Goal: Task Accomplishment & Management: Manage account settings

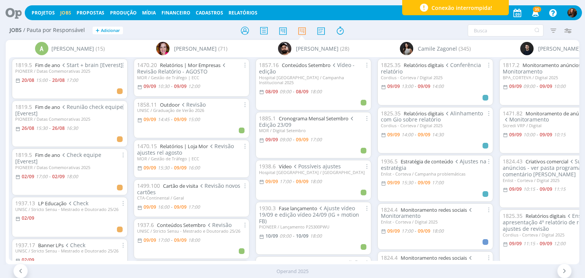
scroll to position [0, 17]
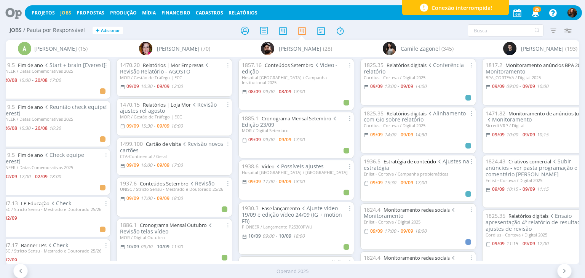
click at [422, 163] on link "Estratégia de conteúdo" at bounding box center [410, 161] width 53 height 7
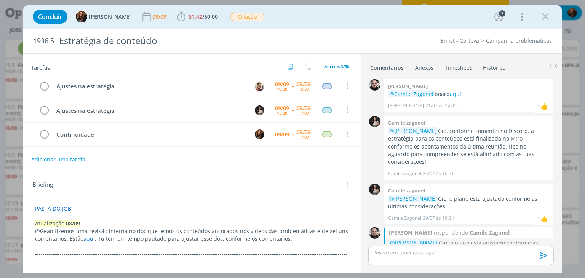
scroll to position [424, 0]
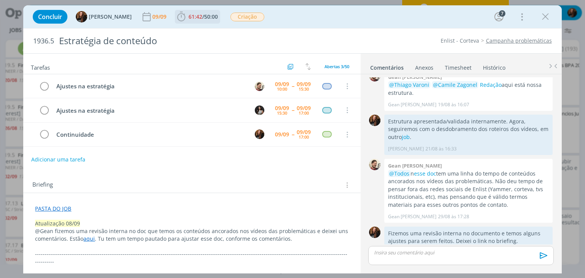
click at [202, 16] on span "/" at bounding box center [203, 16] width 2 height 7
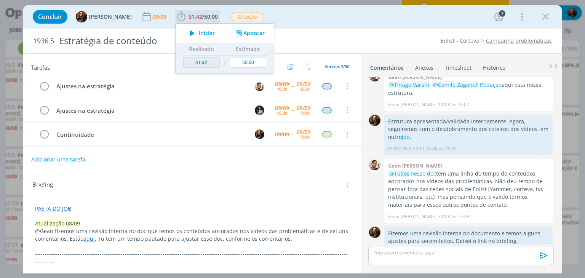
click at [245, 35] on button "Apontar" at bounding box center [250, 33] width 32 height 8
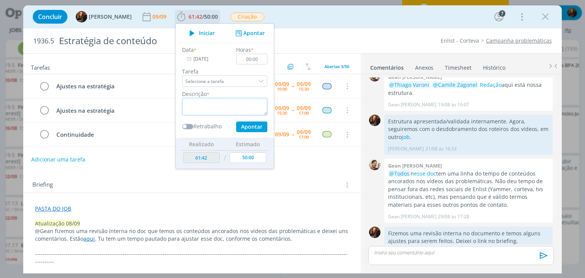
click at [196, 106] on textarea "dialog" at bounding box center [224, 107] width 85 height 18
type textarea "Troca com Gio e passar retornos pro Gean"
click at [252, 60] on input "00:00" at bounding box center [252, 59] width 31 height 11
drag, startPoint x: 251, startPoint y: 128, endPoint x: 255, endPoint y: 147, distance: 19.8
click at [251, 128] on button "Apontar" at bounding box center [251, 127] width 31 height 11
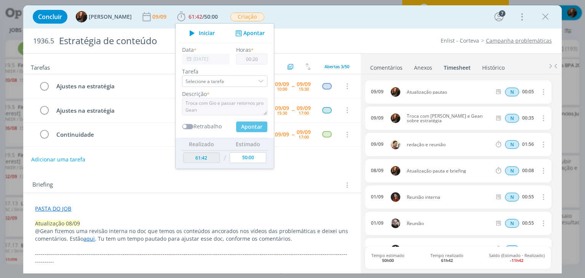
type input "00:00"
type input "62:02"
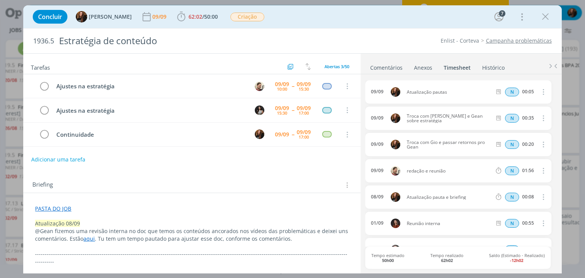
click at [383, 65] on link "Comentários" at bounding box center [386, 66] width 33 height 11
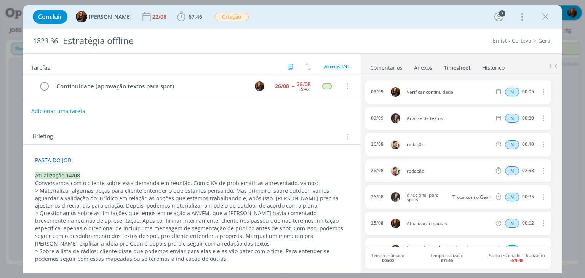
scroll to position [0, 324]
click at [457, 69] on link "Timesheet" at bounding box center [457, 66] width 28 height 11
drag, startPoint x: 384, startPoint y: 67, endPoint x: 413, endPoint y: 85, distance: 33.7
click at [384, 67] on link "Comentários" at bounding box center [386, 66] width 33 height 11
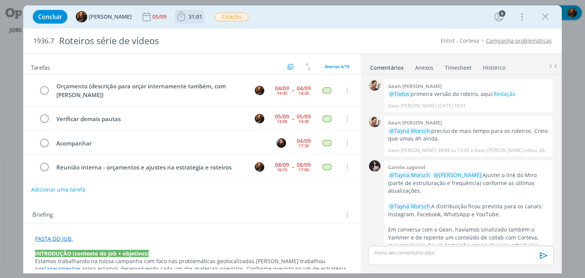
scroll to position [158, 0]
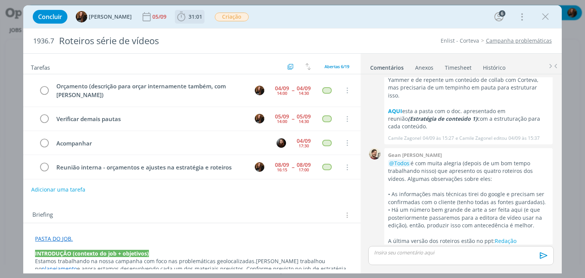
click at [189, 19] on span "31:01" at bounding box center [196, 16] width 14 height 7
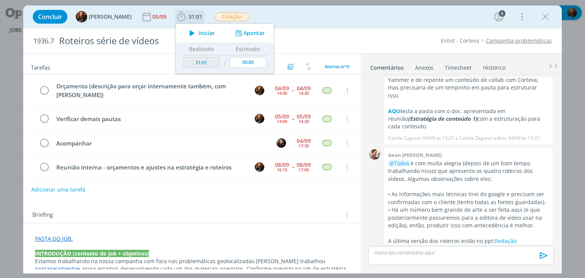
click at [199, 32] on span "Iniciar" at bounding box center [207, 32] width 16 height 5
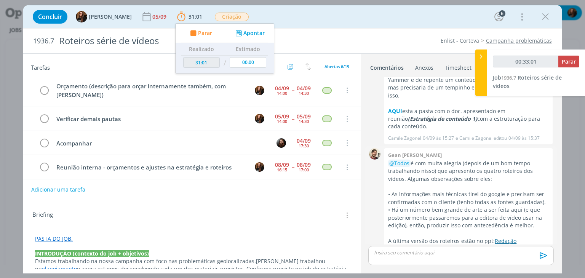
click at [507, 237] on link "Redação" at bounding box center [506, 240] width 22 height 7
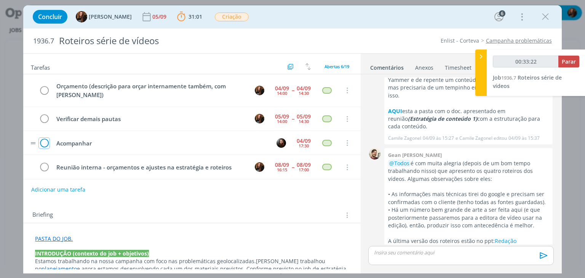
click at [44, 141] on icon "dialog" at bounding box center [44, 143] width 11 height 11
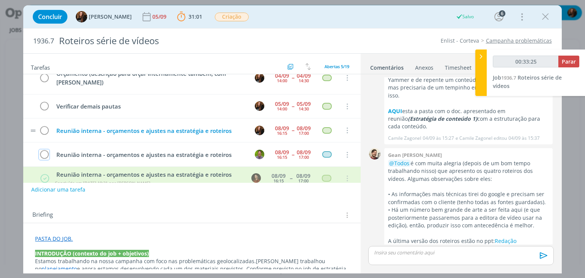
scroll to position [24, 0]
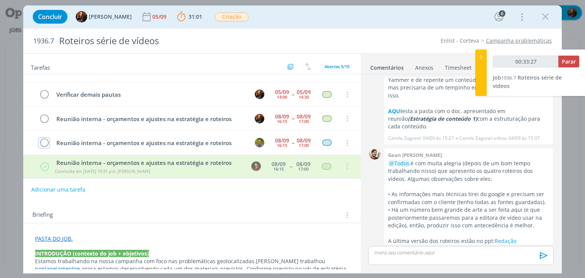
type input "00:33:28"
click at [478, 57] on icon at bounding box center [481, 57] width 8 height 8
click at [467, 66] on link "Timesheet" at bounding box center [458, 66] width 27 height 11
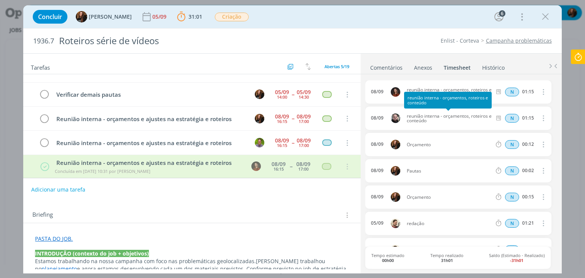
drag, startPoint x: 432, startPoint y: 121, endPoint x: 406, endPoint y: 115, distance: 27.4
click at [406, 115] on span "reunião interna - orçamentos, roteiros e conteúdo" at bounding box center [449, 118] width 91 height 9
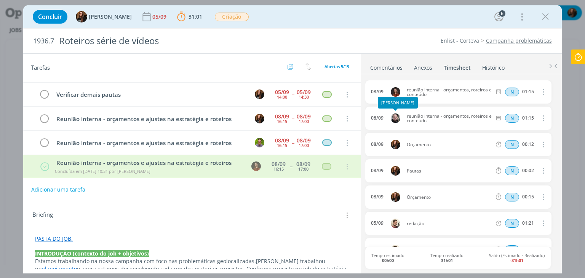
copy span "reunião interna - orçamentos, roteiros e conteúdo"
click at [187, 10] on div "Concluir Tayná Morsch 05/09 31:01 Parar Apontar Data * 09/09/2025 Horas * 00:00…" at bounding box center [292, 17] width 527 height 18
click at [189, 18] on span "31:01" at bounding box center [196, 16] width 14 height 7
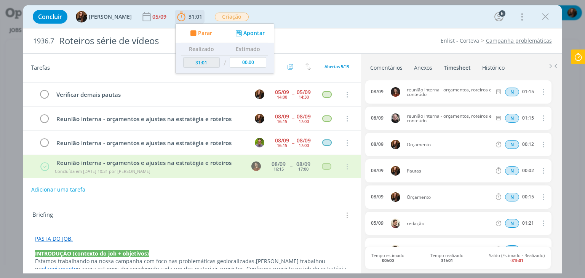
click at [246, 34] on button "Apontar" at bounding box center [250, 33] width 32 height 8
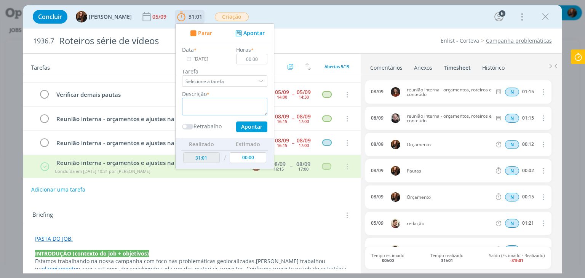
click at [222, 112] on textarea "dialog" at bounding box center [224, 107] width 85 height 18
paste textarea "reunião interna - orçamentos, roteiros e conteúdo"
click at [182, 104] on textarea "reunião interna - orçamentos, roteiros e conteúdo" at bounding box center [224, 107] width 85 height 18
type textarea "Reunião interna - orçamentos, roteiros e conteúdo"
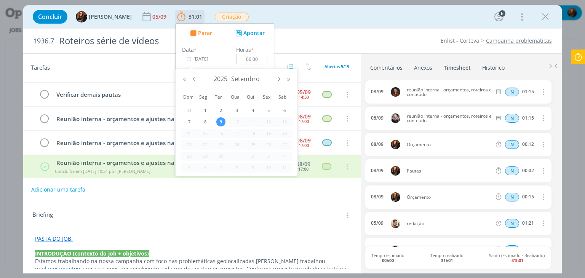
click at [189, 62] on input "[DATE]" at bounding box center [206, 59] width 48 height 11
click at [205, 118] on span "8" at bounding box center [205, 121] width 9 height 9
type input "08/09/2025"
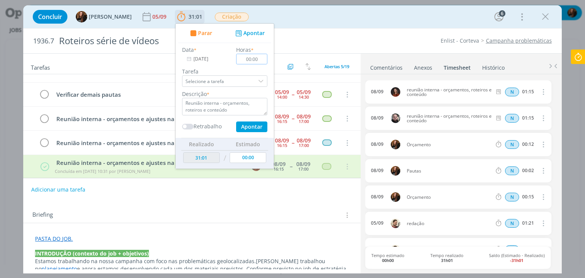
click at [254, 59] on input "00:00" at bounding box center [252, 59] width 31 height 11
type input "01:15"
click at [253, 127] on button "Apontar" at bounding box center [251, 127] width 31 height 11
type input "32:16"
type input "[DATE]"
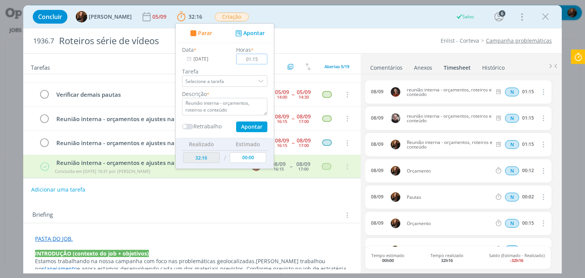
type input "00:00"
click at [282, 200] on div "Tarefas Usar Job de template Criar template a partir deste job Visualizar Templ…" at bounding box center [191, 162] width 337 height 216
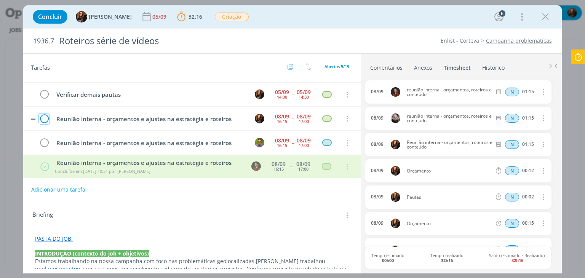
click at [43, 118] on icon "dialog" at bounding box center [44, 118] width 11 height 11
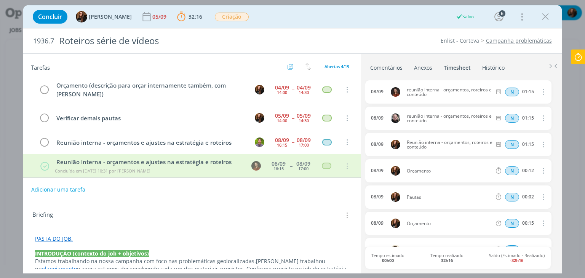
scroll to position [0, 0]
click at [582, 56] on icon at bounding box center [578, 57] width 14 height 15
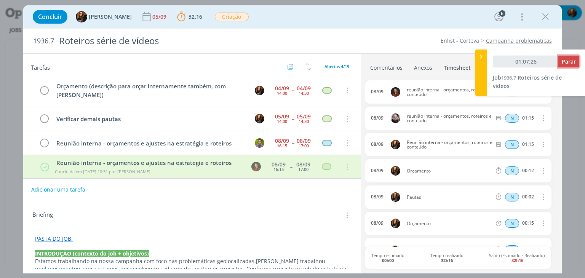
click at [577, 59] on button "Parar" at bounding box center [568, 62] width 21 height 12
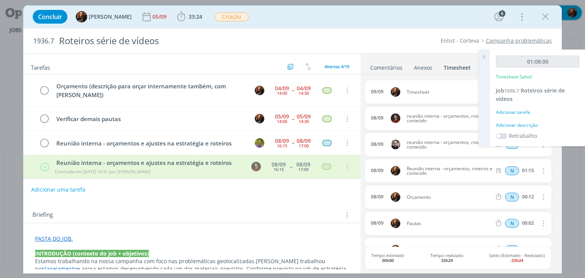
click at [524, 127] on div "Adicionar descrição" at bounding box center [537, 125] width 83 height 7
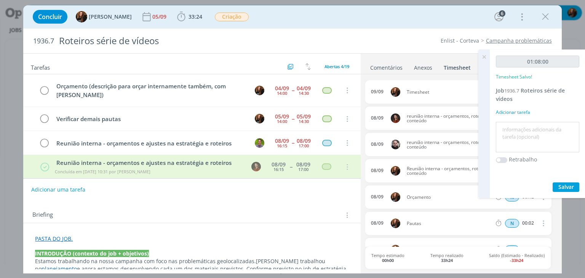
click at [523, 124] on textarea at bounding box center [538, 137] width 80 height 27
type textarea "Retorno dúvidas fornecedores e solicitação de atualização nos orçamentos"
click at [566, 185] on span "Salvar" at bounding box center [566, 186] width 16 height 7
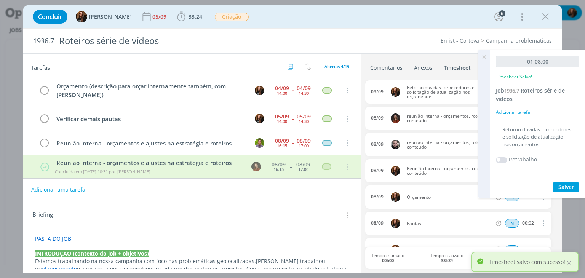
click at [485, 56] on icon at bounding box center [484, 57] width 14 height 15
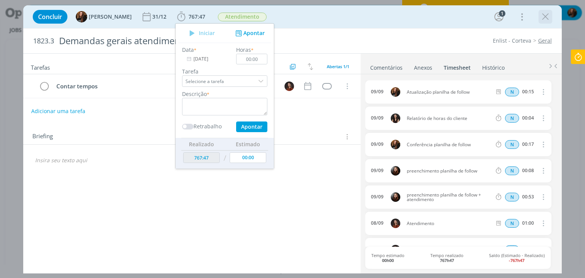
click at [542, 14] on icon "dialog" at bounding box center [545, 16] width 11 height 11
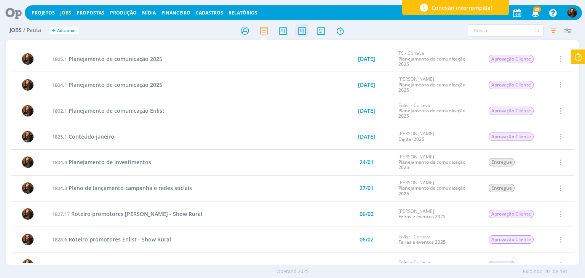
click at [300, 31] on icon at bounding box center [302, 30] width 14 height 15
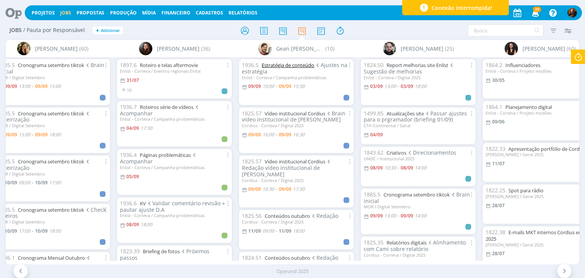
click at [295, 66] on link "Estratégia de conteúdo" at bounding box center [288, 65] width 53 height 7
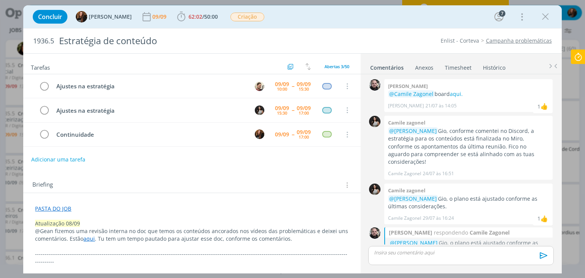
scroll to position [424, 0]
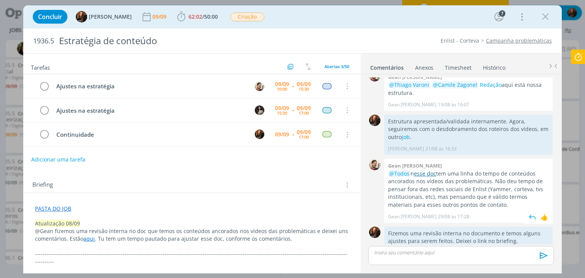
click at [433, 170] on link "esse doc" at bounding box center [425, 173] width 22 height 7
drag, startPoint x: 446, startPoint y: 64, endPoint x: 448, endPoint y: 68, distance: 4.3
click at [446, 64] on link "Timesheet" at bounding box center [458, 66] width 27 height 11
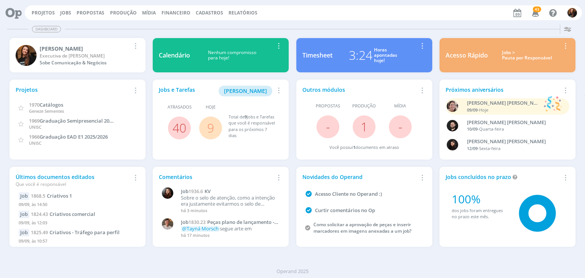
click at [523, 58] on div "Jobs > Pauta por Responsável" at bounding box center [527, 55] width 67 height 11
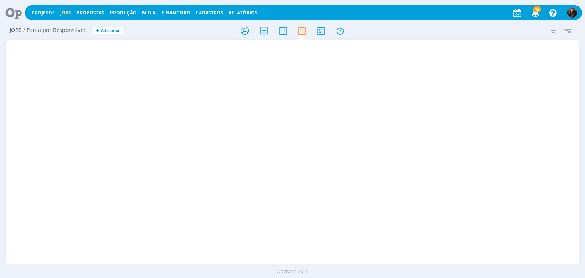
click at [344, 30] on icon at bounding box center [340, 30] width 14 height 15
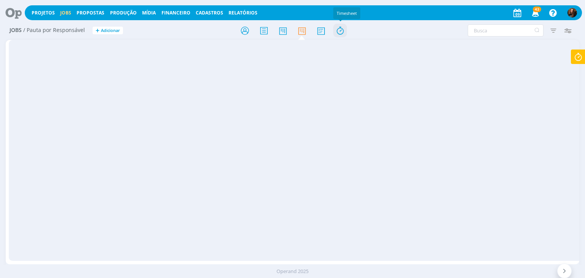
click at [340, 32] on icon at bounding box center [340, 30] width 14 height 15
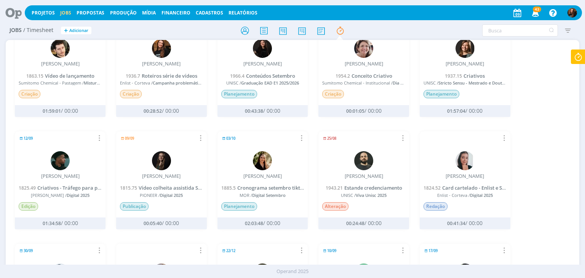
scroll to position [152, 0]
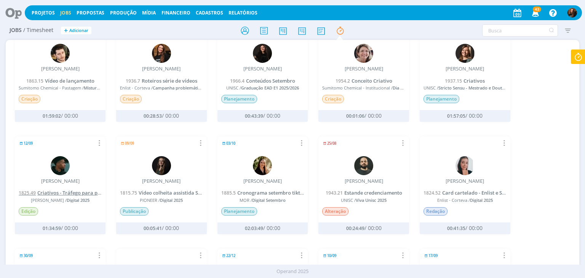
click at [91, 189] on span "Criativos - Tráfego para perfil" at bounding box center [72, 192] width 70 height 7
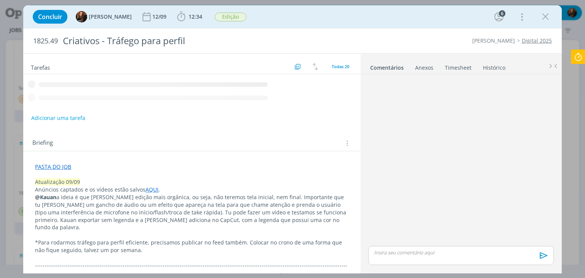
click at [466, 65] on link "Timesheet" at bounding box center [458, 66] width 27 height 11
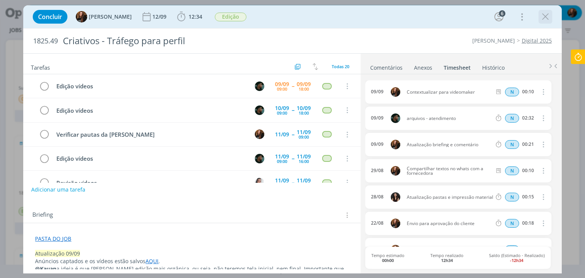
click at [546, 19] on icon "dialog" at bounding box center [545, 16] width 11 height 11
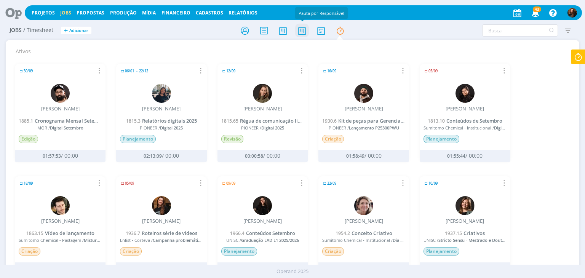
click at [301, 34] on icon at bounding box center [302, 30] width 14 height 15
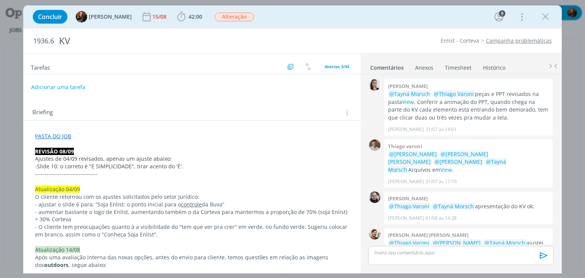
scroll to position [760, 0]
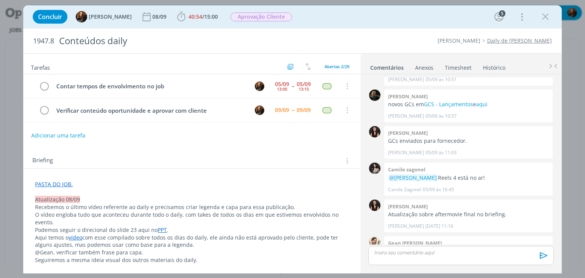
scroll to position [651, 0]
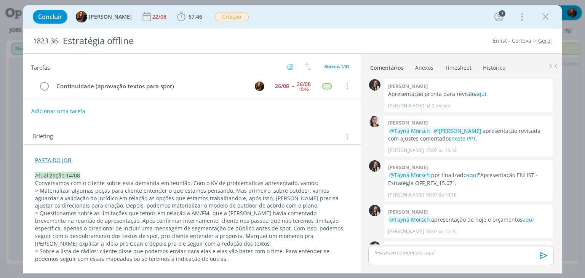
scroll to position [544, 0]
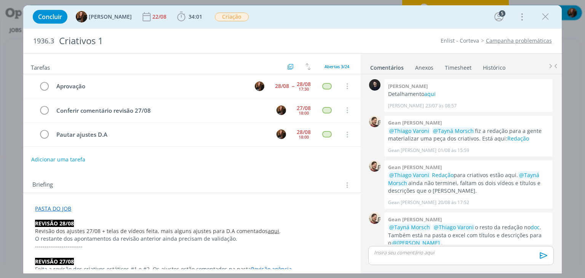
scroll to position [279, 0]
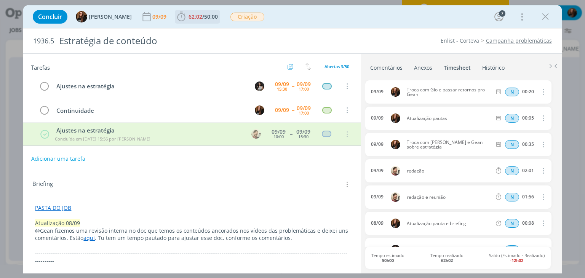
scroll to position [0, 870]
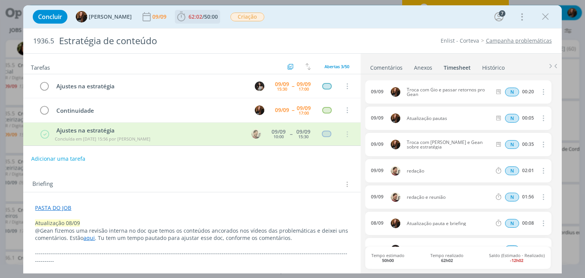
click at [206, 17] on span "50:00" at bounding box center [211, 16] width 14 height 7
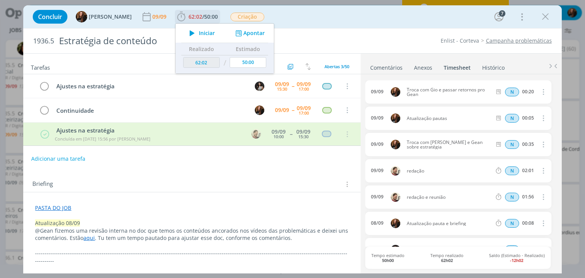
click at [199, 30] on span "Iniciar" at bounding box center [207, 32] width 16 height 5
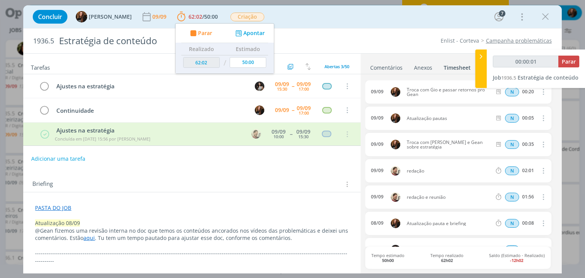
click at [388, 67] on link "Comentários" at bounding box center [386, 66] width 33 height 11
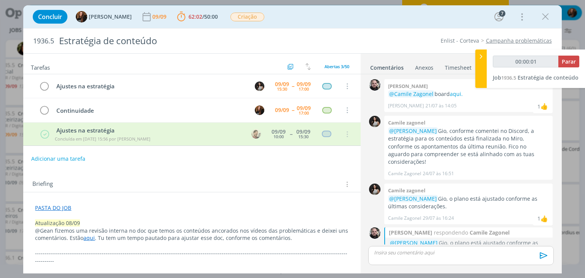
type input "00:00:02"
click at [482, 58] on icon at bounding box center [481, 57] width 8 height 8
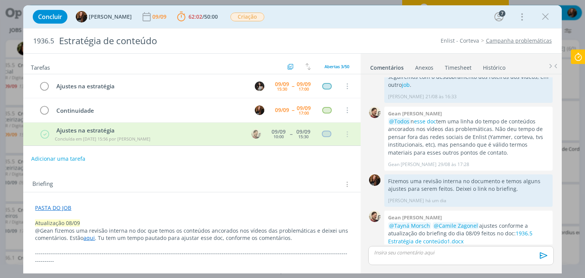
scroll to position [476, 0]
click at [68, 157] on button "Adicionar uma tarefa" at bounding box center [58, 158] width 54 height 13
click at [67, 157] on input "dialog" at bounding box center [142, 158] width 210 height 11
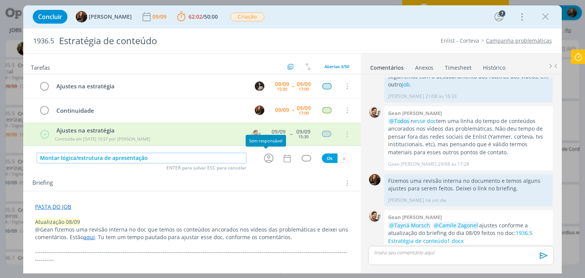
click at [268, 159] on icon "dialog" at bounding box center [269, 158] width 12 height 12
type input "Montar lógica/estrutura de apresentação"
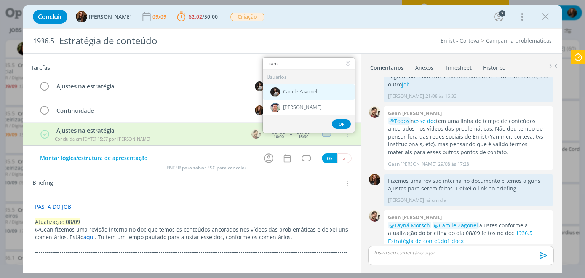
type input "cam"
click at [286, 92] on span "Camile Zagonel" at bounding box center [300, 92] width 34 height 6
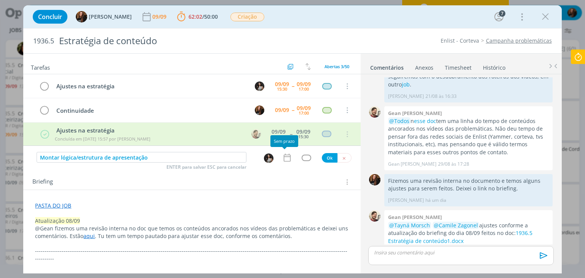
click at [284, 159] on icon "dialog" at bounding box center [287, 158] width 10 height 10
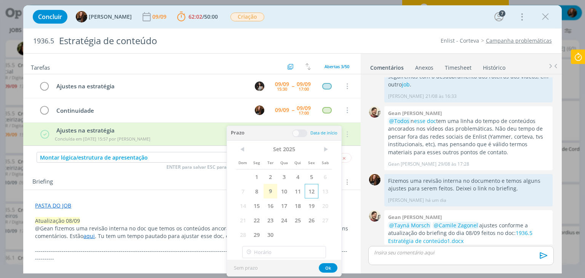
click at [310, 193] on span "12" at bounding box center [312, 191] width 14 height 14
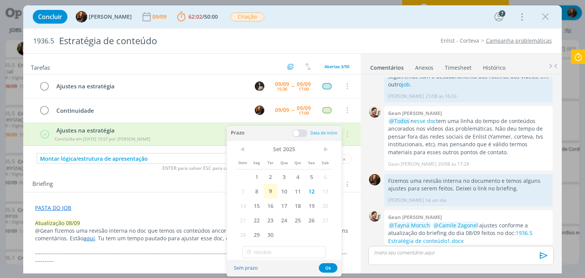
click at [299, 137] on div "Prazo Data de início" at bounding box center [284, 133] width 114 height 14
click at [298, 131] on span at bounding box center [299, 134] width 15 height 8
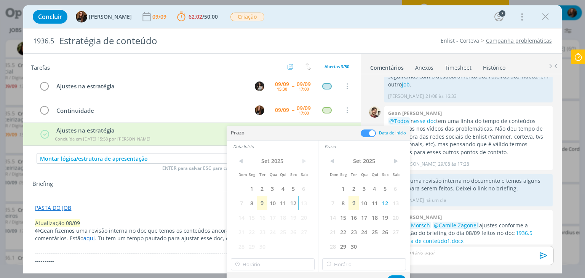
click at [291, 207] on span "12" at bounding box center [293, 203] width 10 height 14
click at [278, 262] on input "16:00" at bounding box center [273, 264] width 84 height 12
click at [264, 184] on div "11:30" at bounding box center [273, 188] width 85 height 14
type input "11:30"
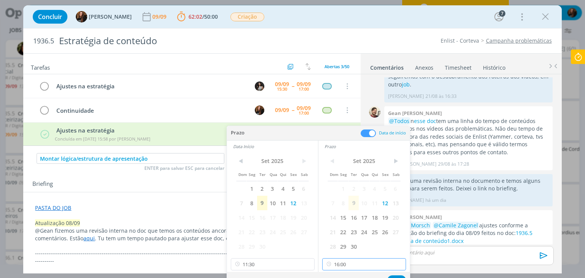
click at [358, 266] on input "16:00" at bounding box center [364, 264] width 84 height 12
click at [371, 218] on div "15:30" at bounding box center [365, 217] width 85 height 14
type input "15:30"
click at [386, 262] on input "15:30" at bounding box center [364, 264] width 84 height 12
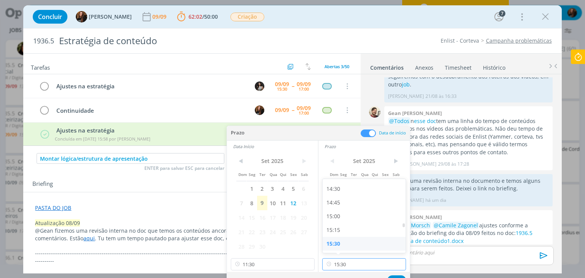
scroll to position [830, 0]
click at [397, 275] on button "Ok" at bounding box center [396, 280] width 19 height 10
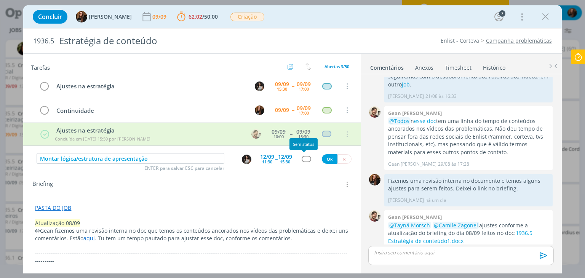
click at [305, 161] on div "dialog" at bounding box center [307, 159] width 10 height 6
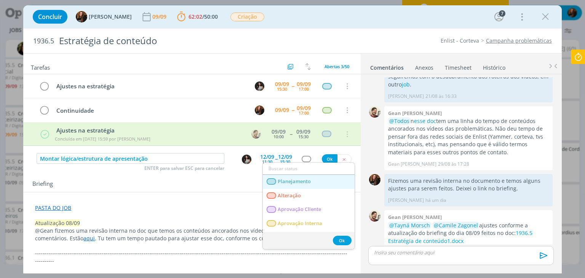
click at [294, 182] on span "Planejamento" at bounding box center [294, 182] width 33 height 6
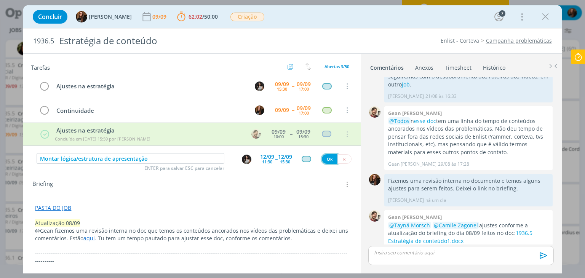
drag, startPoint x: 329, startPoint y: 156, endPoint x: 114, endPoint y: 197, distance: 219.5
click at [329, 156] on button "Ok" at bounding box center [330, 159] width 16 height 10
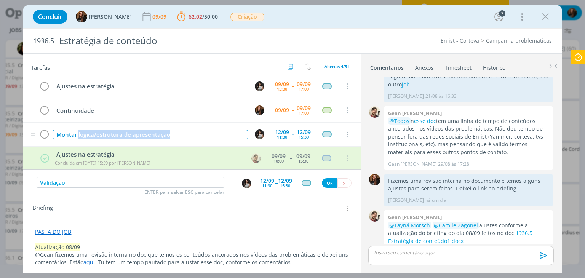
drag, startPoint x: 78, startPoint y: 134, endPoint x: 177, endPoint y: 125, distance: 99.5
click at [177, 125] on tr "Montar lógica/estrutura de apresentação 12/09 11:30 -- 12/09 15:30 Cancelar" at bounding box center [191, 135] width 337 height 24
copy div "lógica/estrutura de apresentação"
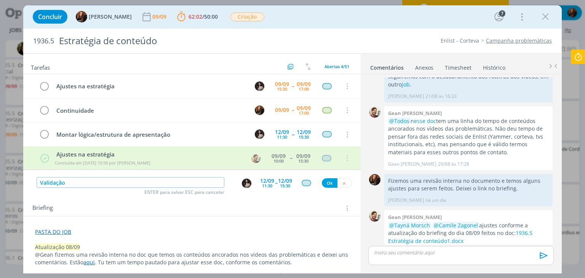
click at [109, 183] on input "Validação" at bounding box center [131, 182] width 188 height 11
paste input "lógica/estrutura de apresentação"
click at [242, 182] on img "dialog" at bounding box center [247, 184] width 10 height 10
type input "Validação lógica/estrutura de apresentação"
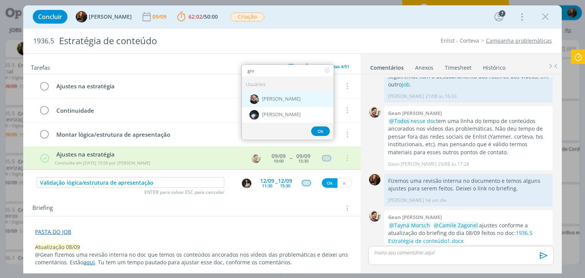
type input "gio"
click at [272, 97] on span "[PERSON_NAME]" at bounding box center [281, 99] width 38 height 6
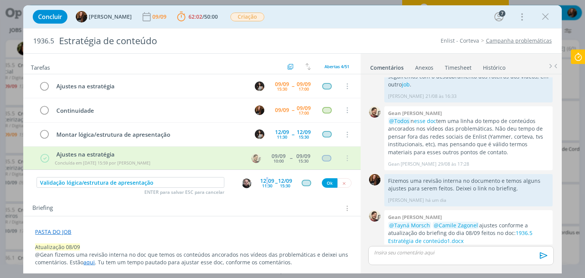
click at [264, 180] on div "12/09" at bounding box center [267, 180] width 14 height 5
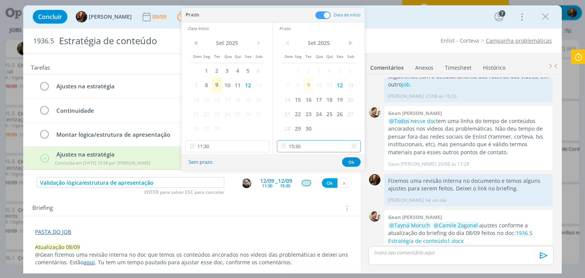
click at [319, 146] on input "15:30" at bounding box center [319, 146] width 84 height 12
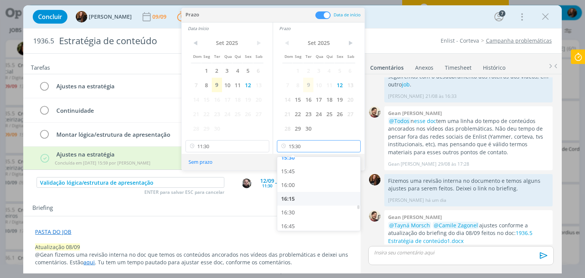
scroll to position [869, 0]
click at [312, 202] on div "16:30" at bounding box center [319, 201] width 85 height 14
type input "16:30"
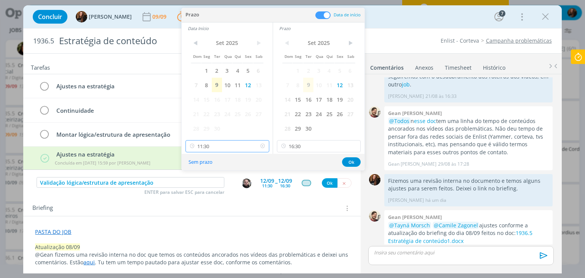
click at [235, 147] on input "11:30" at bounding box center [228, 146] width 84 height 12
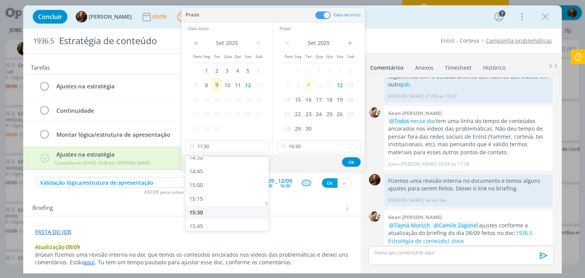
click at [214, 215] on div "15:30" at bounding box center [228, 213] width 85 height 14
type input "15:30"
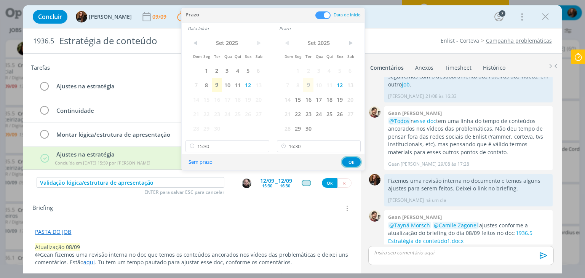
click at [354, 158] on button "Ok" at bounding box center [351, 162] width 19 height 10
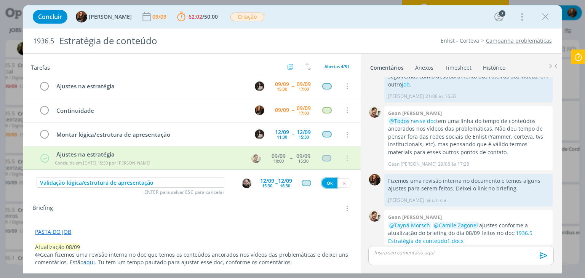
click at [322, 182] on button "Ok" at bounding box center [330, 183] width 16 height 10
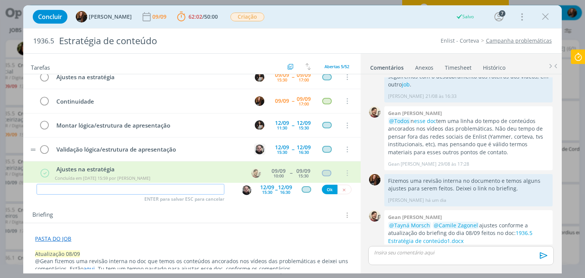
scroll to position [0, 0]
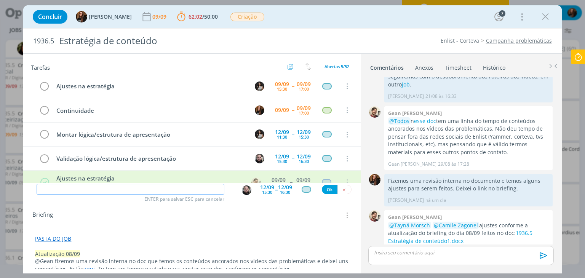
click at [157, 191] on input "dialog" at bounding box center [131, 189] width 188 height 11
click at [247, 190] on img "dialog" at bounding box center [247, 191] width 10 height 10
type input "Possíveis ajustes"
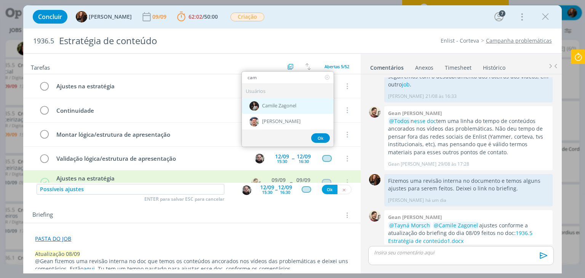
type input "cam"
click at [277, 108] on div "Camile Zagonel" at bounding box center [288, 106] width 92 height 16
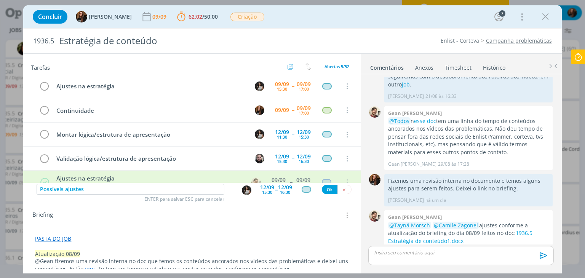
click at [265, 191] on div "15:30" at bounding box center [267, 192] width 10 height 4
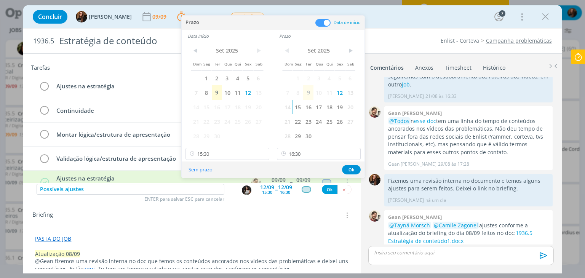
click at [301, 106] on span "15" at bounding box center [298, 107] width 10 height 14
click at [207, 104] on span "15" at bounding box center [206, 107] width 10 height 14
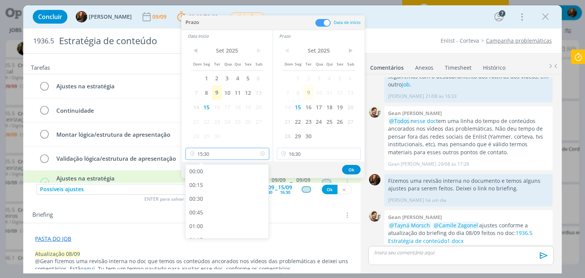
click at [221, 150] on input "15:30" at bounding box center [228, 154] width 84 height 12
click at [215, 173] on div "13:00" at bounding box center [228, 169] width 85 height 14
type input "13:00"
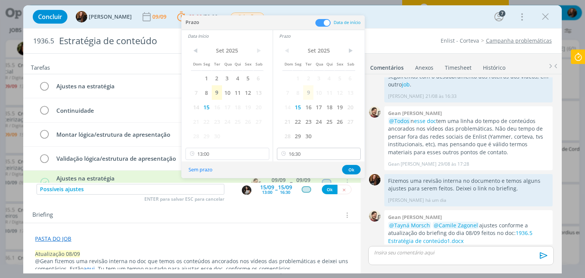
scroll to position [713, 0]
click at [309, 152] on input "16:30" at bounding box center [319, 154] width 84 height 12
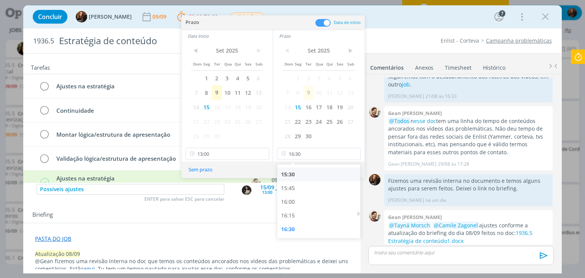
click at [321, 178] on div "15:30" at bounding box center [319, 175] width 85 height 14
type input "15:30"
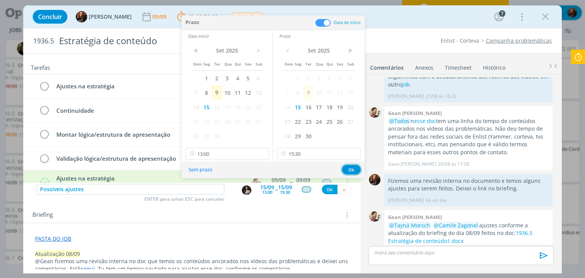
click at [350, 170] on button "Ok" at bounding box center [351, 170] width 19 height 10
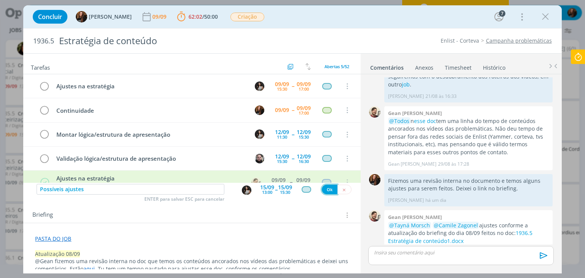
click at [325, 191] on button "Ok" at bounding box center [330, 190] width 16 height 10
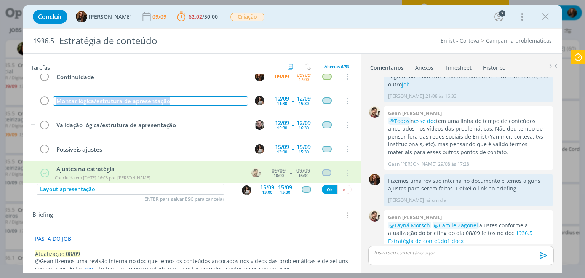
drag, startPoint x: 104, startPoint y: 112, endPoint x: 53, endPoint y: 114, distance: 50.3
click at [53, 114] on div "Ajustes na estratégia 09/09 15:30 -- 09/09 17:00 Cancelar Continuidade 09/09 --…" at bounding box center [191, 113] width 337 height 144
copy div "Montar lógica/estrutura de apresentação"
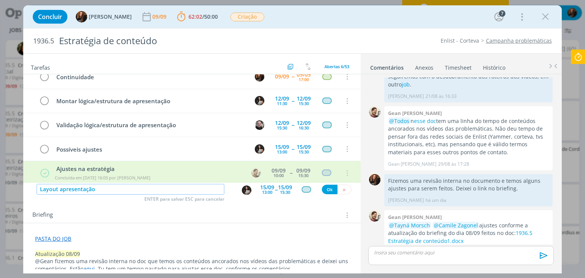
drag, startPoint x: 50, startPoint y: 193, endPoint x: 32, endPoint y: 188, distance: 18.2
click at [32, 188] on div "Layout apresentação ENTER para salvar ESC para cancelar 15/09 13:00 -- 15/09 15…" at bounding box center [191, 190] width 337 height 14
paste input "Montar lógica/estrutura de"
click at [242, 192] on img "dialog" at bounding box center [247, 191] width 10 height 10
type input "Montar lógica/estrutura de apresentação"
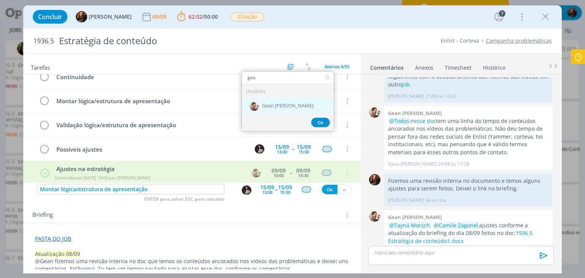
type input "gea"
click at [280, 109] on div "Gean [PERSON_NAME]" at bounding box center [288, 106] width 92 height 16
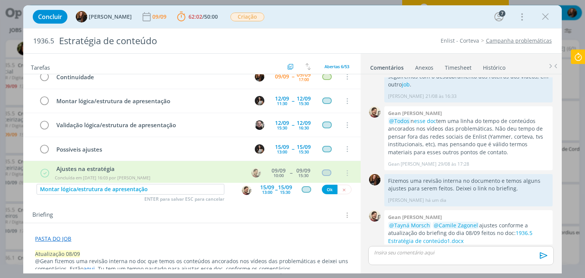
click at [263, 190] on div "13:00" at bounding box center [267, 192] width 10 height 4
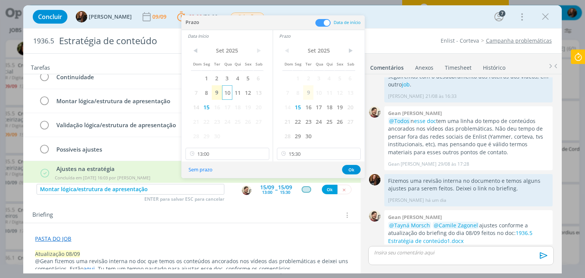
click at [231, 93] on span "10" at bounding box center [227, 92] width 10 height 14
click at [320, 91] on span "10" at bounding box center [319, 92] width 10 height 14
click at [227, 153] on input "13:00" at bounding box center [228, 154] width 84 height 12
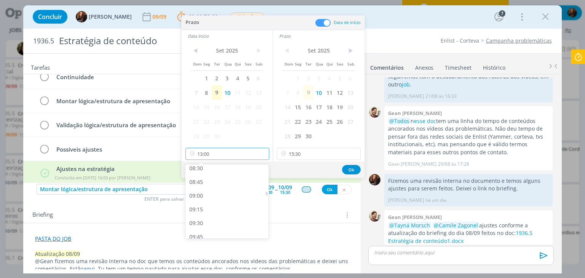
scroll to position [465, 0]
click at [221, 197] on div "09:00" at bounding box center [228, 201] width 85 height 14
type input "09:00"
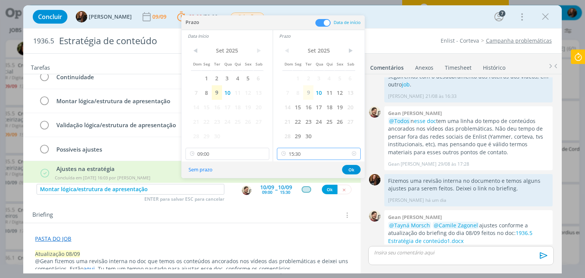
click at [330, 152] on input "15:30" at bounding box center [319, 154] width 84 height 12
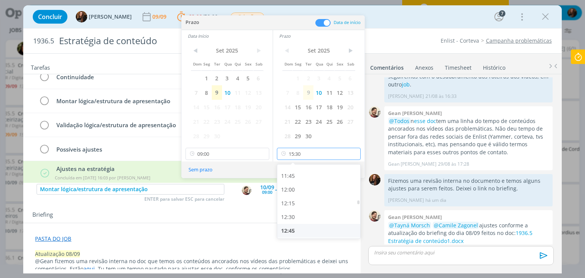
scroll to position [640, 0]
click at [306, 189] on div "12:00" at bounding box center [319, 190] width 85 height 14
type input "12:00"
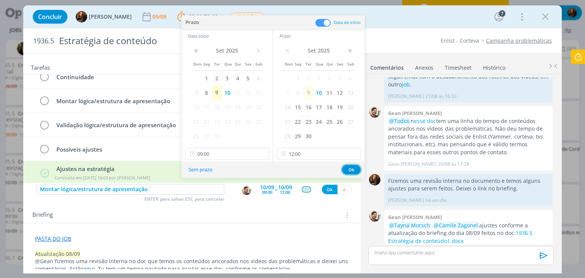
drag, startPoint x: 349, startPoint y: 169, endPoint x: 294, endPoint y: 189, distance: 58.0
click at [348, 169] on button "Ok" at bounding box center [351, 170] width 19 height 10
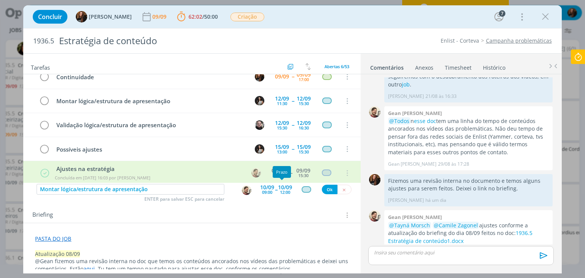
click at [281, 192] on div "12:00" at bounding box center [285, 192] width 10 height 4
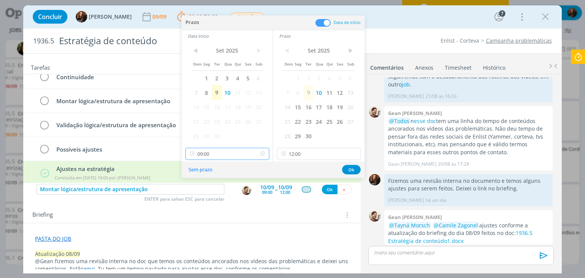
click at [218, 153] on input "09:00" at bounding box center [228, 154] width 84 height 12
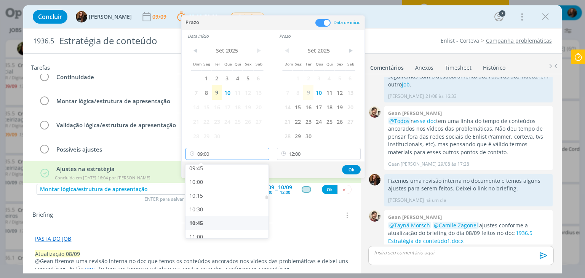
scroll to position [550, 0]
click at [218, 200] on div "10:30" at bounding box center [228, 197] width 85 height 14
type input "10:30"
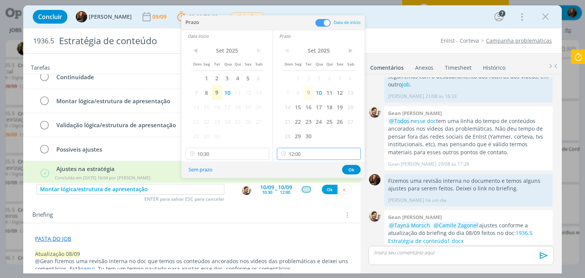
click at [321, 149] on input "12:00" at bounding box center [319, 154] width 84 height 12
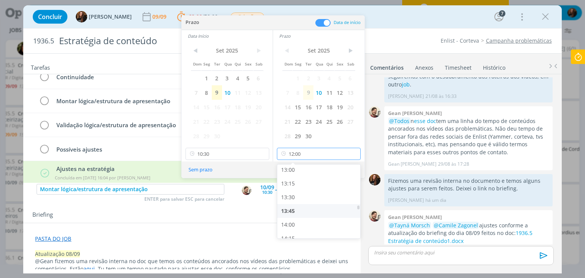
scroll to position [753, 0]
click at [315, 212] on div "14:30" at bounding box center [319, 214] width 85 height 14
type input "14:30"
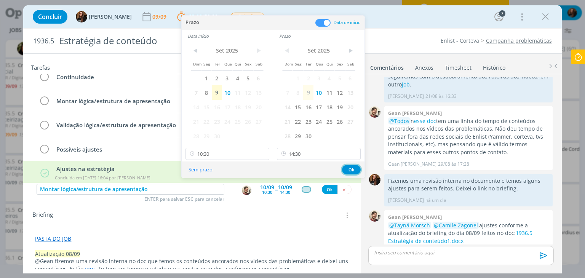
click at [351, 169] on button "Ok" at bounding box center [351, 170] width 19 height 10
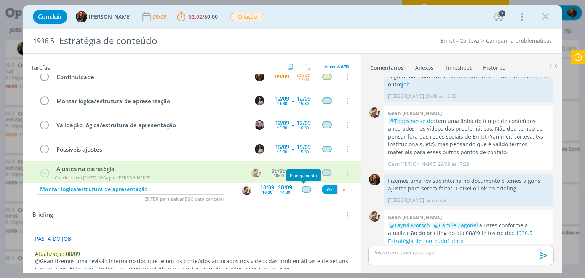
click at [304, 189] on div "dialog" at bounding box center [307, 189] width 10 height 6
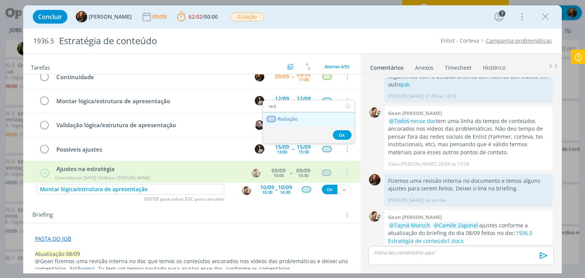
type input "red"
click at [289, 123] on link "Redação" at bounding box center [309, 119] width 92 height 14
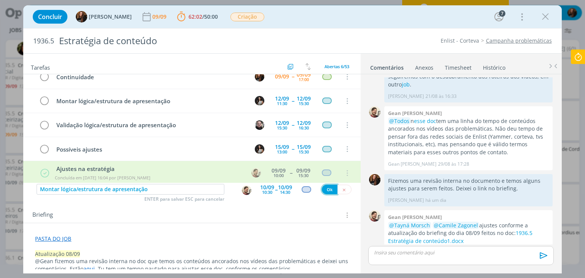
drag, startPoint x: 325, startPoint y: 189, endPoint x: 144, endPoint y: 226, distance: 185.0
click at [325, 189] on button "Ok" at bounding box center [330, 190] width 16 height 10
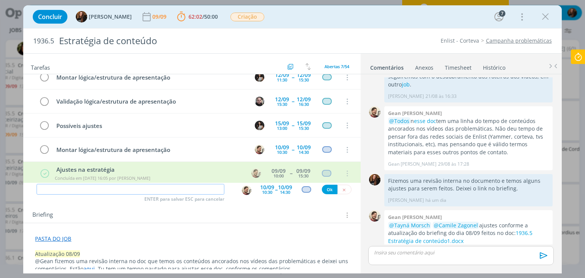
click at [167, 190] on input "dialog" at bounding box center [131, 189] width 188 height 11
click at [242, 192] on img "dialog" at bounding box center [247, 191] width 10 height 10
type input "Layout apresentação"
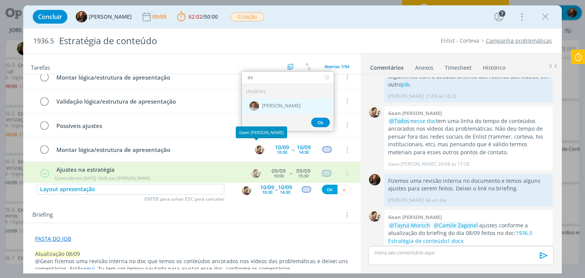
type input "thi"
click at [272, 103] on span "[PERSON_NAME]" at bounding box center [281, 106] width 38 height 6
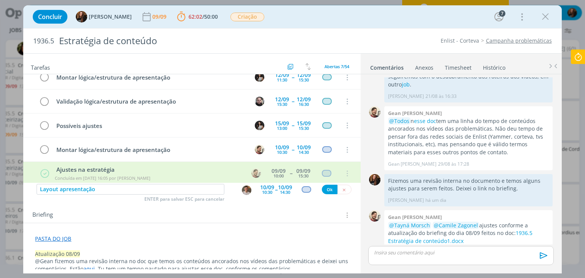
click at [263, 194] on div "10:30" at bounding box center [267, 192] width 10 height 4
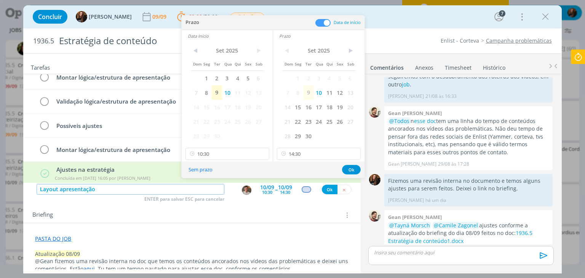
click at [60, 187] on input "Layout apresentação" at bounding box center [131, 189] width 188 height 11
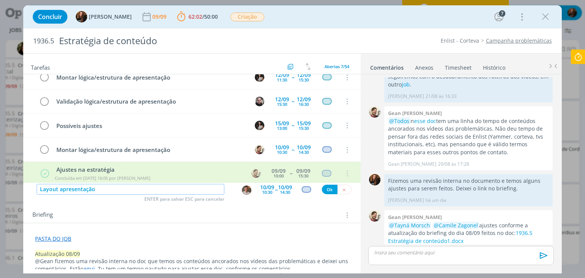
click at [59, 187] on input "Layout apresentação" at bounding box center [131, 189] width 188 height 11
type input "Layout PPT apresentação"
click at [261, 188] on div "10/09" at bounding box center [267, 187] width 14 height 5
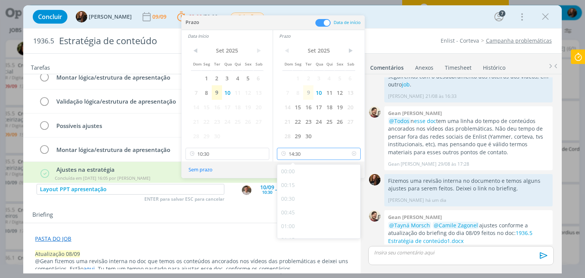
click at [323, 152] on input "14:30" at bounding box center [319, 154] width 84 height 12
drag, startPoint x: 313, startPoint y: 227, endPoint x: 300, endPoint y: 213, distance: 18.9
click at [313, 227] on div "18:00" at bounding box center [319, 231] width 85 height 14
type input "18:00"
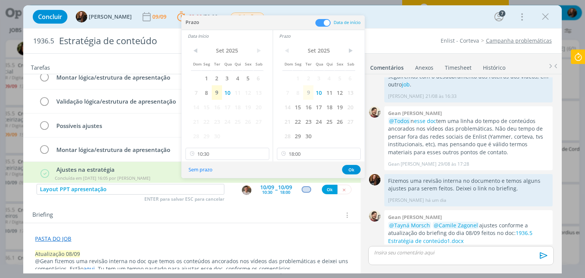
scroll to position [929, 0]
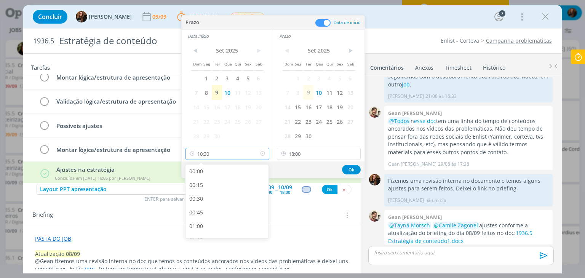
drag, startPoint x: 228, startPoint y: 154, endPoint x: 226, endPoint y: 160, distance: 5.8
click at [228, 154] on input "10:30" at bounding box center [228, 154] width 84 height 12
click at [208, 187] on div "15:15" at bounding box center [228, 185] width 85 height 14
type input "15:15"
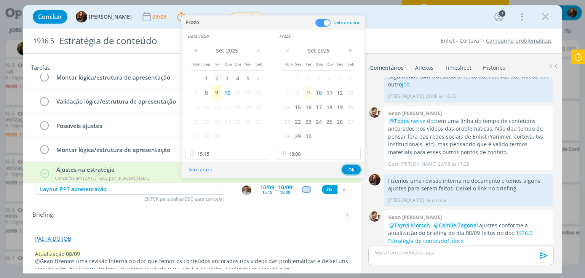
click at [353, 172] on button "Ok" at bounding box center [351, 170] width 19 height 10
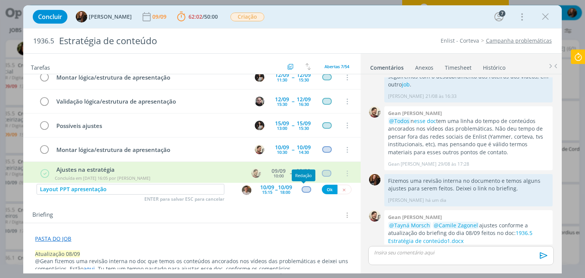
click at [304, 187] on div "dialog" at bounding box center [307, 189] width 10 height 6
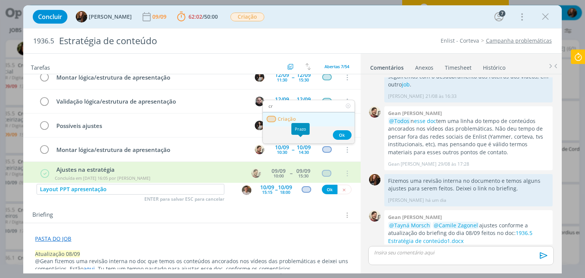
type input "cr"
drag, startPoint x: 302, startPoint y: 114, endPoint x: 307, endPoint y: 130, distance: 17.3
click at [302, 114] on link "Criação" at bounding box center [309, 119] width 92 height 14
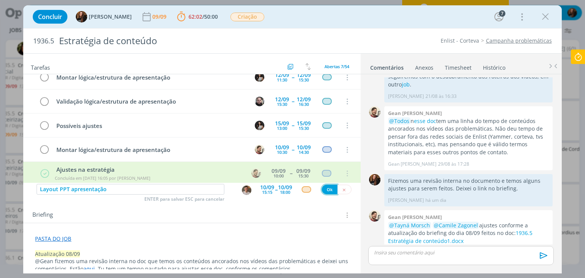
drag, startPoint x: 327, startPoint y: 186, endPoint x: 118, endPoint y: 223, distance: 212.7
click at [327, 186] on button "Ok" at bounding box center [330, 190] width 16 height 10
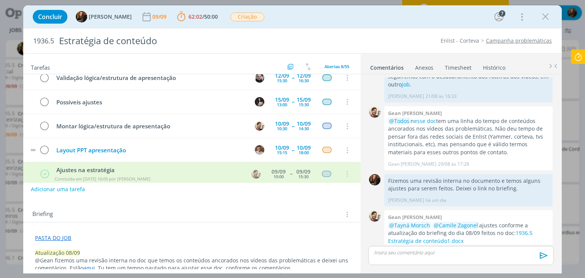
scroll to position [43, 0]
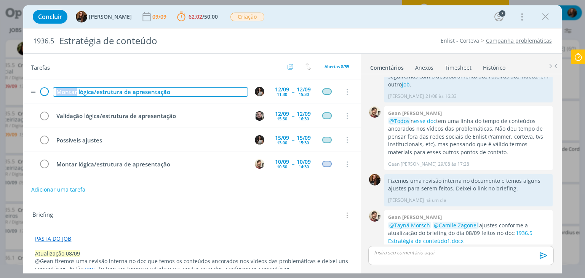
drag, startPoint x: 77, startPoint y: 90, endPoint x: 47, endPoint y: 93, distance: 29.5
click at [47, 93] on tr "Montar lógica/estrutura de apresentação 12/09 11:30 -- 12/09 15:30 Cancelar" at bounding box center [191, 92] width 337 height 24
drag, startPoint x: 80, startPoint y: 90, endPoint x: 180, endPoint y: 92, distance: 99.5
click at [180, 92] on div "Conferir lógica/estrutura de apresentação" at bounding box center [150, 92] width 195 height 10
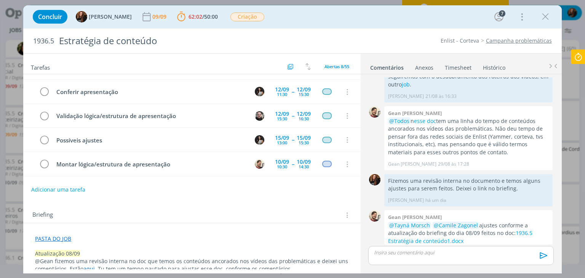
click at [203, 198] on div "Tarefas Usar Job de template Criar template a partir deste job Visualizar Templ…" at bounding box center [191, 162] width 337 height 216
click at [276, 112] on div "12/09" at bounding box center [282, 113] width 14 height 5
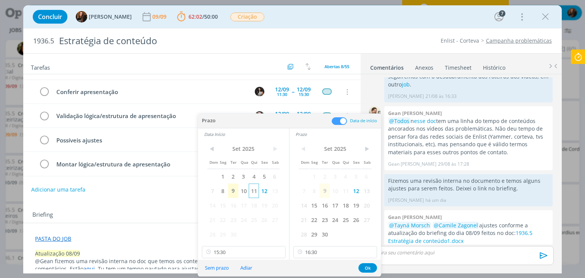
click at [254, 187] on span "11" at bounding box center [254, 191] width 10 height 14
click at [347, 190] on span "11" at bounding box center [346, 191] width 10 height 14
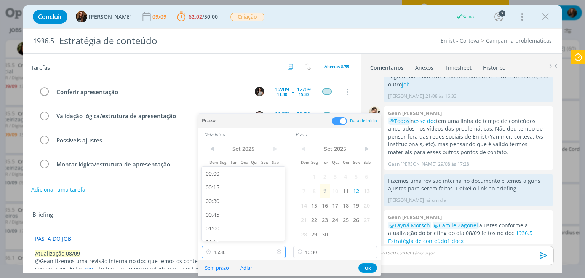
click at [237, 254] on input "15:30" at bounding box center [244, 252] width 84 height 12
click at [235, 214] on div "09:00" at bounding box center [244, 218] width 85 height 14
type input "09:00"
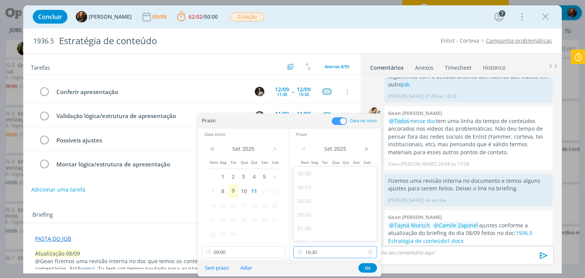
click at [330, 252] on input "16:30" at bounding box center [335, 252] width 84 height 12
click at [326, 202] on div "11:00" at bounding box center [336, 197] width 85 height 14
type input "11:00"
click at [370, 264] on button "Ok" at bounding box center [367, 268] width 19 height 10
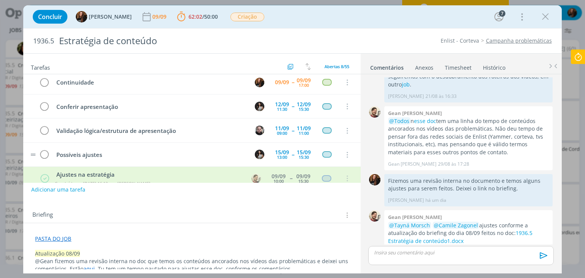
scroll to position [0, 0]
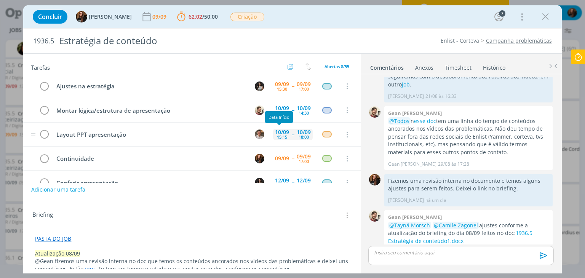
click at [277, 135] on div "15:15" at bounding box center [282, 137] width 10 height 4
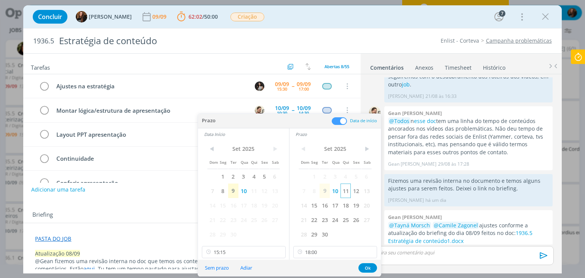
click at [349, 189] on span "11" at bounding box center [346, 191] width 10 height 14
click at [255, 192] on span "11" at bounding box center [254, 191] width 10 height 14
click at [262, 251] on input "15:15" at bounding box center [244, 252] width 84 height 12
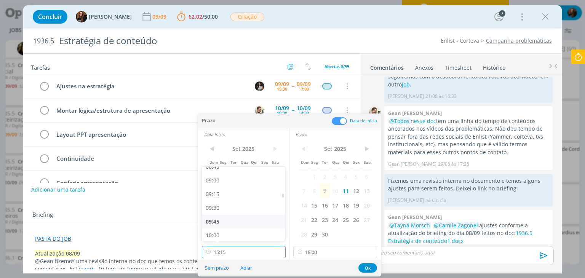
scroll to position [474, 0]
click at [233, 189] on div "09:00" at bounding box center [244, 194] width 85 height 14
type input "09:00"
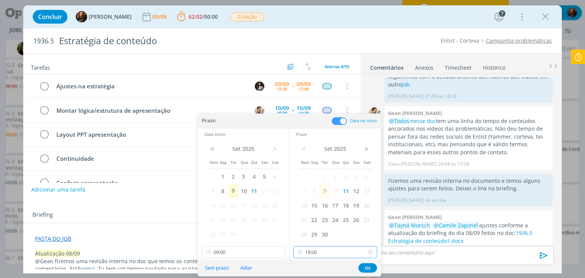
click at [337, 253] on input "18:00" at bounding box center [335, 252] width 84 height 12
click at [326, 205] on div "12:00" at bounding box center [336, 207] width 85 height 14
type input "12:00"
drag, startPoint x: 369, startPoint y: 264, endPoint x: 349, endPoint y: 262, distance: 20.3
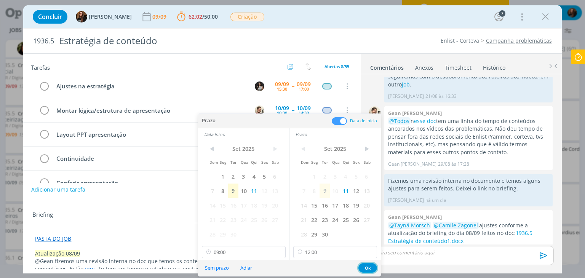
click at [368, 264] on button "Ok" at bounding box center [367, 268] width 19 height 10
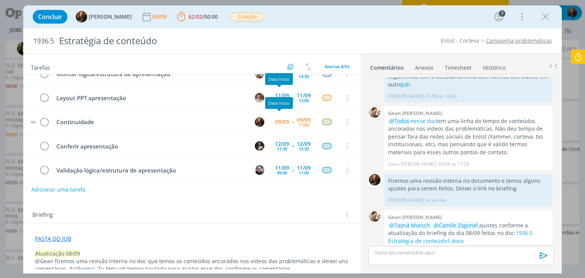
scroll to position [38, 0]
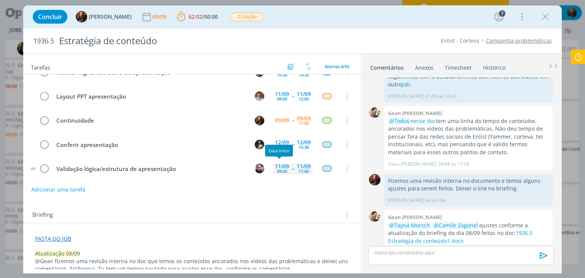
click at [277, 165] on div "11/09" at bounding box center [282, 166] width 14 height 5
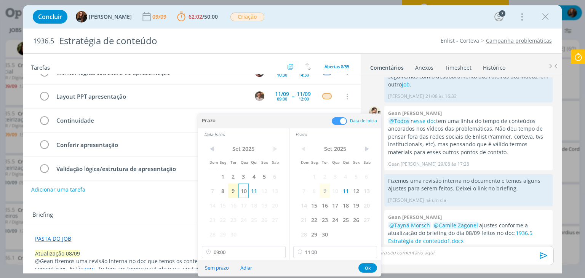
click at [245, 191] on span "10" at bounding box center [243, 191] width 10 height 14
drag, startPoint x: 338, startPoint y: 192, endPoint x: 269, endPoint y: 240, distance: 83.6
click at [338, 192] on span "10" at bounding box center [335, 191] width 10 height 14
click at [249, 252] on input "09:00" at bounding box center [244, 252] width 84 height 12
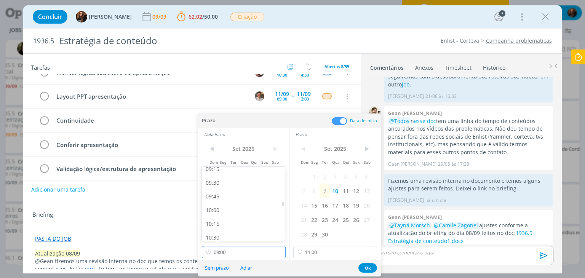
scroll to position [702, 0]
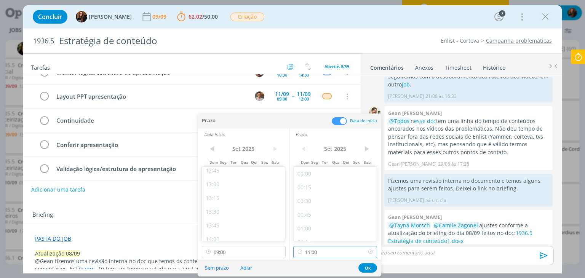
click at [337, 250] on input "11:00" at bounding box center [335, 252] width 84 height 12
click at [329, 220] on div "17:00" at bounding box center [336, 218] width 85 height 14
type input "17:00"
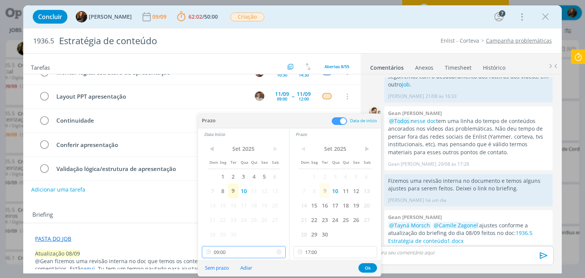
click at [245, 254] on input "09:00" at bounding box center [244, 252] width 84 height 12
click at [242, 180] on div "15:00" at bounding box center [244, 180] width 85 height 14
type input "15:00"
click at [366, 268] on button "Ok" at bounding box center [367, 268] width 19 height 10
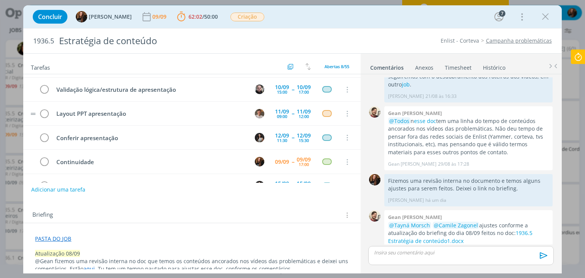
scroll to position [87, 0]
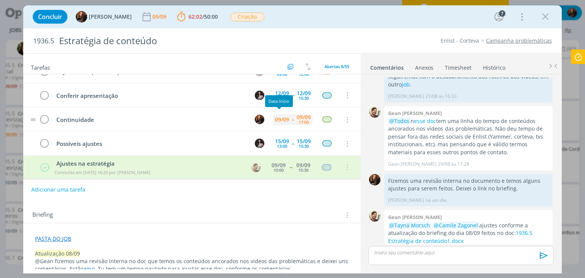
click at [277, 118] on div "09/09" at bounding box center [282, 119] width 14 height 5
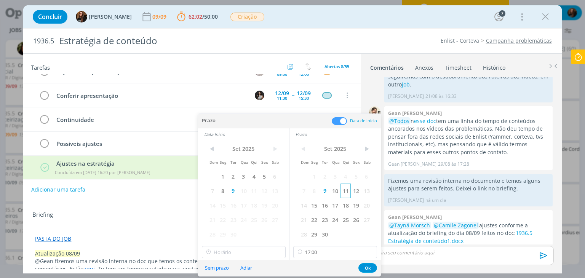
click at [348, 189] on span "11" at bounding box center [346, 191] width 10 height 14
click at [253, 193] on span "11" at bounding box center [254, 191] width 10 height 14
click at [370, 267] on button "Ok" at bounding box center [367, 268] width 19 height 10
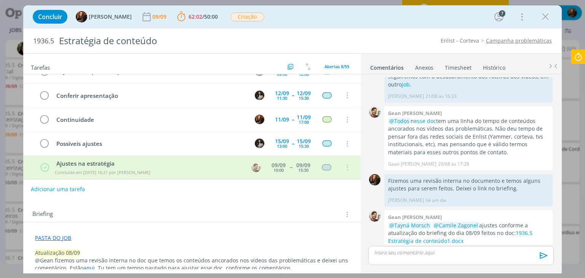
click at [66, 189] on button "Adicionar uma tarefa" at bounding box center [58, 189] width 54 height 13
click at [66, 189] on input "dialog" at bounding box center [142, 188] width 210 height 11
click at [264, 191] on icon "dialog" at bounding box center [269, 189] width 10 height 10
type input "Apresentação para cliente"
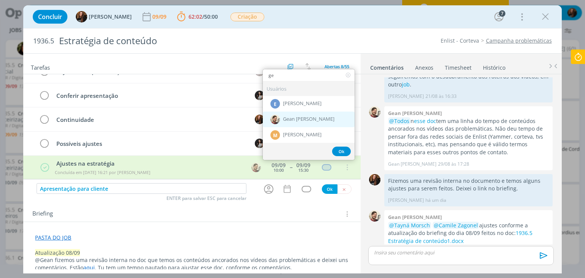
type input "ge"
click at [299, 115] on div "Gean [PERSON_NAME]" at bounding box center [309, 120] width 92 height 16
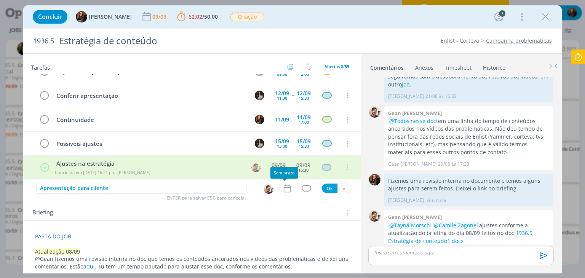
click at [283, 190] on icon "dialog" at bounding box center [287, 189] width 10 height 10
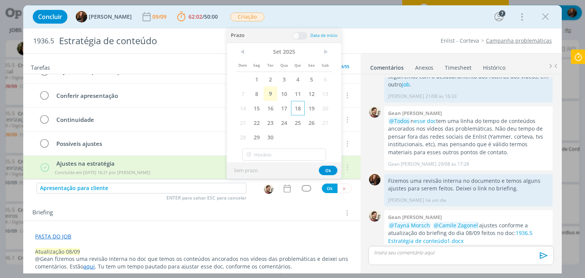
click at [301, 104] on span "18" at bounding box center [298, 108] width 14 height 14
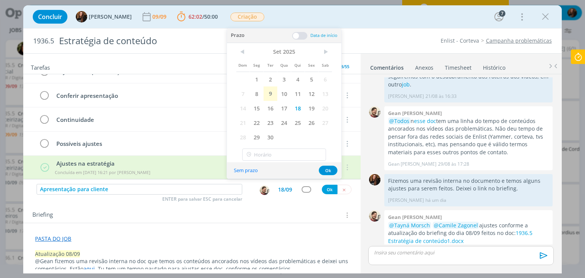
click at [299, 35] on span at bounding box center [299, 36] width 15 height 8
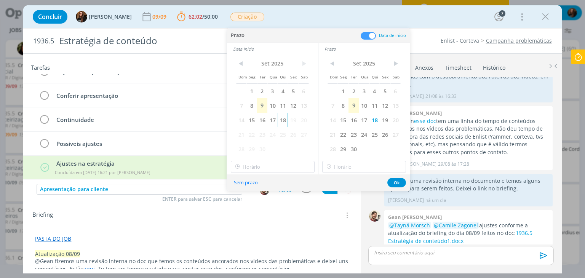
click at [284, 118] on span "18" at bounding box center [283, 120] width 10 height 14
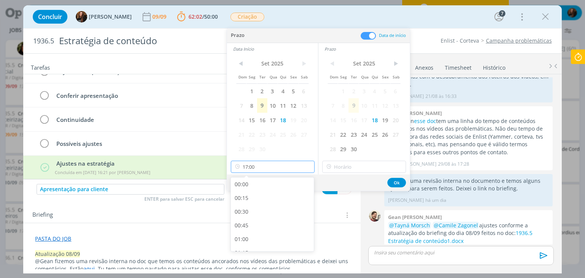
click at [281, 171] on input "17:00" at bounding box center [273, 167] width 84 height 12
click at [262, 193] on div "14:00" at bounding box center [273, 192] width 85 height 14
type input "14:00"
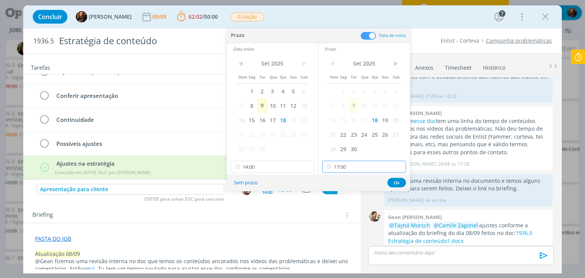
click at [367, 162] on input "17:00" at bounding box center [364, 167] width 84 height 12
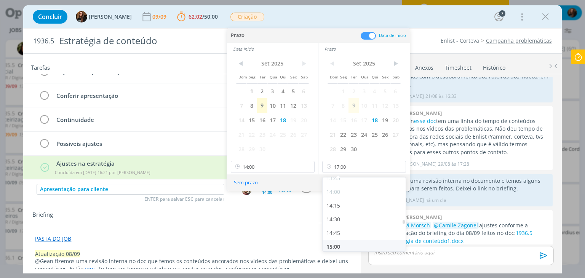
click at [354, 242] on div "15:00" at bounding box center [365, 247] width 85 height 14
type input "15:00"
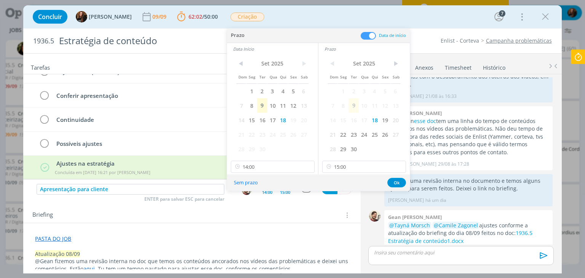
scroll to position [765, 0]
drag, startPoint x: 394, startPoint y: 181, endPoint x: 337, endPoint y: 185, distance: 56.5
click at [387, 181] on button "Ok" at bounding box center [396, 183] width 19 height 10
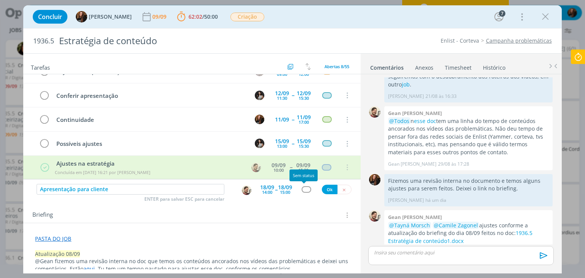
click at [307, 188] on div "dialog" at bounding box center [307, 189] width 10 height 6
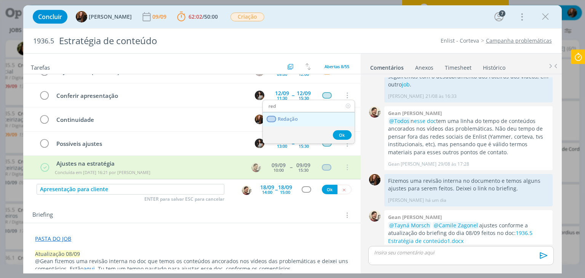
type input "red"
drag, startPoint x: 283, startPoint y: 115, endPoint x: 308, endPoint y: 166, distance: 57.1
click at [283, 116] on span "Redação" at bounding box center [288, 119] width 20 height 6
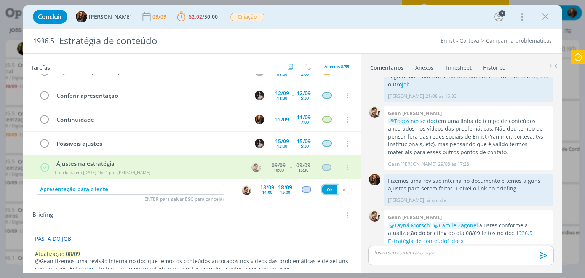
drag, startPoint x: 327, startPoint y: 188, endPoint x: 165, endPoint y: 214, distance: 164.8
click at [327, 188] on button "Ok" at bounding box center [330, 190] width 16 height 10
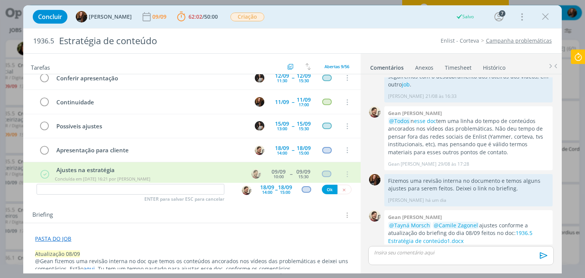
click at [579, 57] on icon at bounding box center [578, 57] width 14 height 15
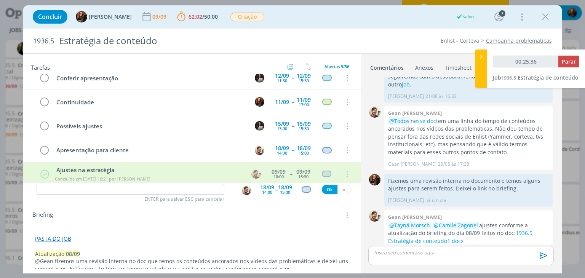
type input "00:25:37"
click at [480, 58] on icon at bounding box center [481, 57] width 8 height 8
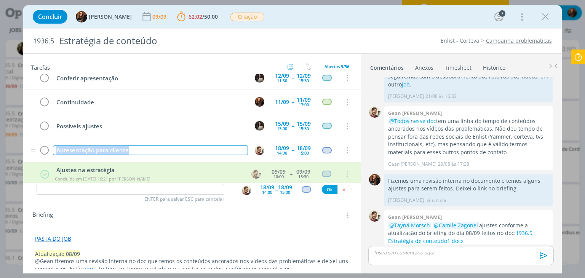
drag, startPoint x: 59, startPoint y: 144, endPoint x: 54, endPoint y: 145, distance: 5.0
click at [54, 146] on div "Apresentação para cliente" at bounding box center [150, 151] width 195 height 10
copy div "Apresentação para cliente"
click at [154, 192] on input "dialog" at bounding box center [131, 189] width 188 height 11
paste input "Apresentação para cliente"
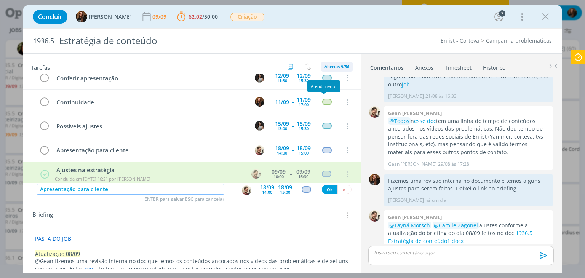
type input "Apresentação para cliente"
click at [333, 67] on span "Abertas 9/56" at bounding box center [337, 67] width 25 height 6
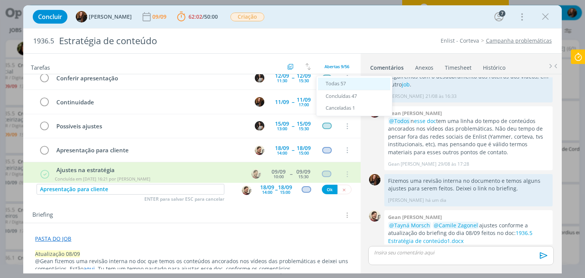
click at [338, 84] on span "Todas 57" at bounding box center [336, 83] width 20 height 7
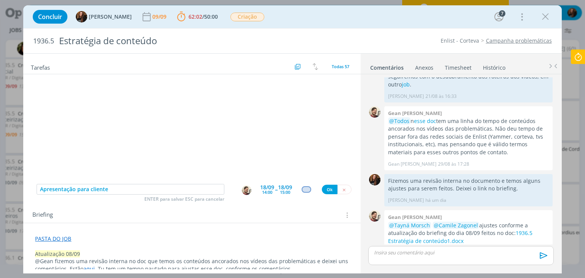
scroll to position [0, 0]
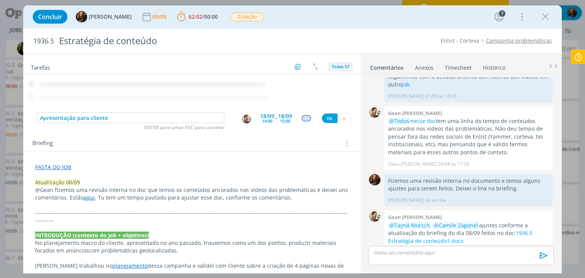
click at [338, 64] on span "Todas 57" at bounding box center [341, 67] width 18 height 6
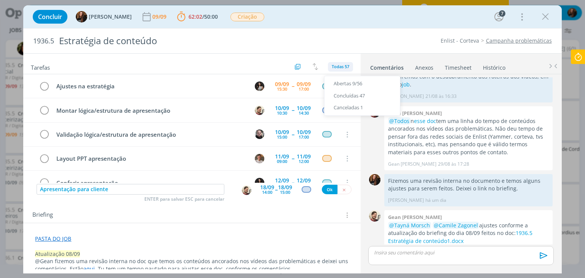
click at [336, 66] on span "Todas 57" at bounding box center [341, 67] width 18 height 6
click at [339, 64] on span "Todas 57" at bounding box center [341, 67] width 18 height 6
click at [351, 83] on span "Abertas 9/56" at bounding box center [348, 83] width 29 height 7
click at [245, 188] on img "dialog" at bounding box center [247, 191] width 10 height 10
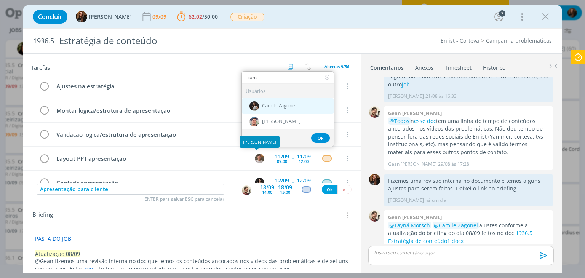
type input "cam"
click at [275, 103] on span "Camile Zagonel" at bounding box center [279, 106] width 34 height 6
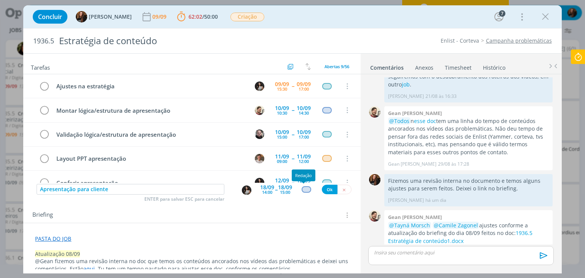
click at [305, 188] on div "dialog" at bounding box center [307, 189] width 10 height 6
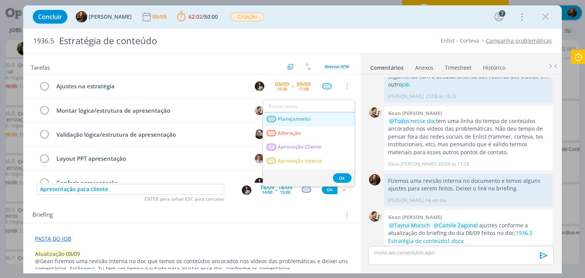
click at [302, 121] on span "Planejamento" at bounding box center [294, 119] width 33 height 6
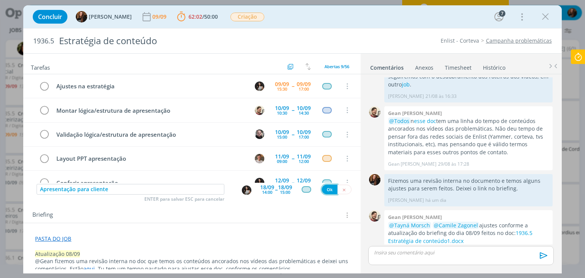
click at [327, 189] on button "Ok" at bounding box center [330, 190] width 16 height 10
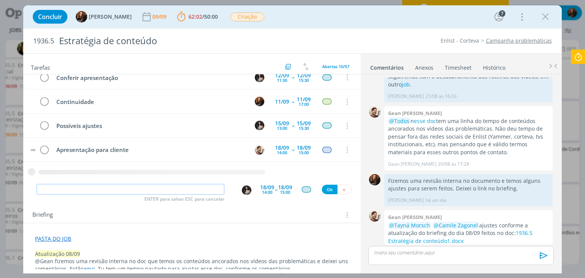
paste input "Apresentação para cliente"
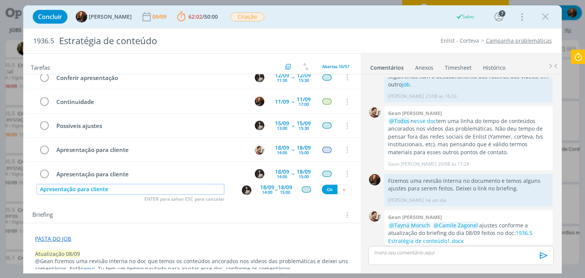
click at [245, 189] on img "dialog" at bounding box center [247, 191] width 10 height 10
type input "Apresentação para cliente"
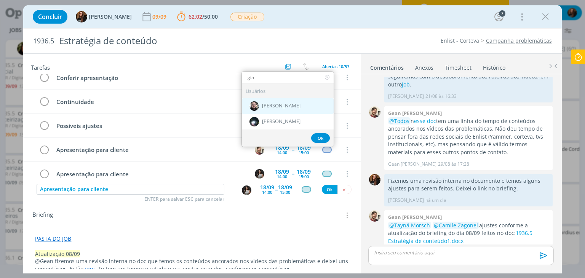
type input "gio"
click at [267, 101] on div "[PERSON_NAME]" at bounding box center [288, 106] width 92 height 16
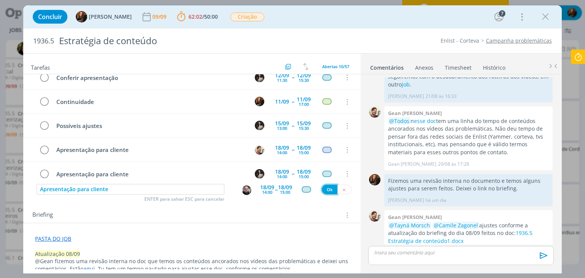
click at [323, 189] on button "Ok" at bounding box center [330, 190] width 16 height 10
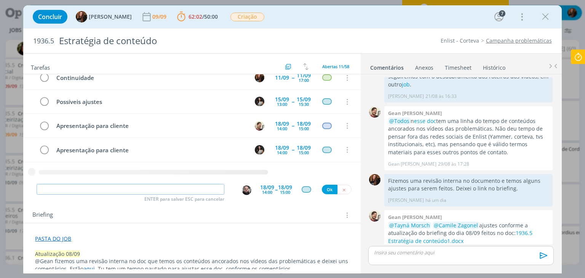
paste input "Apresentação para cliente"
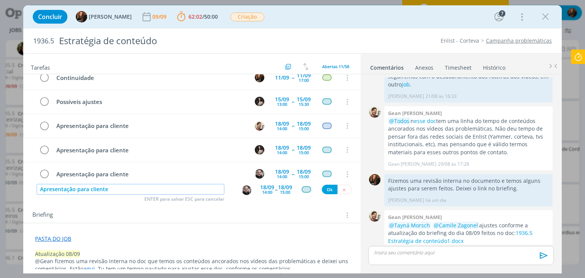
click at [242, 189] on img "dialog" at bounding box center [247, 191] width 10 height 10
type input "Apresentação para cliente"
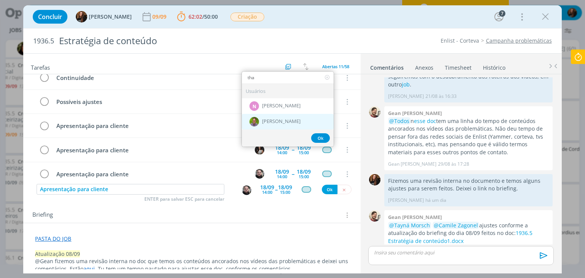
type input "tha"
click at [276, 121] on span "[PERSON_NAME]" at bounding box center [281, 121] width 38 height 6
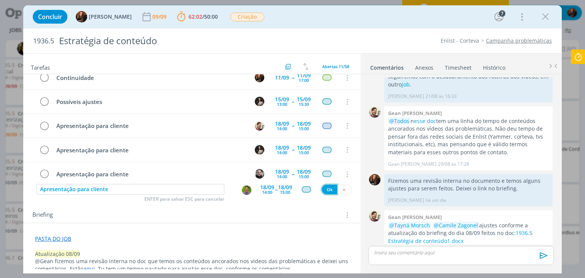
click at [325, 189] on button "Ok" at bounding box center [330, 190] width 16 height 10
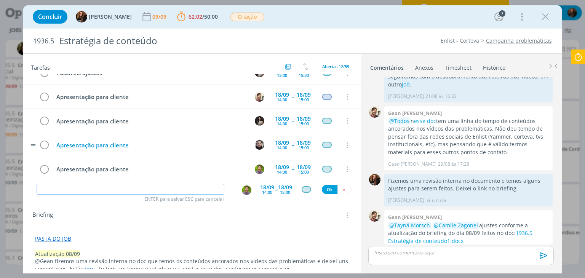
scroll to position [159, 0]
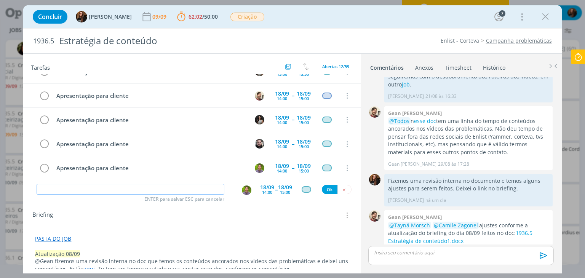
click at [163, 189] on input "dialog" at bounding box center [131, 189] width 188 height 11
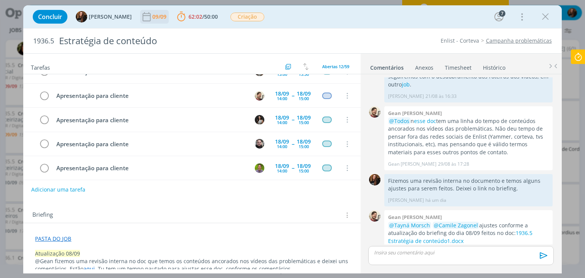
click at [152, 14] on div "09/09" at bounding box center [160, 16] width 16 height 5
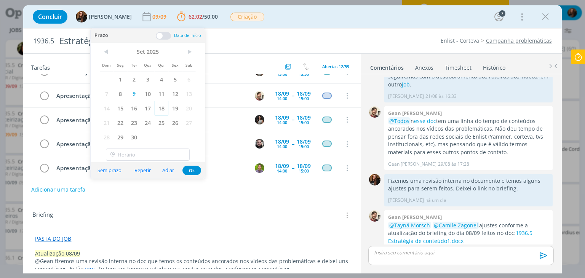
click at [161, 106] on span "18" at bounding box center [162, 108] width 14 height 14
click at [195, 170] on button "Ok" at bounding box center [191, 171] width 19 height 10
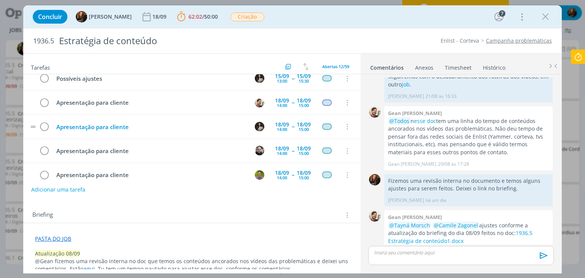
scroll to position [0, 0]
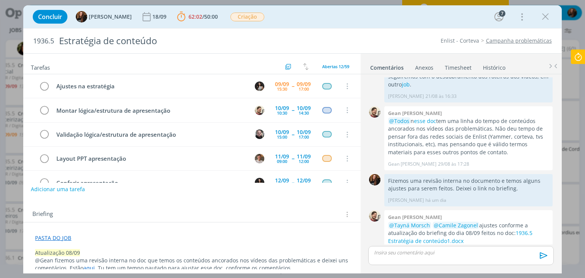
click at [76, 188] on button "Adicionar uma tarefa" at bounding box center [58, 189] width 54 height 13
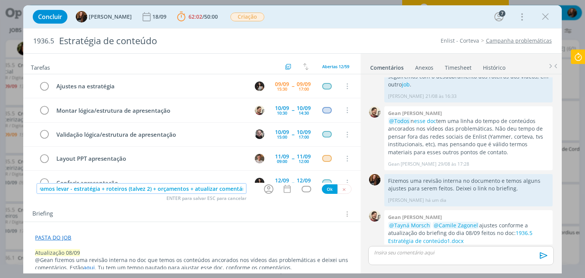
scroll to position [0, 125]
click at [184, 188] on input "Atualizar briefing sobre apresentação - o que vamos levar - estratégia + roteir…" at bounding box center [142, 188] width 210 height 11
click at [265, 192] on icon "dialog" at bounding box center [269, 189] width 10 height 10
type input "Atualizar briefing sobre apresentação - o que vamos levar - estratégia + roteir…"
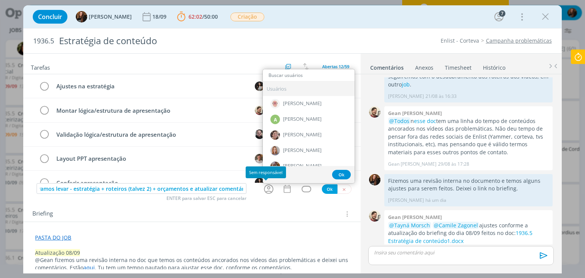
scroll to position [0, 0]
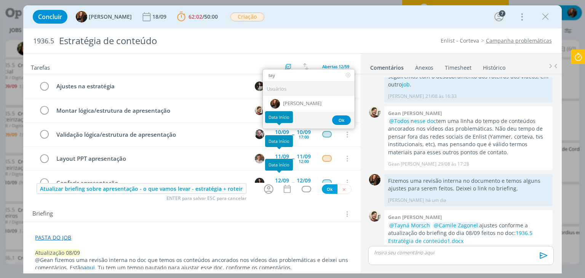
type input "tay"
click at [287, 111] on div "Data Início" at bounding box center [279, 117] width 28 height 12
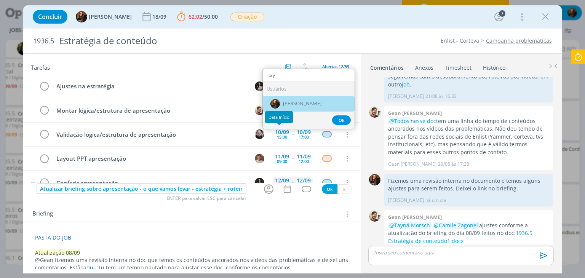
drag, startPoint x: 292, startPoint y: 103, endPoint x: 287, endPoint y: 173, distance: 69.9
click at [292, 102] on span "[PERSON_NAME]" at bounding box center [302, 104] width 38 height 6
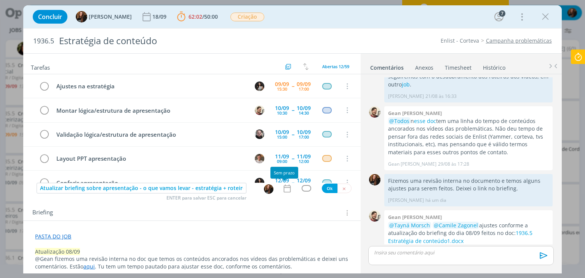
click at [286, 188] on icon "dialog" at bounding box center [287, 189] width 10 height 10
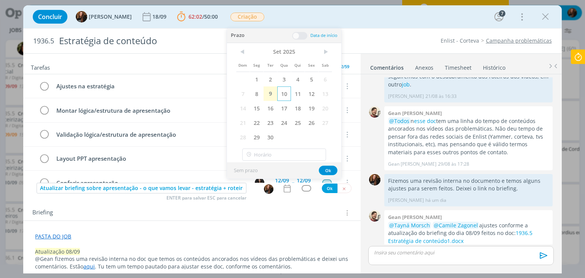
click at [280, 92] on span "10" at bounding box center [284, 93] width 14 height 14
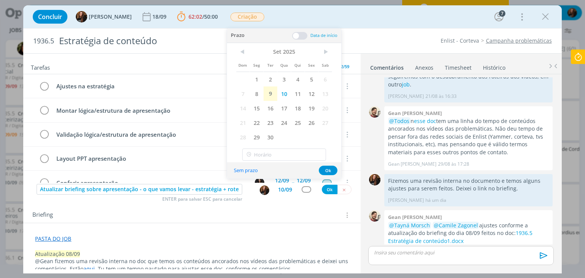
click at [302, 35] on span at bounding box center [299, 36] width 15 height 8
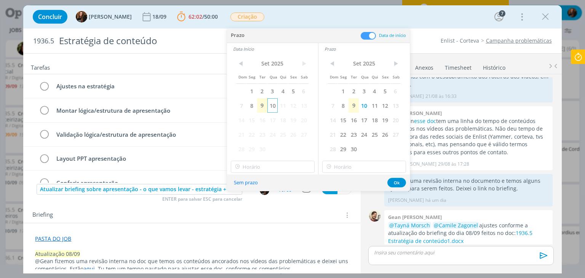
click at [276, 103] on span "10" at bounding box center [272, 105] width 10 height 14
click at [368, 170] on input "17:00" at bounding box center [364, 167] width 84 height 12
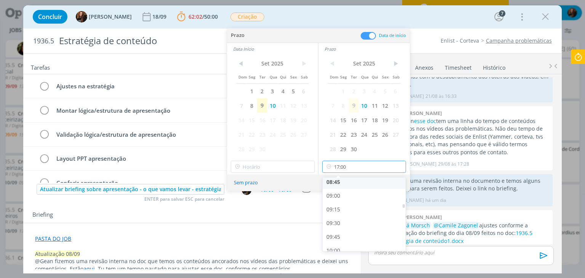
scroll to position [494, 0]
click at [349, 208] on div "09:30" at bounding box center [365, 212] width 85 height 14
type input "09:30"
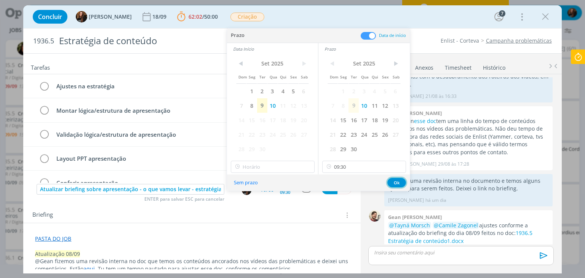
click at [389, 182] on button "Ok" at bounding box center [396, 183] width 19 height 10
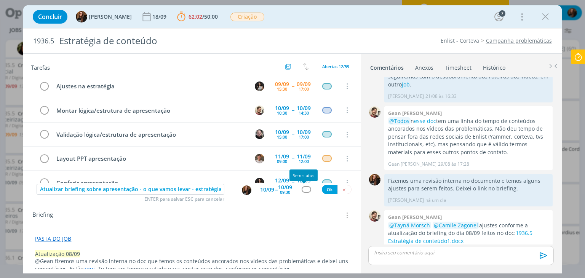
click at [302, 189] on div "dialog" at bounding box center [307, 189] width 10 height 6
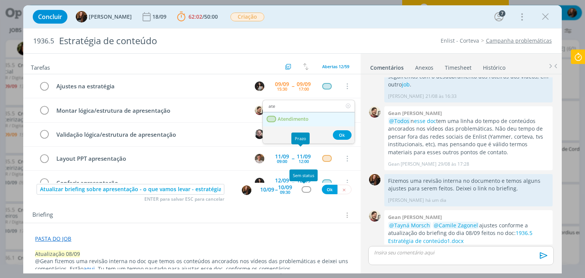
type input "ate"
click at [296, 118] on span "Atendimento" at bounding box center [293, 119] width 31 height 6
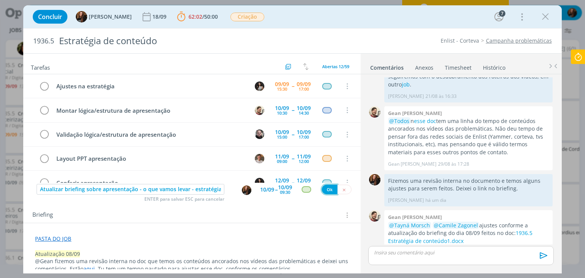
click at [328, 190] on button "Ok" at bounding box center [330, 190] width 16 height 10
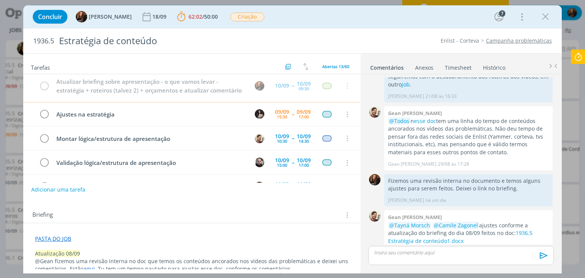
scroll to position [0, 0]
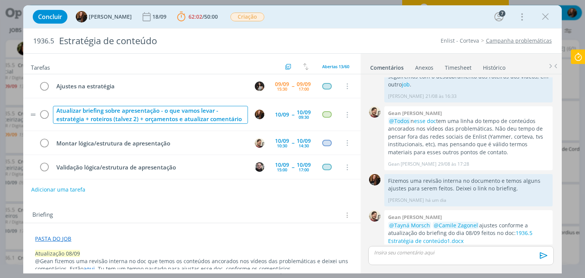
click at [231, 120] on div "Atualizar briefing sobre apresentação - o que vamos levar - estratégia + roteir…" at bounding box center [150, 115] width 195 height 18
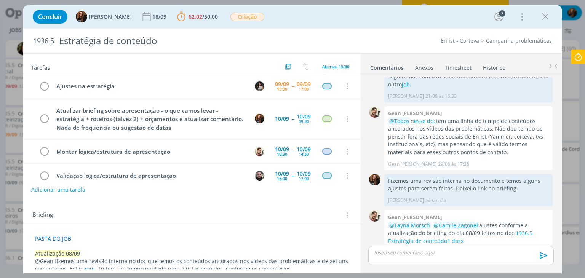
click at [576, 54] on icon at bounding box center [578, 57] width 14 height 15
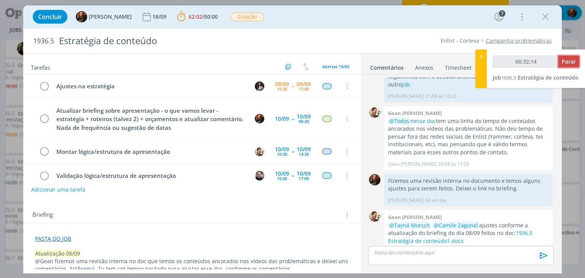
click at [573, 61] on span "Parar" at bounding box center [569, 61] width 14 height 7
click at [565, 62] on span "Parar" at bounding box center [569, 61] width 14 height 7
type input "00:33:00"
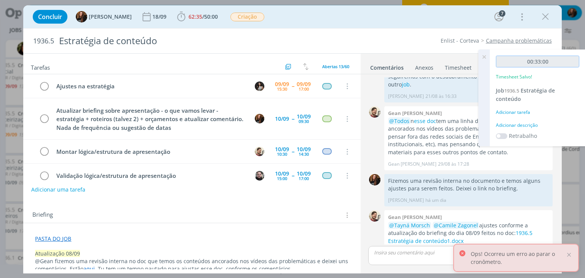
click at [567, 59] on input "00:33:00" at bounding box center [537, 62] width 83 height 12
click at [514, 126] on div "Adicionar descrição" at bounding box center [537, 125] width 83 height 7
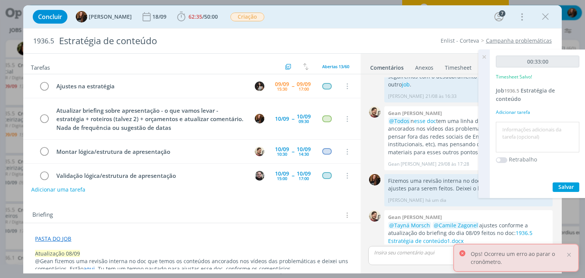
click at [514, 127] on textarea at bounding box center [538, 137] width 80 height 27
type textarea "Atualização pautas e marcar apresentação"
click at [564, 185] on span "Salvar" at bounding box center [566, 186] width 16 height 7
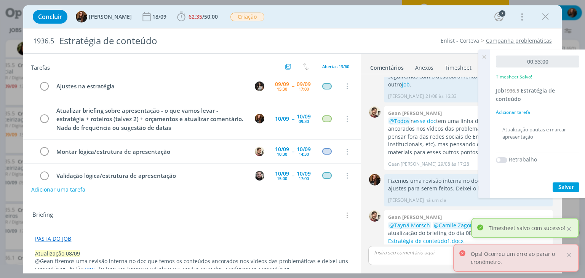
click at [489, 57] on icon at bounding box center [484, 57] width 14 height 15
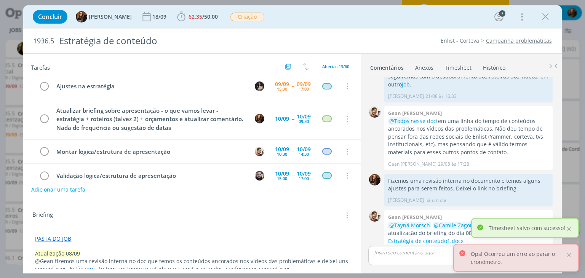
click at [465, 64] on link "Timesheet" at bounding box center [458, 66] width 27 height 11
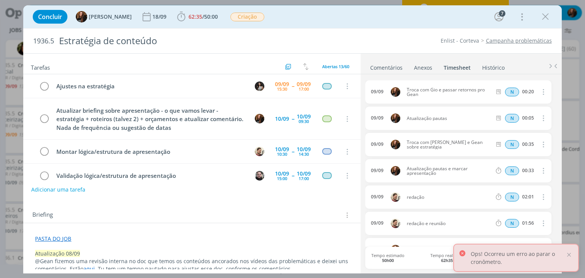
click at [395, 65] on link "Comentários" at bounding box center [386, 66] width 33 height 11
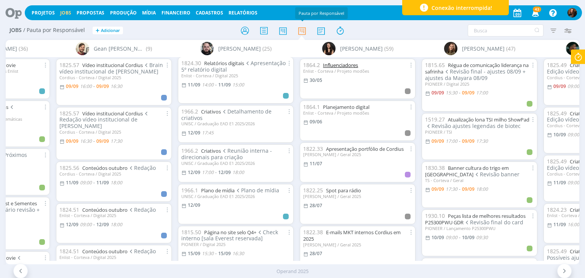
scroll to position [495, 0]
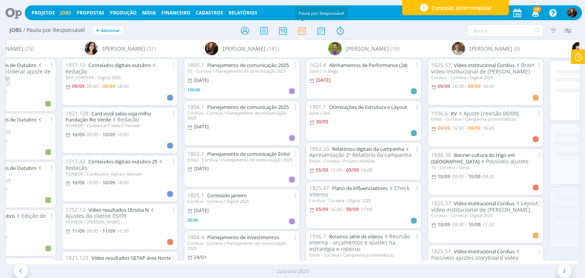
scroll to position [76, 0]
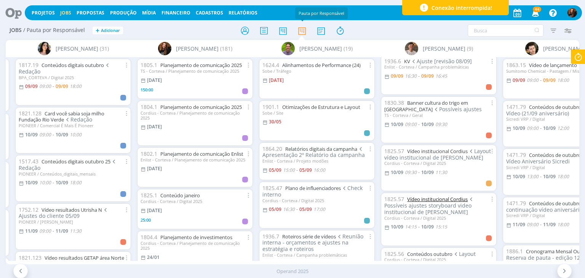
scroll to position [76, 0]
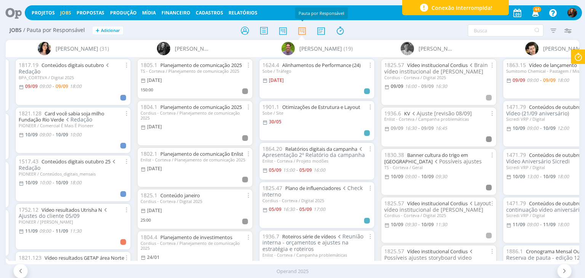
scroll to position [76, 0]
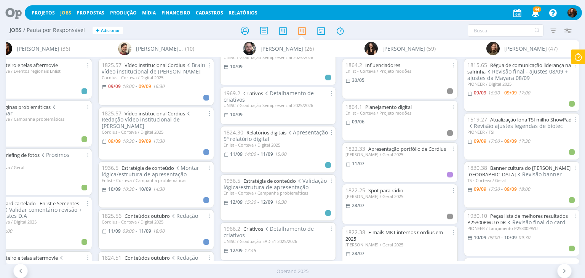
scroll to position [457, 0]
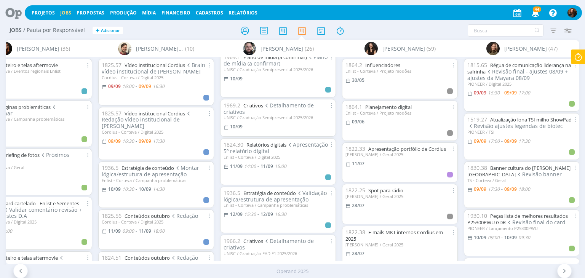
click at [254, 103] on link "Criativos" at bounding box center [253, 105] width 20 height 7
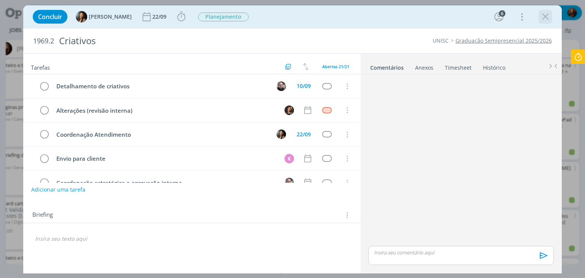
click at [547, 17] on icon "dialog" at bounding box center [545, 16] width 11 height 11
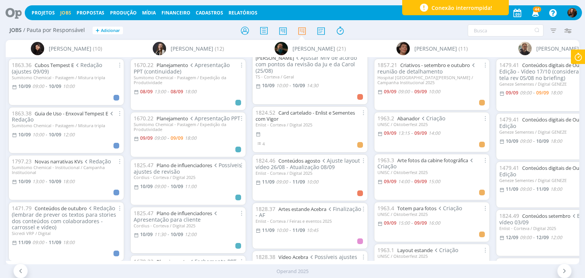
scroll to position [152, 0]
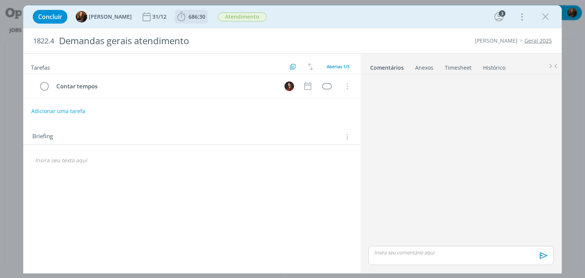
click at [189, 16] on span "686:30" at bounding box center [197, 16] width 17 height 7
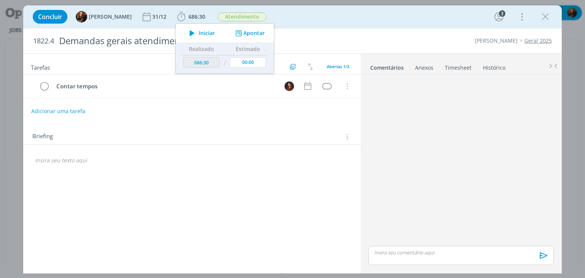
click at [202, 35] on span "Iniciar" at bounding box center [207, 32] width 16 height 5
click at [452, 65] on link "Timesheet" at bounding box center [458, 66] width 27 height 11
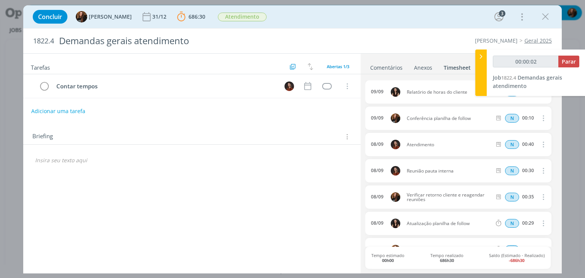
type input "00:00:03"
click at [480, 58] on icon at bounding box center [481, 57] width 8 height 8
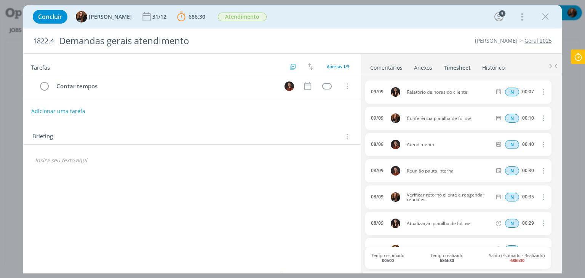
click at [378, 64] on link "Comentários" at bounding box center [386, 66] width 33 height 11
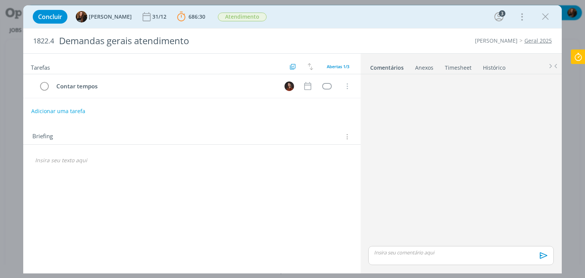
click at [576, 59] on icon at bounding box center [578, 57] width 14 height 15
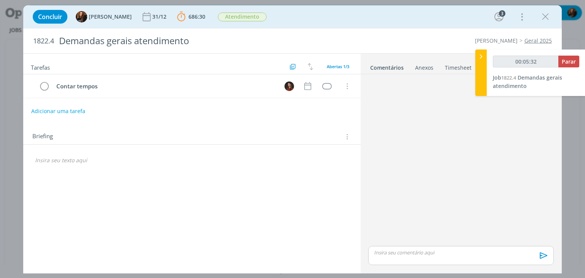
type input "00:05:33"
click at [476, 59] on div at bounding box center [480, 73] width 11 height 46
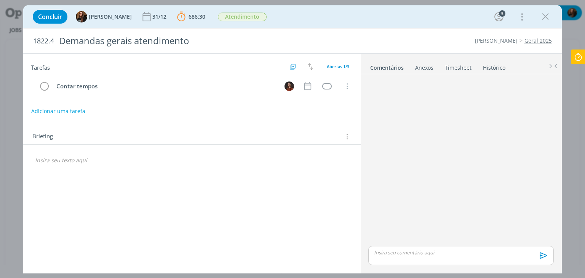
click at [578, 53] on icon at bounding box center [578, 57] width 14 height 15
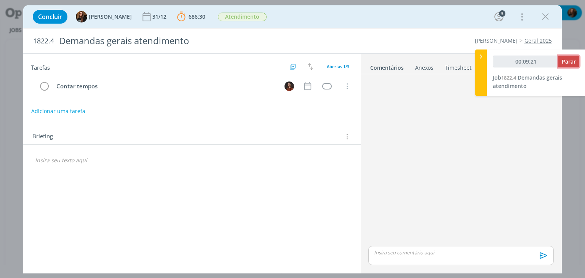
click at [565, 62] on span "Parar" at bounding box center [569, 61] width 14 height 7
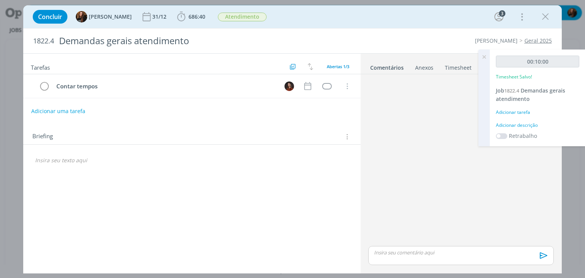
click at [521, 123] on div "Adicionar descrição" at bounding box center [537, 125] width 83 height 7
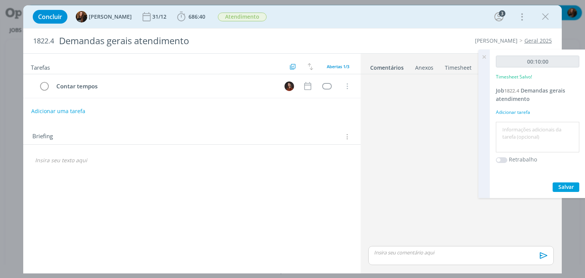
drag, startPoint x: 521, startPoint y: 123, endPoint x: 514, endPoint y: 129, distance: 8.9
click at [514, 129] on textarea at bounding box center [538, 137] width 80 height 27
type textarea "r"
type textarea "Relatório de horas"
click at [577, 191] on button "Salvar" at bounding box center [566, 187] width 27 height 10
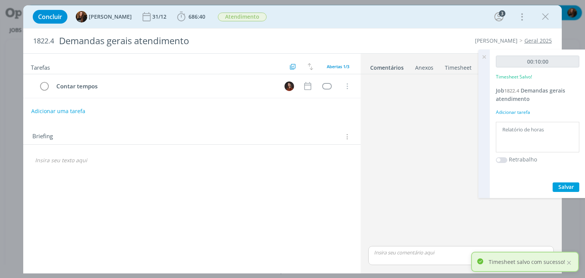
click at [485, 55] on icon at bounding box center [484, 57] width 14 height 15
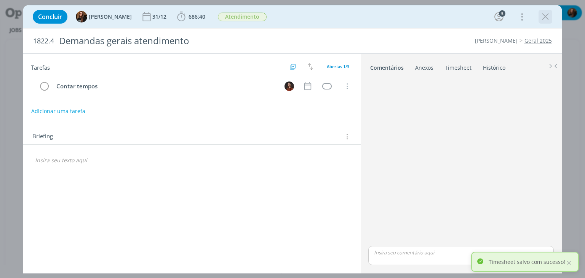
click at [545, 13] on icon "dialog" at bounding box center [545, 16] width 11 height 11
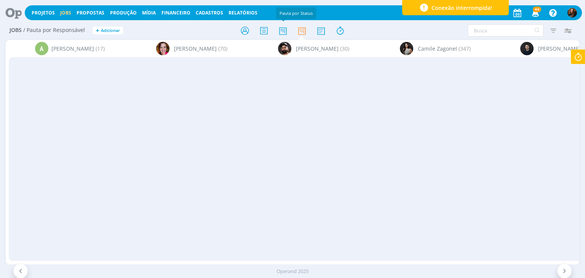
scroll to position [0, 1644]
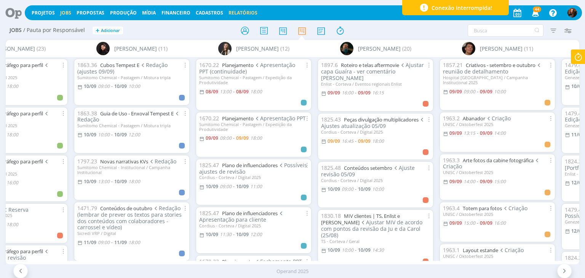
click at [236, 13] on link "Relatórios" at bounding box center [243, 13] width 29 height 6
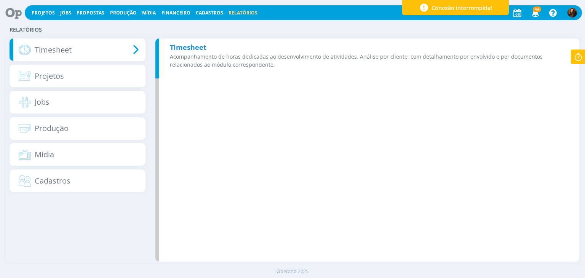
click at [273, 54] on p "Acompanhamento de horas dedicadas ao desenvolvimento de atividades. Análise por…" at bounding box center [369, 61] width 399 height 16
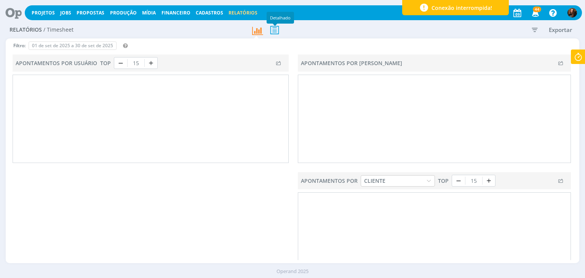
click at [277, 31] on icon at bounding box center [275, 30] width 16 height 16
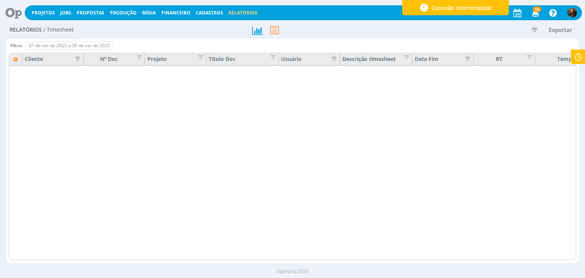
click at [535, 32] on icon "button" at bounding box center [535, 30] width 14 height 14
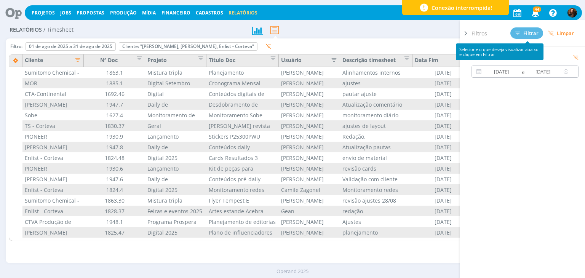
type input "01/08/2025"
type input "31/08/2025"
click at [498, 74] on input "01/08/2025" at bounding box center [501, 71] width 37 height 9
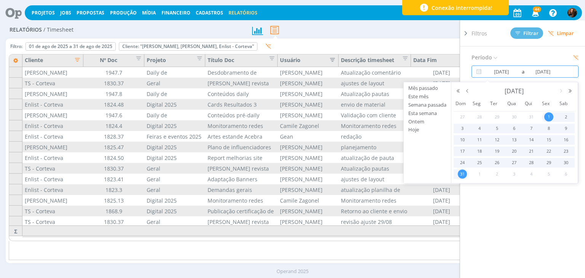
click at [469, 31] on div at bounding box center [465, 146] width 11 height 253
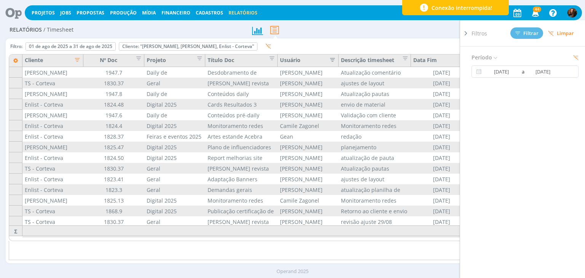
click at [466, 31] on icon at bounding box center [466, 33] width 8 height 8
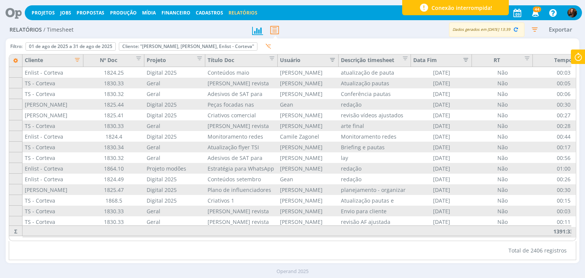
click at [333, 61] on icon "button" at bounding box center [330, 59] width 8 height 8
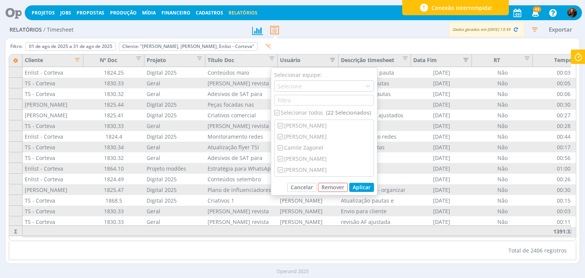
click at [333, 61] on icon "button" at bounding box center [330, 59] width 8 height 8
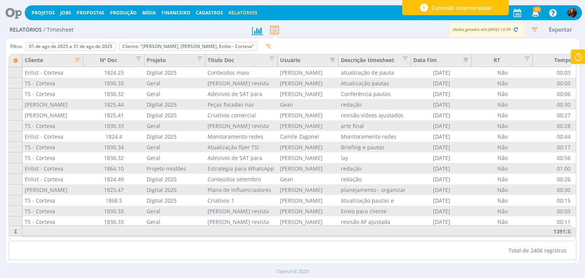
click at [74, 62] on icon "button" at bounding box center [75, 59] width 8 height 8
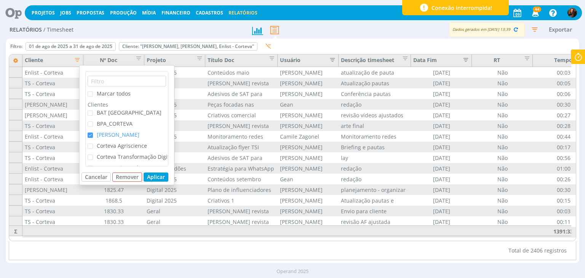
scroll to position [38, 0]
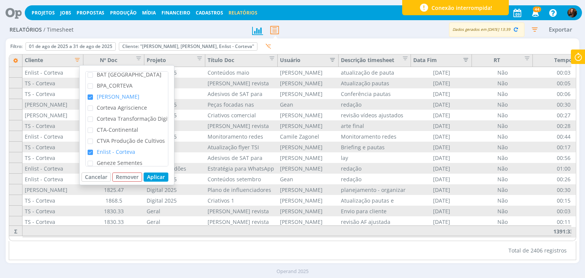
click at [89, 152] on span "checkbox-group" at bounding box center [90, 152] width 5 height 5
click at [93, 150] on input "Enlist - Corteva" at bounding box center [93, 150] width 0 height 0
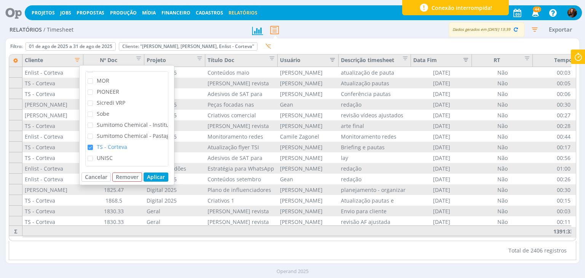
click at [89, 145] on span "checkbox-group" at bounding box center [90, 147] width 5 height 5
click at [93, 145] on input "TS - Corteva" at bounding box center [93, 145] width 0 height 0
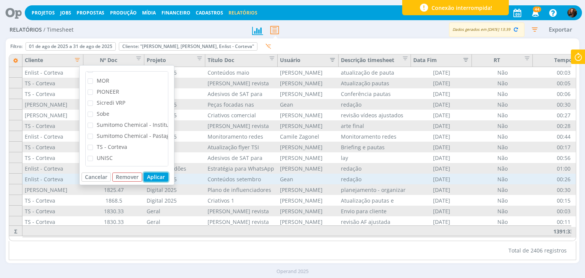
drag, startPoint x: 158, startPoint y: 178, endPoint x: 306, endPoint y: 176, distance: 147.4
click at [158, 177] on button "Aplicar" at bounding box center [156, 177] width 25 height 9
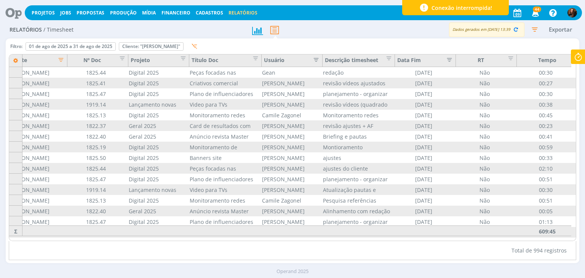
scroll to position [0, 22]
click at [505, 59] on span "Editar filtro para Coluna RT" at bounding box center [503, 57] width 8 height 8
click at [477, 42] on div "Filtro: 01 de ago de 2025 a 31 de ago de 2025 Definir padrão Cliente: "Cordius …" at bounding box center [292, 48] width 567 height 13
click at [52, 60] on icon "button" at bounding box center [53, 59] width 8 height 8
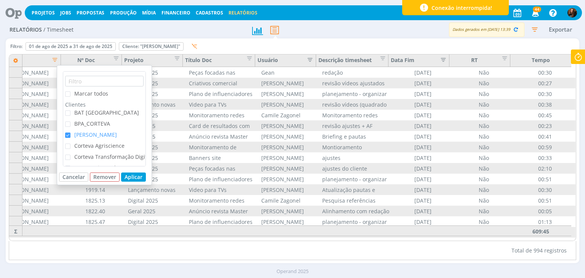
click at [67, 134] on span "checkbox-group" at bounding box center [67, 135] width 5 height 5
click at [70, 133] on input "Cordius - Corteva" at bounding box center [70, 133] width 0 height 0
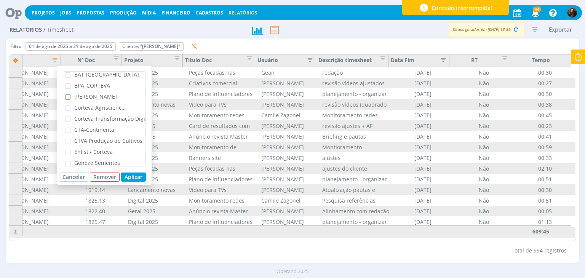
drag, startPoint x: 67, startPoint y: 152, endPoint x: 74, endPoint y: 155, distance: 8.4
click at [66, 152] on span "checkbox-group" at bounding box center [67, 152] width 5 height 5
click at [70, 150] on input "Enlist - Corteva" at bounding box center [70, 150] width 0 height 0
click at [135, 176] on button "Aplicar" at bounding box center [133, 177] width 25 height 9
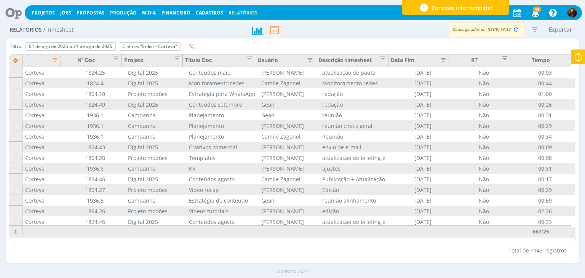
click at [504, 60] on span "Editar filtro para Coluna RT" at bounding box center [503, 57] width 8 height 8
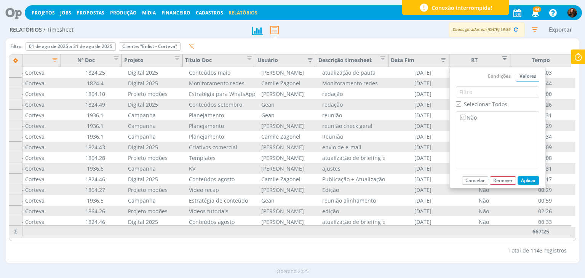
click at [504, 60] on span "Editar filtro para Coluna RT" at bounding box center [503, 57] width 8 height 8
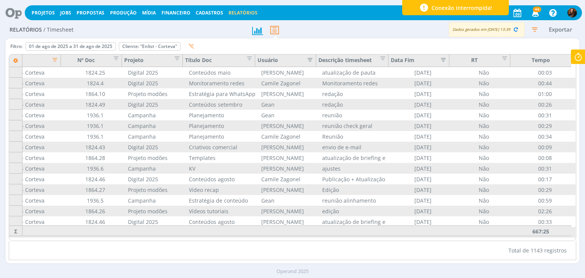
click at [53, 62] on icon "button" at bounding box center [53, 59] width 8 height 8
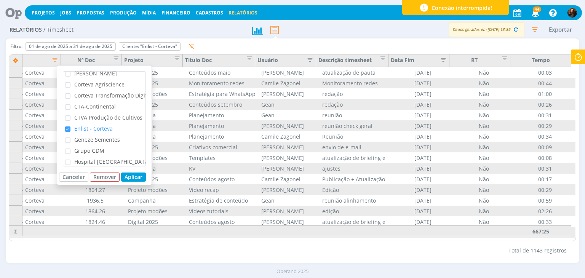
scroll to position [76, 0]
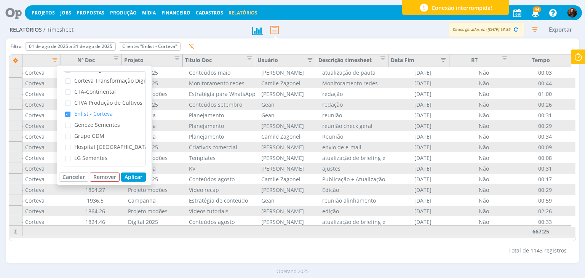
click at [69, 116] on span "checkbox-group" at bounding box center [67, 114] width 5 height 5
click at [70, 112] on input "Enlist - Corteva" at bounding box center [70, 112] width 0 height 0
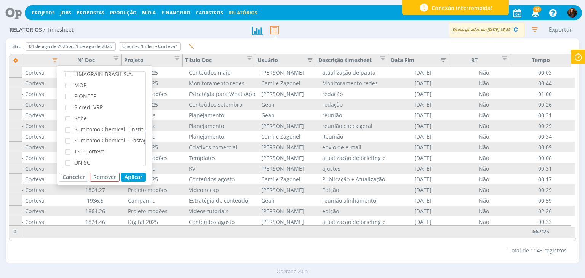
scroll to position [180, 0]
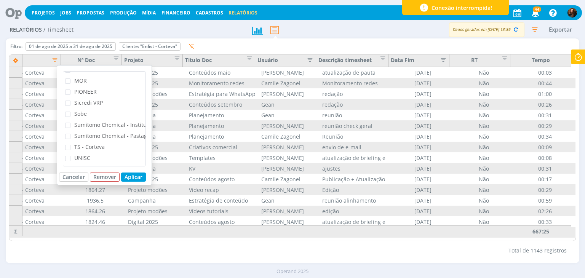
drag, startPoint x: 70, startPoint y: 141, endPoint x: 88, endPoint y: 149, distance: 19.6
click at [70, 143] on span "TS - Corteva" at bounding box center [87, 146] width 34 height 7
click at [70, 145] on input "TS - Corteva" at bounding box center [70, 145] width 0 height 0
click at [125, 177] on button "Aplicar" at bounding box center [133, 177] width 25 height 9
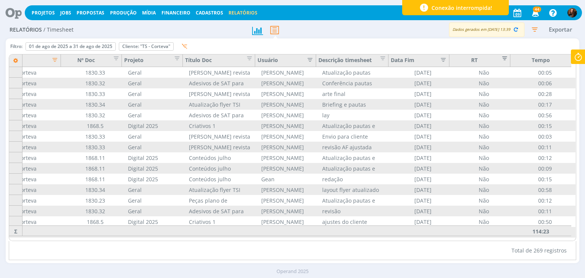
click at [501, 58] on span "Editar filtro para Coluna RT" at bounding box center [503, 57] width 8 height 8
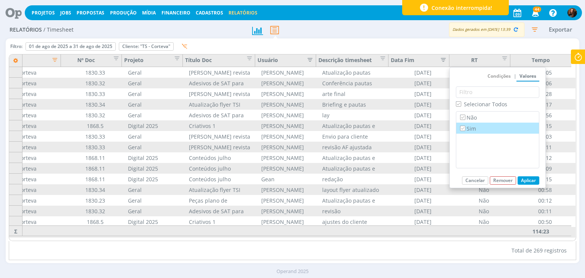
click at [462, 128] on input "Sim" at bounding box center [462, 128] width 5 height 5
checkbox input "false"
click at [527, 181] on button "Aplicar" at bounding box center [529, 180] width 22 height 8
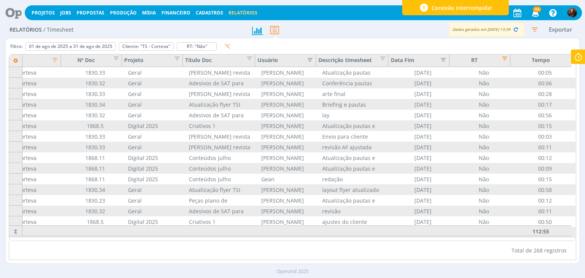
click at [504, 55] on span "Editar filtro para Coluna RT" at bounding box center [503, 57] width 8 height 8
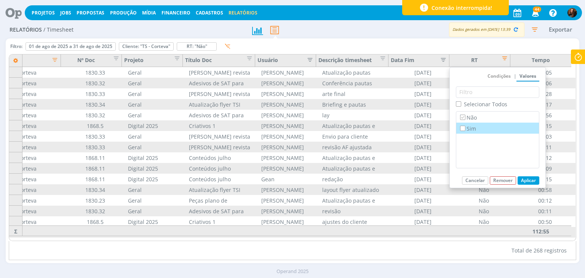
click at [463, 130] on input "Sim" at bounding box center [462, 128] width 5 height 5
checkbox input "true"
click at [530, 179] on button "Aplicar" at bounding box center [529, 180] width 22 height 8
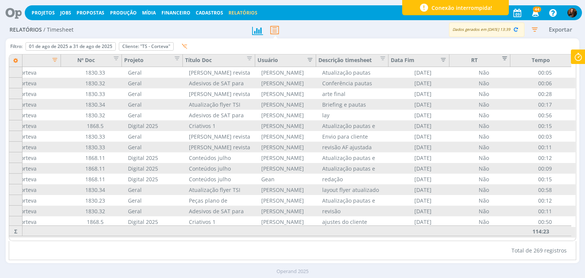
click at [501, 60] on span "Editar filtro para Coluna RT" at bounding box center [503, 57] width 8 height 8
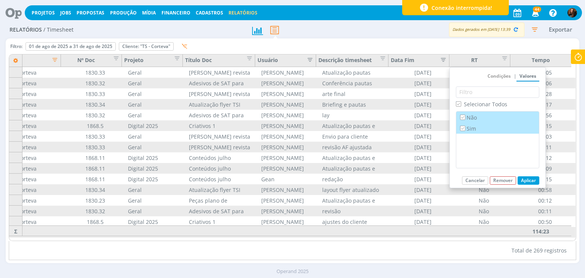
drag, startPoint x: 462, startPoint y: 130, endPoint x: 467, endPoint y: 130, distance: 5.0
click at [462, 130] on input "Sim" at bounding box center [462, 128] width 5 height 5
checkbox input "false"
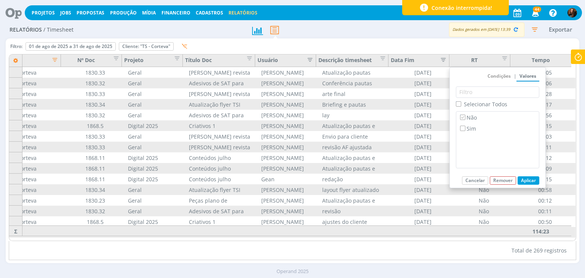
click at [532, 182] on button "Aplicar" at bounding box center [529, 180] width 22 height 8
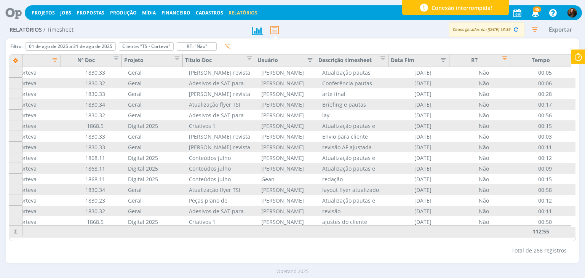
click at [71, 10] on button "Jobs" at bounding box center [66, 13] width 16 height 6
click at [66, 10] on link "Jobs" at bounding box center [65, 13] width 11 height 6
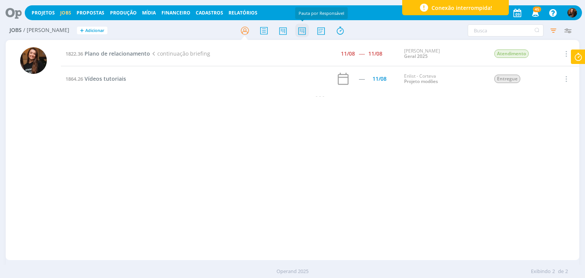
click at [297, 33] on icon at bounding box center [302, 30] width 14 height 15
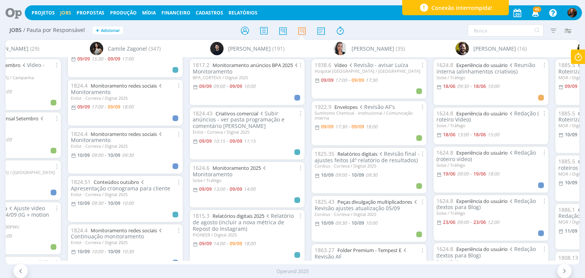
scroll to position [76, 0]
click at [577, 57] on icon at bounding box center [578, 57] width 14 height 15
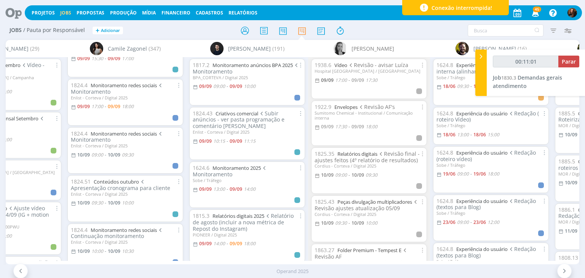
type input "00:11:03"
click at [485, 57] on icon at bounding box center [481, 57] width 8 height 8
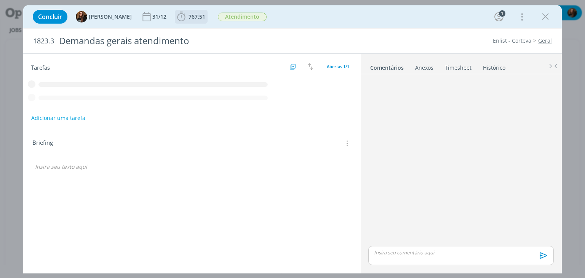
click at [183, 12] on span "767:51" at bounding box center [191, 16] width 31 height 11
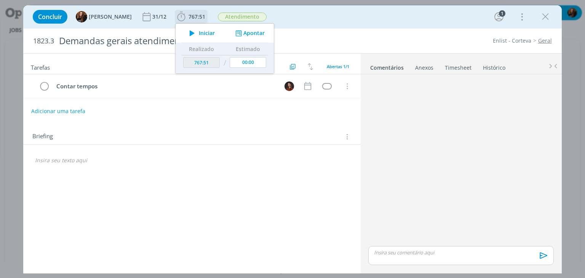
click at [202, 32] on span "Iniciar" at bounding box center [207, 32] width 16 height 5
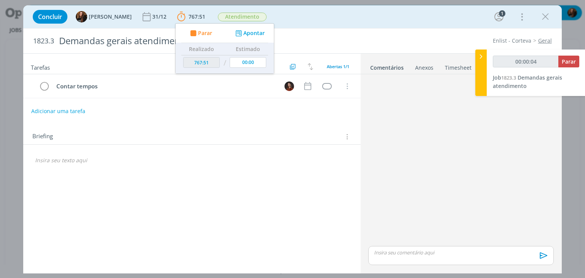
type input "00:00:05"
click at [479, 56] on icon at bounding box center [481, 57] width 8 height 8
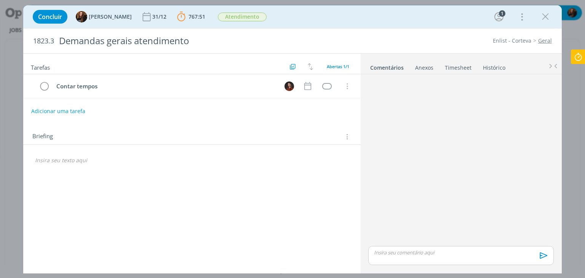
click at [578, 58] on icon at bounding box center [578, 57] width 14 height 15
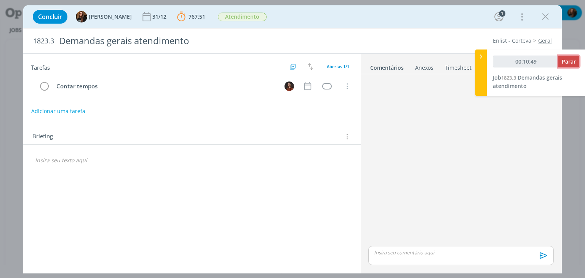
click at [568, 60] on span "Parar" at bounding box center [569, 61] width 14 height 7
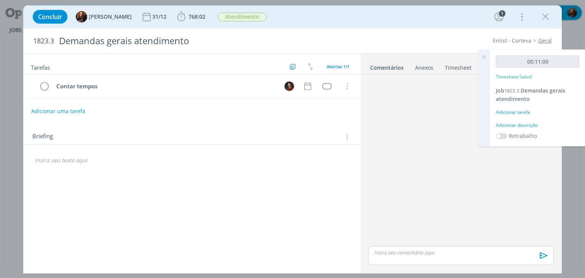
click at [515, 124] on div "Adicionar descrição" at bounding box center [537, 125] width 83 height 7
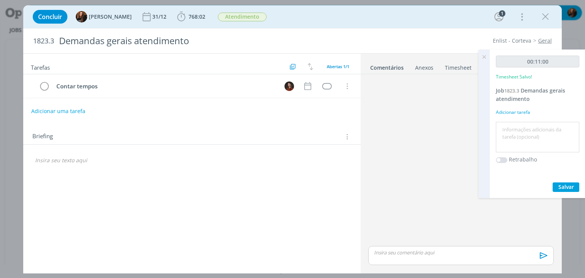
click at [513, 127] on textarea at bounding box center [538, 137] width 80 height 27
type textarea "Relatório de horas"
click at [565, 181] on div "00:11:00 Timesheet Salvo! Job 1823.3 Demandas gerais atendimento Adicionar tare…" at bounding box center [538, 124] width 96 height 149
click at [565, 188] on span "Salvar" at bounding box center [566, 186] width 16 height 7
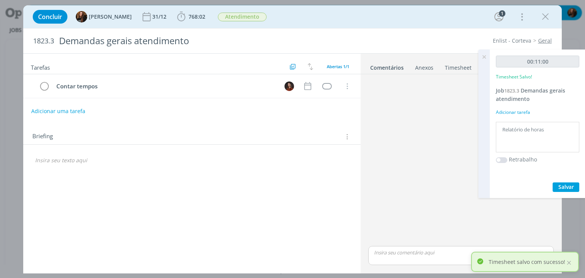
click at [485, 56] on icon at bounding box center [484, 57] width 14 height 15
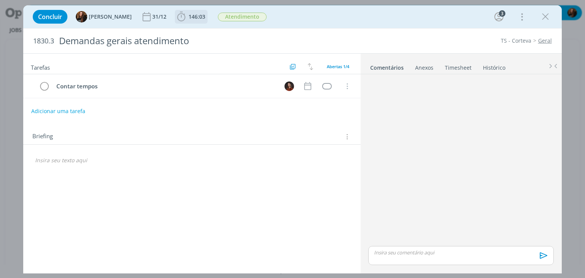
click at [191, 14] on span "146:03" at bounding box center [197, 16] width 17 height 7
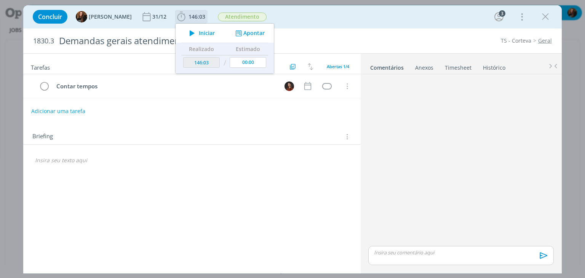
click at [203, 34] on span "Iniciar" at bounding box center [207, 32] width 16 height 5
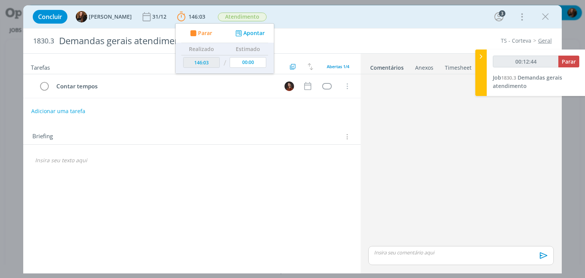
type input "00:13:44"
type input "00:12:43"
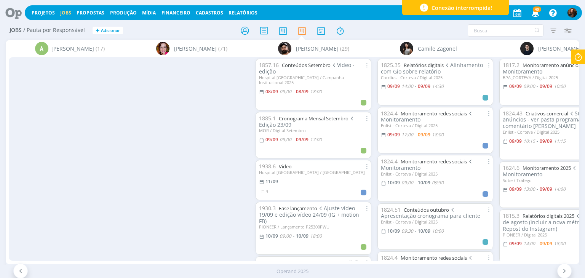
click at [581, 55] on icon at bounding box center [578, 57] width 14 height 15
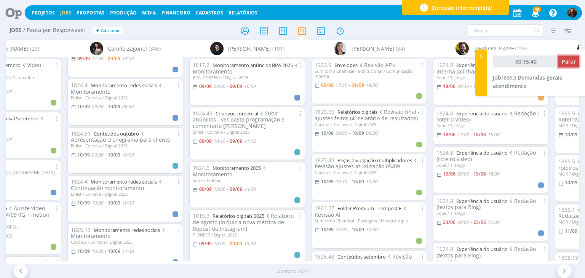
click at [574, 61] on span "Parar" at bounding box center [569, 61] width 14 height 7
type input "00:16:00"
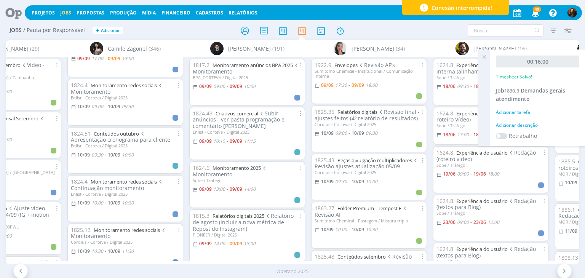
click at [521, 124] on div "Adicionar descrição" at bounding box center [537, 125] width 83 height 7
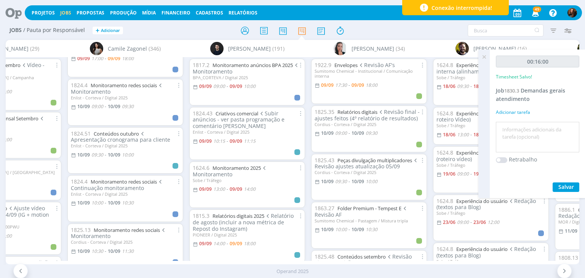
click at [521, 124] on textarea at bounding box center [538, 137] width 80 height 27
type textarea "Relatório de horas"
click at [564, 187] on span "Salvar" at bounding box center [566, 186] width 16 height 7
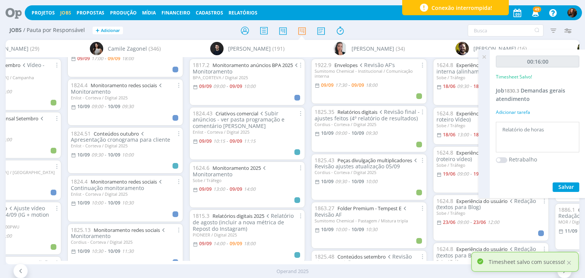
click at [485, 56] on icon at bounding box center [484, 57] width 14 height 15
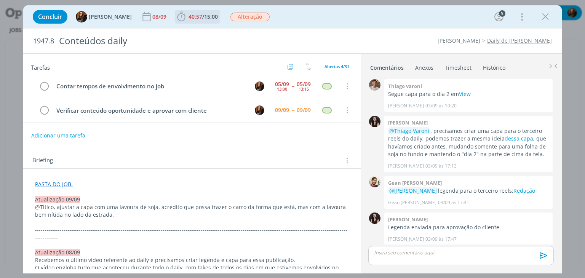
scroll to position [687, 0]
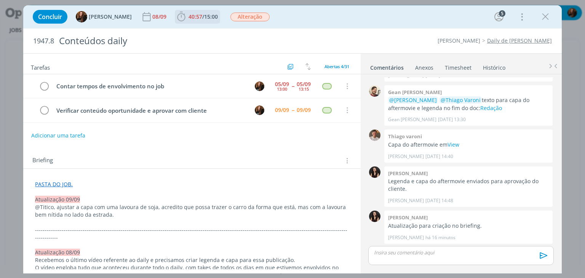
click at [204, 16] on span "15:00" at bounding box center [211, 16] width 14 height 7
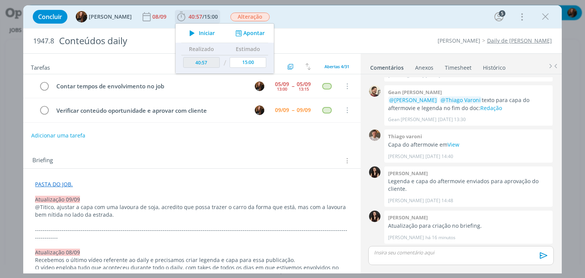
click at [203, 33] on span "Iniciar" at bounding box center [207, 32] width 16 height 5
click at [207, 15] on span "15:00" at bounding box center [211, 16] width 14 height 7
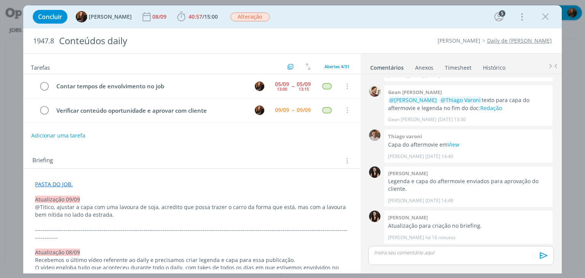
click at [423, 19] on div "Concluir Tayná Morsch 08/09 40:57 / 15:00 Iniciar Apontar Data * [DATE] Horas *…" at bounding box center [292, 17] width 527 height 18
click at [204, 18] on span "15:00" at bounding box center [211, 16] width 14 height 7
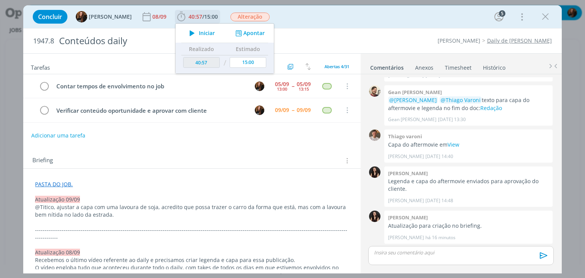
click at [199, 31] on span "Iniciar" at bounding box center [207, 32] width 16 height 5
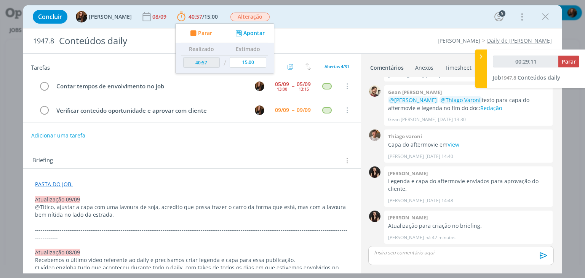
type input "00:29:12"
click at [569, 61] on span "Parar" at bounding box center [569, 61] width 14 height 7
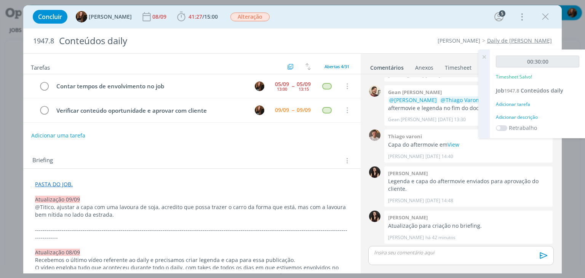
click at [529, 117] on div "Adicionar descrição" at bounding box center [537, 117] width 83 height 7
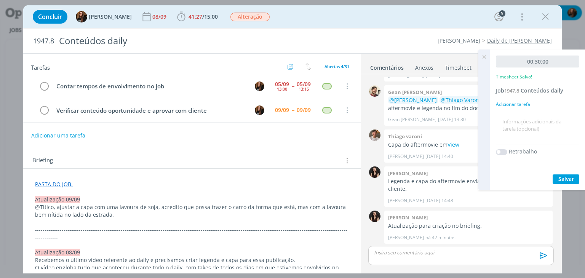
click at [524, 122] on textarea at bounding box center [538, 129] width 80 height 27
type textarea "Verificar retorno cliente, troca com fornecedor e com a equipe"
click at [560, 183] on button "Salvar" at bounding box center [566, 179] width 27 height 10
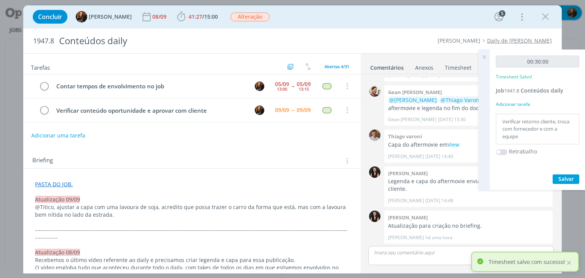
click at [486, 58] on icon at bounding box center [484, 57] width 14 height 15
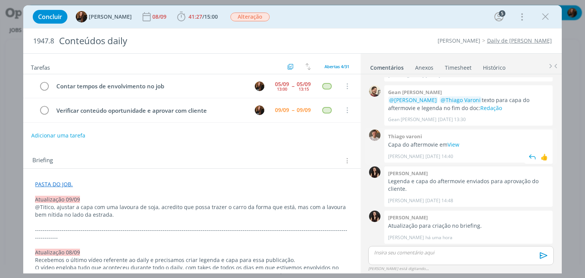
scroll to position [724, 0]
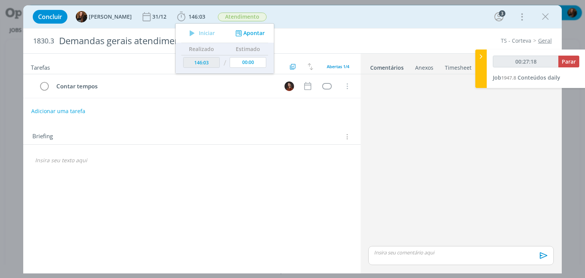
type input "00:27:43"
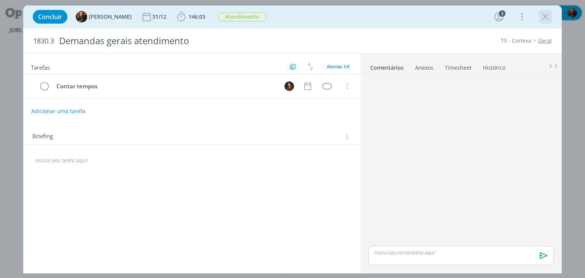
click at [551, 19] on button "dialog" at bounding box center [545, 16] width 11 height 11
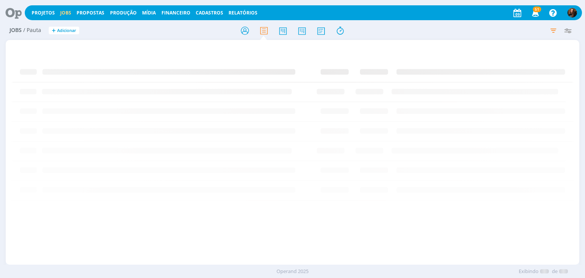
click at [302, 26] on div at bounding box center [292, 139] width 585 height 278
click at [302, 29] on icon at bounding box center [302, 30] width 14 height 15
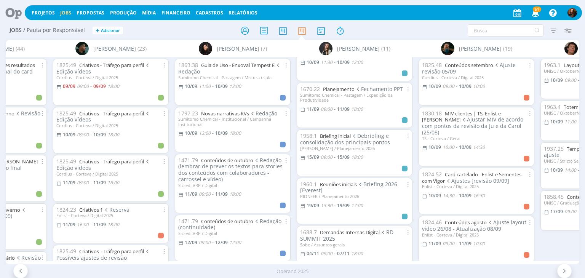
scroll to position [76, 0]
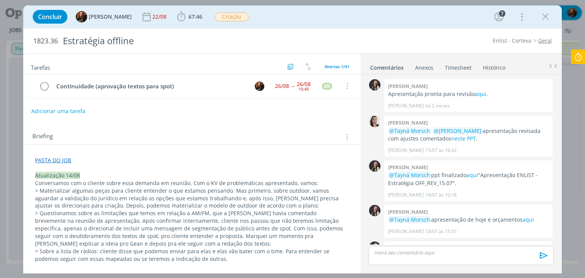
scroll to position [544, 0]
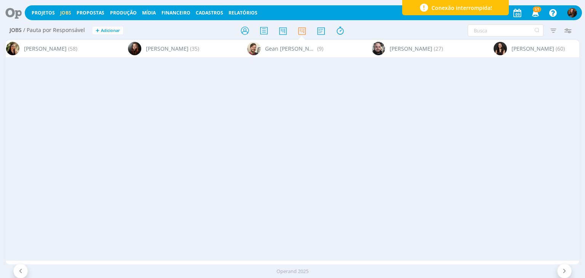
scroll to position [0, 1531]
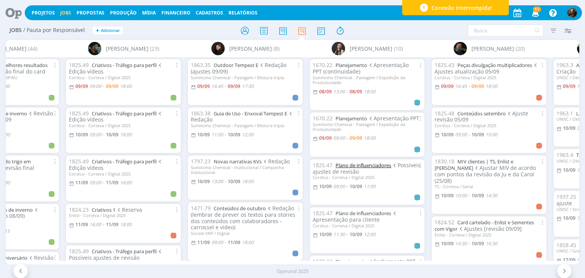
click at [365, 164] on link "Plano de influenciadores" at bounding box center [364, 165] width 56 height 7
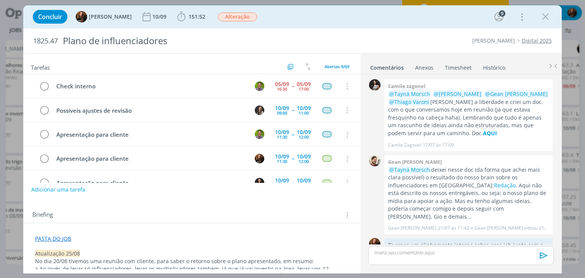
scroll to position [354, 0]
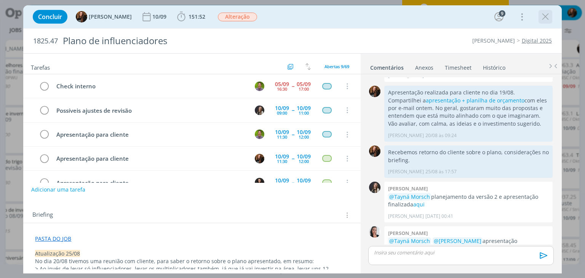
click at [544, 14] on icon "dialog" at bounding box center [545, 16] width 11 height 11
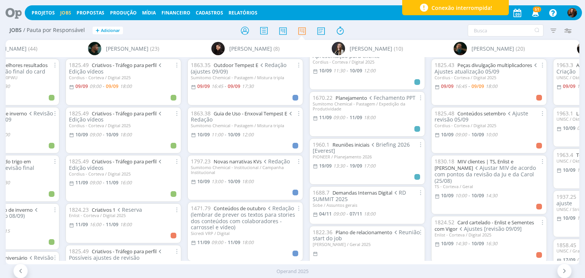
scroll to position [152, 0]
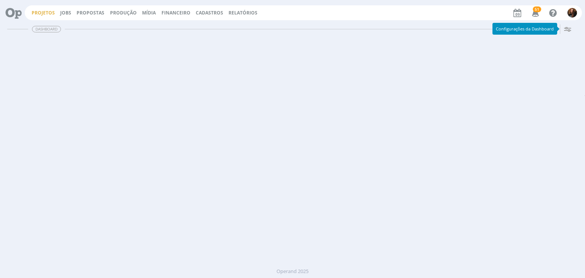
click at [41, 10] on link "Projetos" at bounding box center [43, 13] width 23 height 6
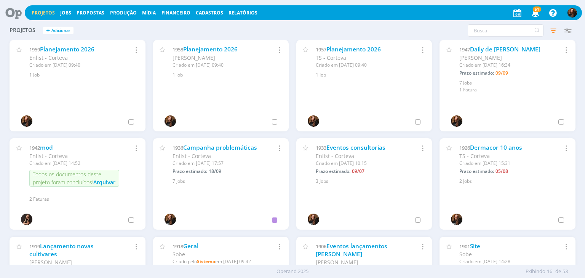
click at [232, 50] on link "Planejamento 2026" at bounding box center [210, 49] width 54 height 8
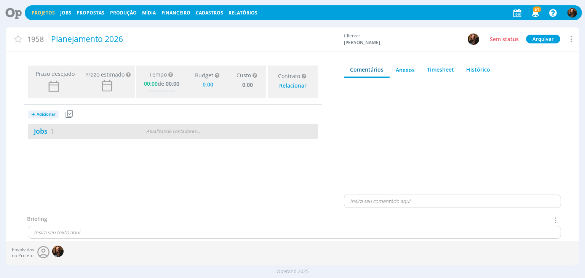
type input "0,00"
click at [43, 134] on link "Jobs 1" at bounding box center [41, 130] width 27 height 9
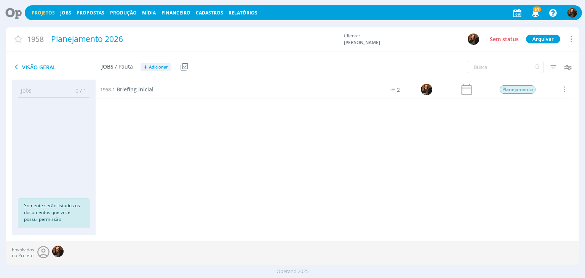
click at [138, 91] on span "Briefing inicial" at bounding box center [135, 89] width 37 height 7
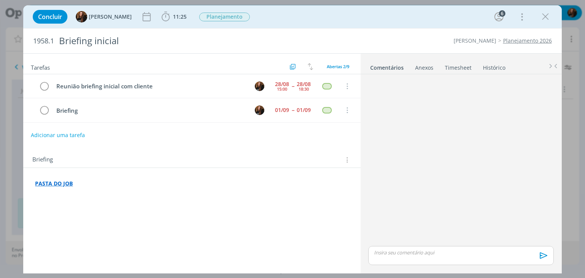
click at [65, 136] on button "Adicionar uma tarefa" at bounding box center [58, 135] width 54 height 13
click at [65, 136] on input "dialog" at bounding box center [142, 134] width 210 height 11
drag, startPoint x: 62, startPoint y: 133, endPoint x: 27, endPoint y: 133, distance: 35.0
click at [27, 134] on div "Debrifing ENTER para salvar ESC para cancelar Ok" at bounding box center [191, 135] width 337 height 13
paste input "e"
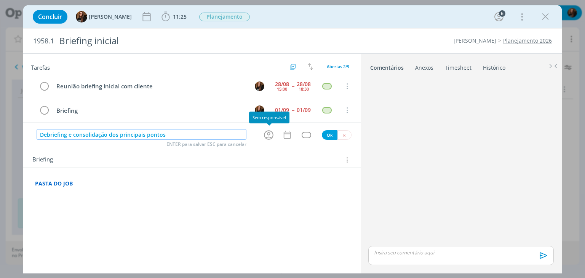
click at [270, 135] on icon "dialog" at bounding box center [269, 135] width 12 height 12
type input "Debriefing e consolidação dos principais pontos"
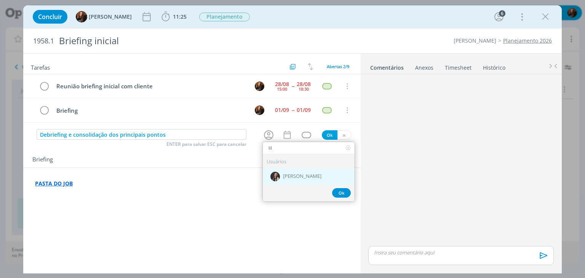
type input "lil"
click at [294, 171] on div "[PERSON_NAME]" at bounding box center [309, 176] width 92 height 16
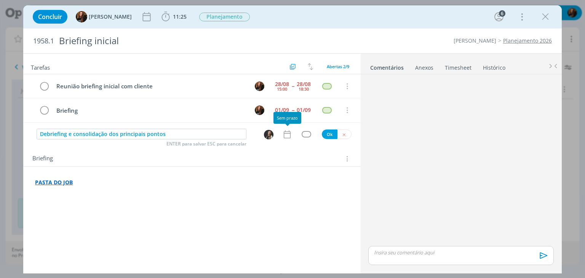
click at [288, 133] on icon "dialog" at bounding box center [287, 135] width 10 height 10
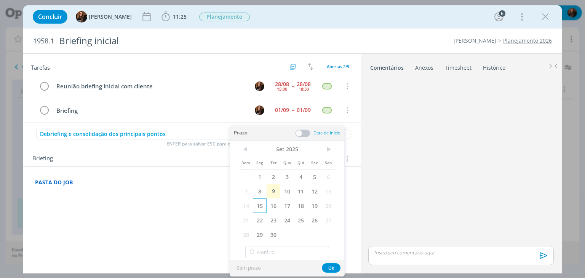
click at [264, 205] on span "15" at bounding box center [260, 205] width 14 height 14
click at [305, 132] on span at bounding box center [302, 134] width 15 height 8
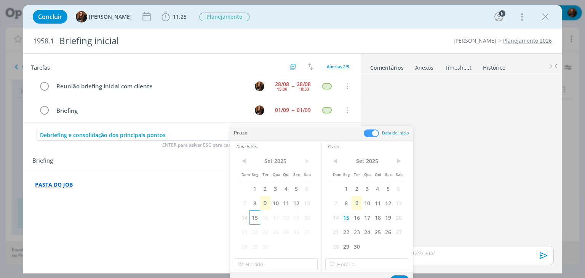
click at [256, 213] on span "15" at bounding box center [255, 217] width 10 height 14
click at [272, 262] on input "18:00" at bounding box center [276, 264] width 84 height 12
click at [269, 211] on div "09:00" at bounding box center [276, 207] width 85 height 14
type input "09:00"
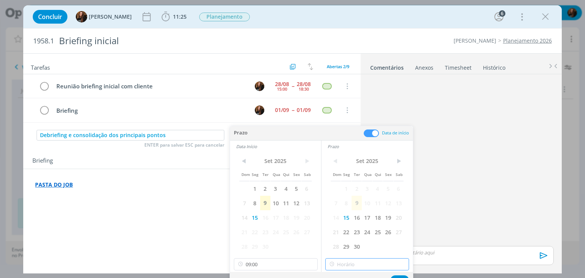
type input "18:00"
click at [360, 267] on input "18:00" at bounding box center [367, 264] width 84 height 12
click at [365, 238] on div "18:00" at bounding box center [368, 244] width 85 height 14
click at [403, 275] on button "Ok" at bounding box center [399, 280] width 19 height 10
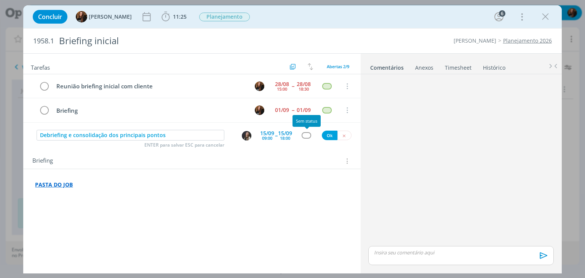
click at [308, 136] on div "dialog" at bounding box center [307, 135] width 10 height 6
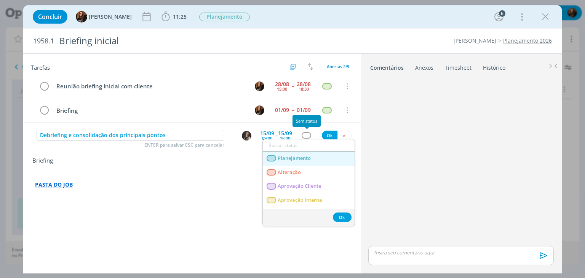
click at [301, 155] on span "Planejamento" at bounding box center [294, 158] width 33 height 6
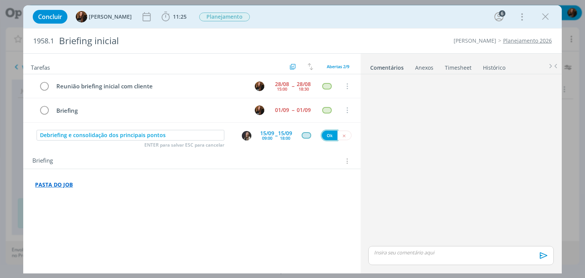
click at [327, 136] on button "Ok" at bounding box center [330, 136] width 16 height 10
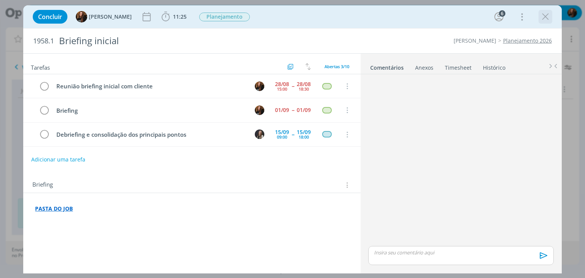
click at [542, 21] on icon "dialog" at bounding box center [545, 16] width 11 height 11
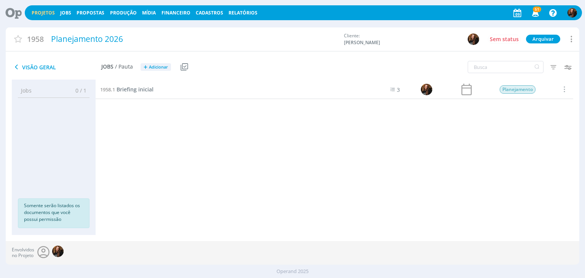
click at [38, 11] on link "Projetos" at bounding box center [43, 13] width 23 height 6
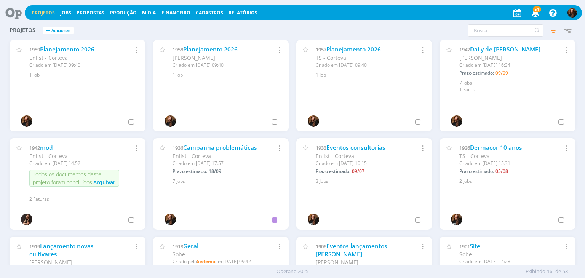
click at [72, 51] on link "Planejamento 2026" at bounding box center [67, 49] width 54 height 8
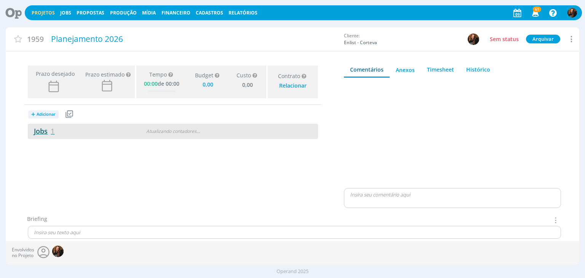
type input "0,00"
click at [45, 126] on link "Jobs 1" at bounding box center [41, 130] width 27 height 9
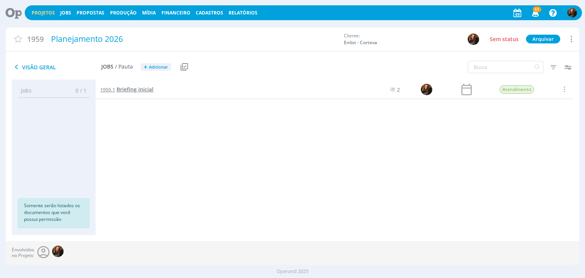
click at [140, 90] on span "Briefing inicial" at bounding box center [135, 89] width 37 height 7
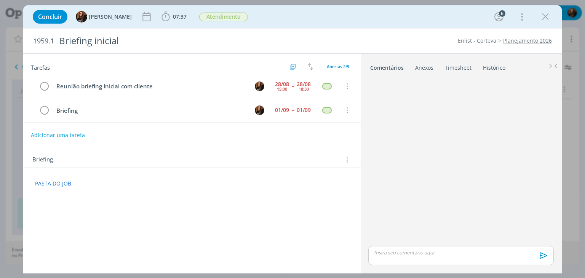
click at [79, 133] on button "Adicionar uma tarefa" at bounding box center [58, 135] width 54 height 13
paste input "Debriefing e consolidação dos principais pontos"
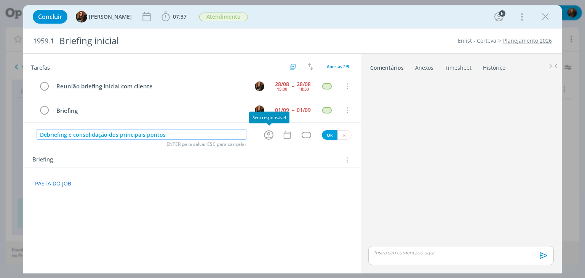
click at [270, 135] on icon "dialog" at bounding box center [269, 135] width 12 height 12
type input "Debriefing e consolidação dos principais pontos"
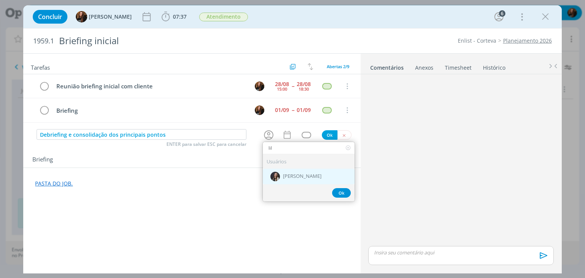
type input "lil"
click at [287, 175] on span "[PERSON_NAME]" at bounding box center [302, 176] width 38 height 6
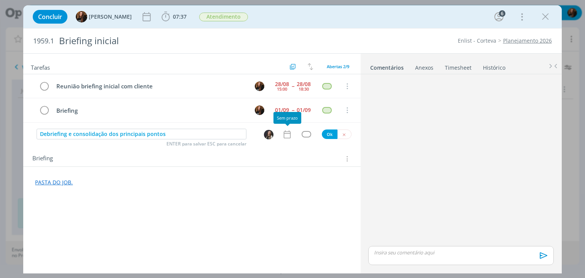
click at [283, 134] on icon "dialog" at bounding box center [287, 135] width 10 height 10
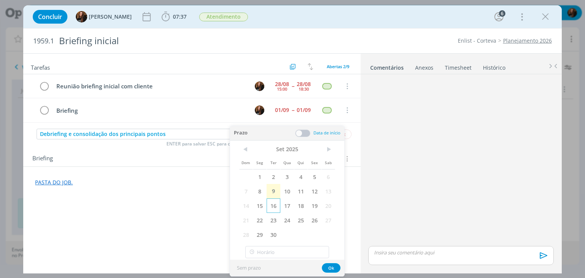
click at [275, 200] on span "16" at bounding box center [274, 205] width 14 height 14
click at [301, 131] on span at bounding box center [302, 134] width 15 height 8
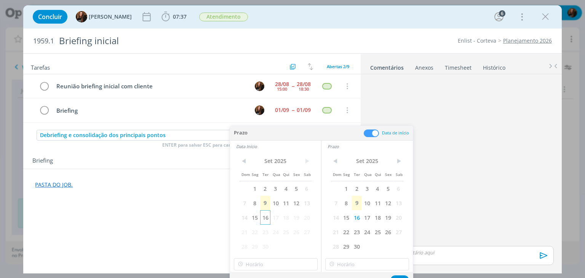
click at [267, 211] on span "16" at bounding box center [265, 217] width 10 height 14
drag, startPoint x: 294, startPoint y: 272, endPoint x: 294, endPoint y: 267, distance: 4.2
click at [294, 271] on div "Prazo Data de início Data Início < Set 2025 > Dom Seg Ter Qua Qui Sex Sab 1 2 3…" at bounding box center [321, 207] width 183 height 162
click at [294, 267] on input "19:00" at bounding box center [276, 264] width 84 height 12
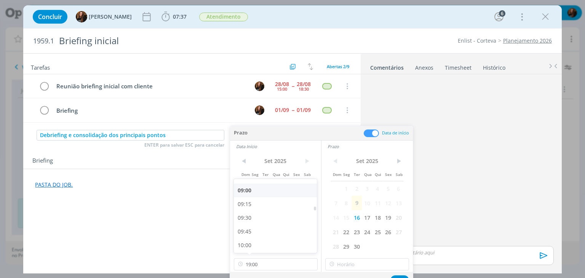
click at [259, 190] on div "09:00" at bounding box center [276, 191] width 85 height 14
type input "09:00"
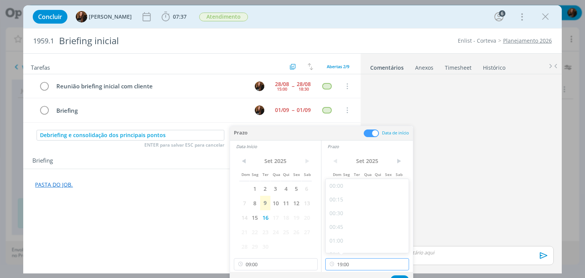
click at [370, 265] on input "19:00" at bounding box center [367, 264] width 84 height 12
click at [353, 191] on div "18:00" at bounding box center [368, 189] width 85 height 14
type input "18:00"
click at [401, 276] on button "Ok" at bounding box center [399, 280] width 19 height 10
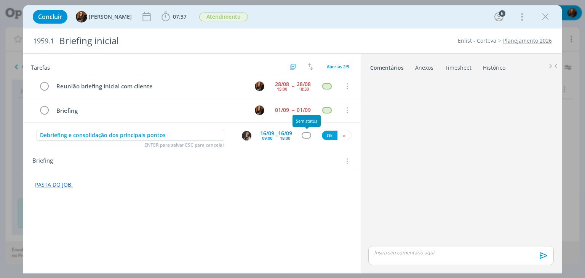
click at [305, 134] on div "dialog" at bounding box center [307, 135] width 10 height 6
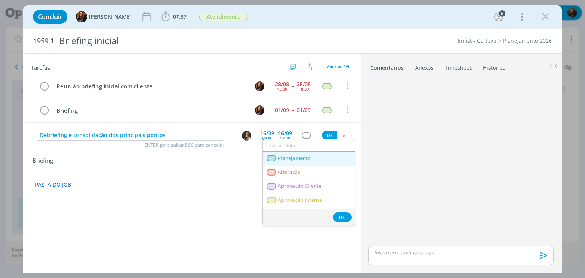
click at [293, 156] on span "Planejamento" at bounding box center [294, 158] width 33 height 6
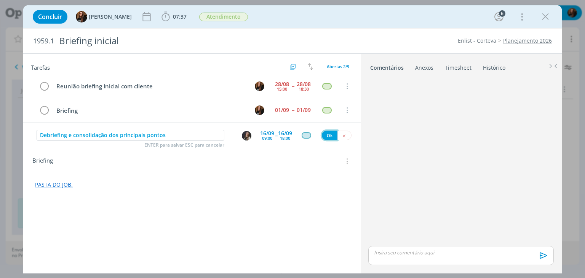
click at [332, 134] on button "Ok" at bounding box center [330, 136] width 16 height 10
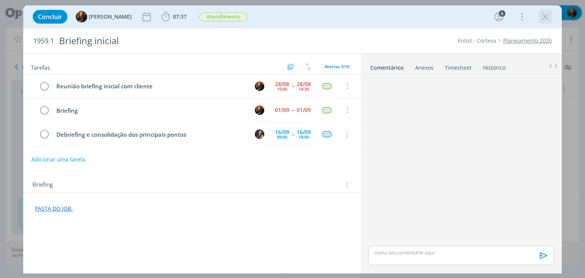
click at [547, 15] on icon "dialog" at bounding box center [545, 16] width 11 height 11
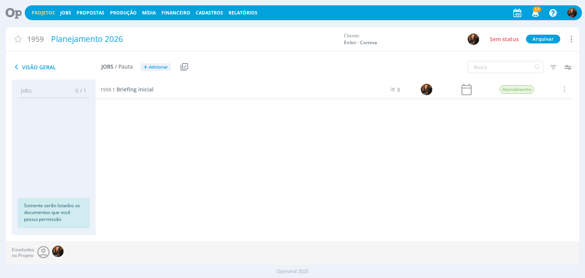
click at [37, 8] on div "Projetos Jobs Propostas Produção Mídia Financeiro Cadastros Relatórios 51 Notif…" at bounding box center [303, 12] width 557 height 15
click at [38, 12] on link "Projetos" at bounding box center [43, 13] width 23 height 6
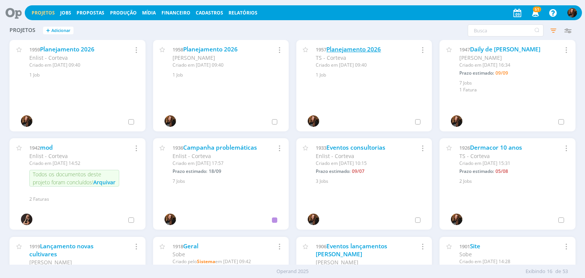
click at [358, 51] on link "Planejamento 2026" at bounding box center [353, 49] width 54 height 8
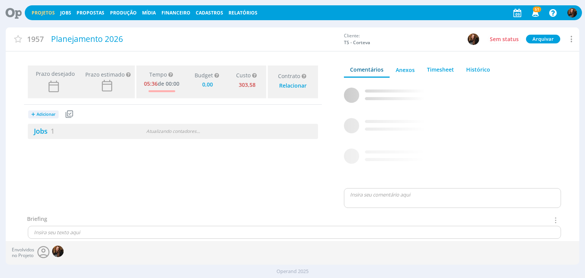
type input "0,00"
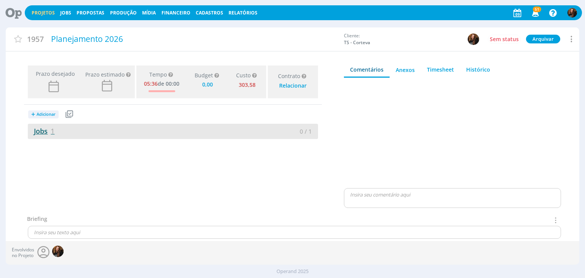
click at [35, 132] on link "Jobs 1" at bounding box center [41, 130] width 27 height 9
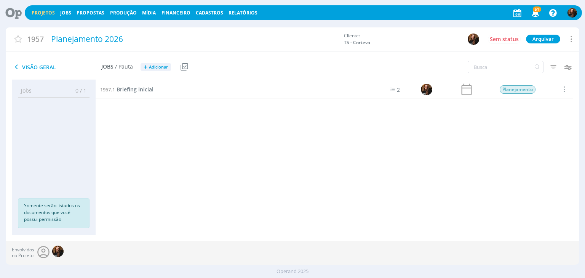
click at [142, 93] on span "Briefing inicial" at bounding box center [135, 89] width 37 height 7
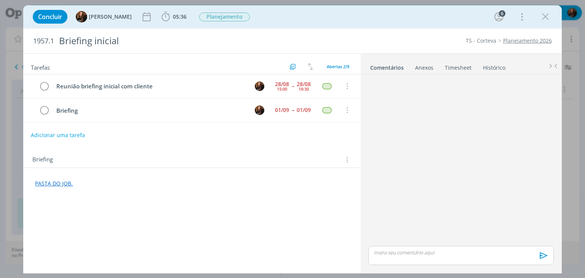
click at [69, 131] on button "Adicionar uma tarefa" at bounding box center [58, 135] width 54 height 13
paste input "Debriefing e consolidação dos principais pontos"
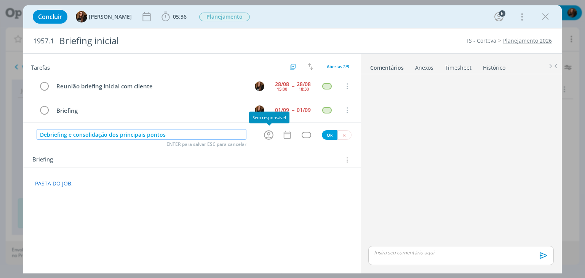
click at [270, 132] on icon "dialog" at bounding box center [269, 135] width 10 height 10
type input "Debriefing e consolidação dos principais pontos"
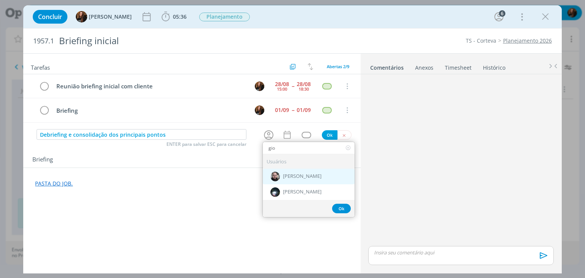
click at [294, 173] on span "[PERSON_NAME]" at bounding box center [302, 176] width 38 height 6
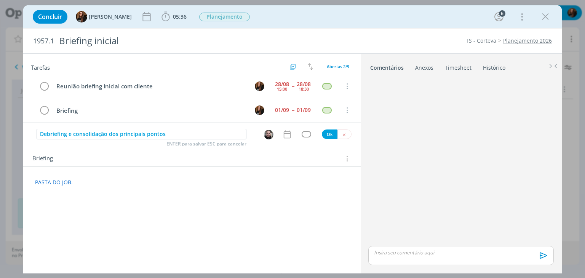
click at [270, 132] on img "dialog" at bounding box center [269, 135] width 10 height 10
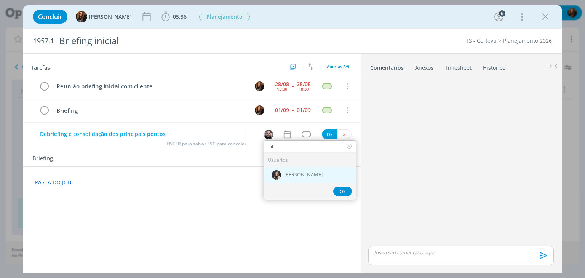
type input "lil"
click at [289, 172] on span "[PERSON_NAME]" at bounding box center [303, 175] width 38 height 6
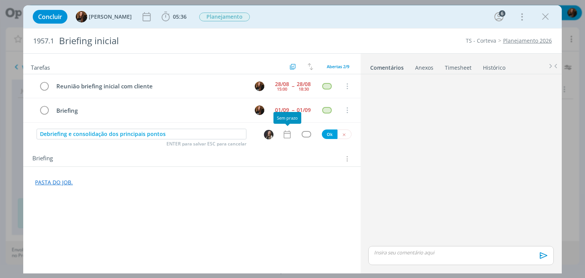
click at [289, 136] on icon "dialog" at bounding box center [287, 135] width 10 height 10
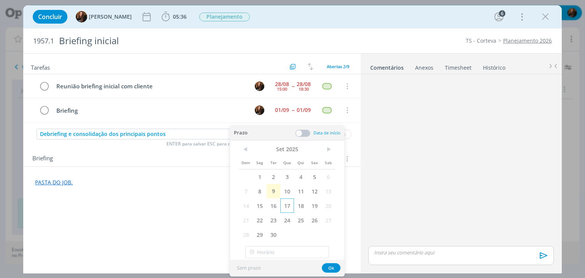
click at [288, 204] on span "17" at bounding box center [287, 205] width 14 height 14
click at [301, 130] on span at bounding box center [302, 134] width 15 height 8
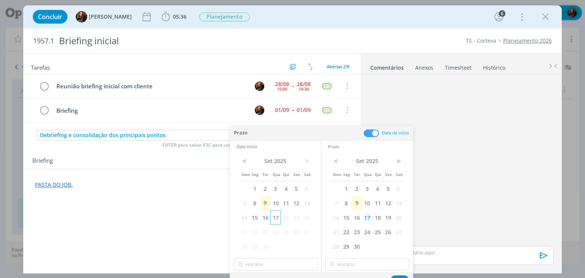
click at [274, 218] on span "17" at bounding box center [275, 217] width 10 height 14
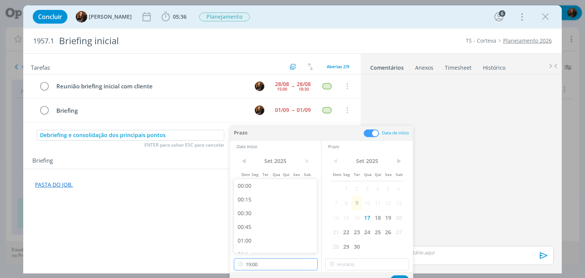
click at [294, 266] on input "19:00" at bounding box center [276, 264] width 84 height 12
click at [263, 227] on div "09:00" at bounding box center [276, 229] width 85 height 14
type input "09:00"
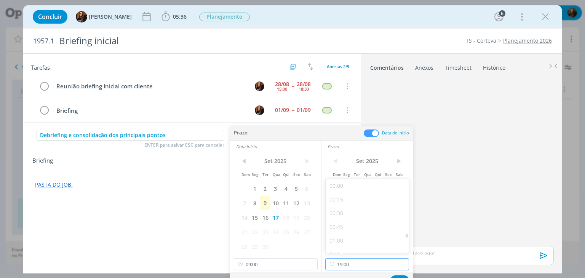
drag, startPoint x: 366, startPoint y: 263, endPoint x: 361, endPoint y: 230, distance: 33.3
click at [366, 263] on input "19:00" at bounding box center [367, 264] width 84 height 12
click at [354, 214] on div "18:30" at bounding box center [368, 217] width 85 height 14
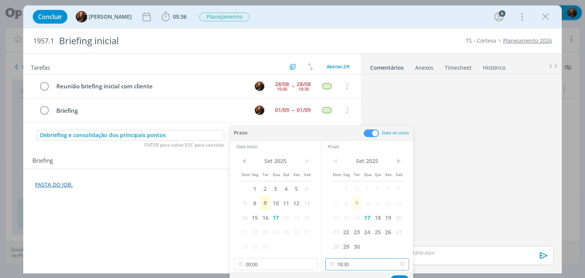
click at [366, 269] on input "18:30" at bounding box center [367, 264] width 84 height 12
click at [360, 214] on div "18:00" at bounding box center [368, 217] width 85 height 14
type input "18:00"
click at [401, 277] on button "Ok" at bounding box center [399, 280] width 19 height 10
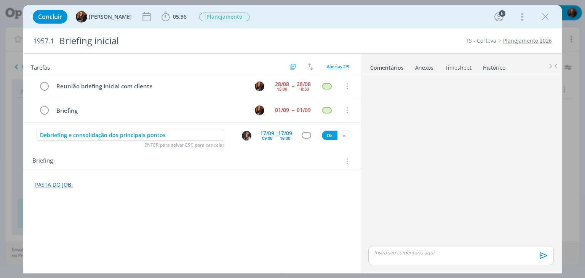
click at [309, 134] on div "dialog" at bounding box center [307, 135] width 10 height 6
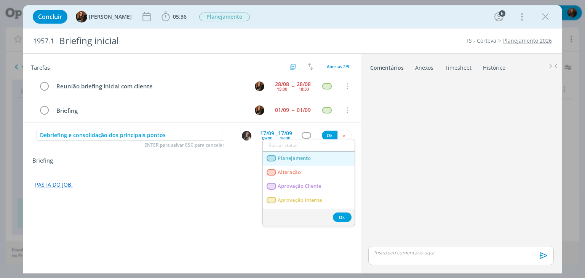
click at [310, 155] on span "Planejamento" at bounding box center [294, 158] width 33 height 6
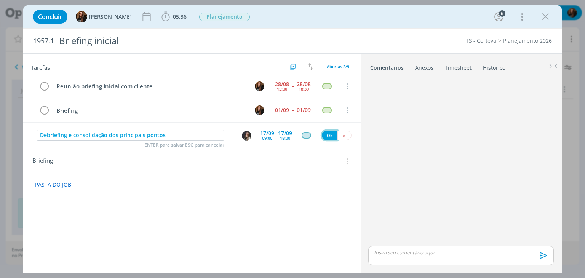
drag, startPoint x: 324, startPoint y: 134, endPoint x: 298, endPoint y: 198, distance: 68.8
click at [325, 134] on button "Ok" at bounding box center [330, 136] width 16 height 10
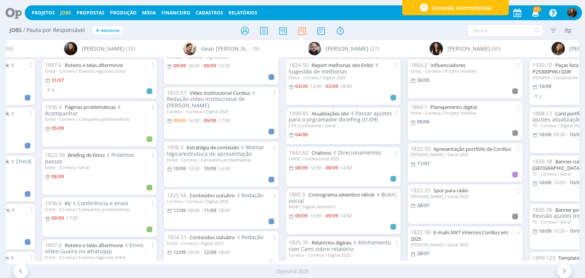
scroll to position [38, 0]
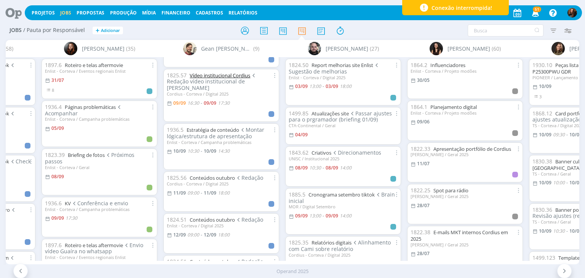
click at [224, 74] on link "Vídeo institucional Cordius" at bounding box center [220, 75] width 61 height 7
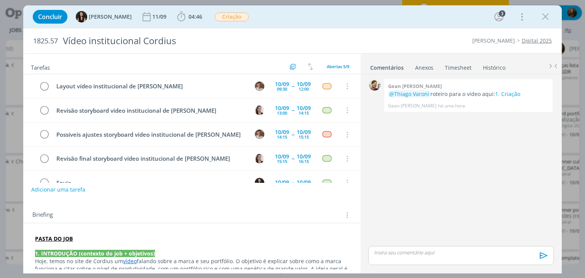
click at [459, 68] on link "Timesheet" at bounding box center [458, 66] width 27 height 11
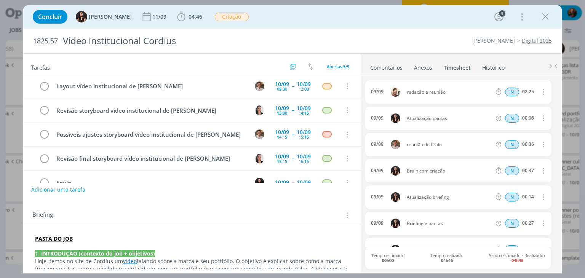
click at [389, 67] on link "Comentários" at bounding box center [386, 66] width 33 height 11
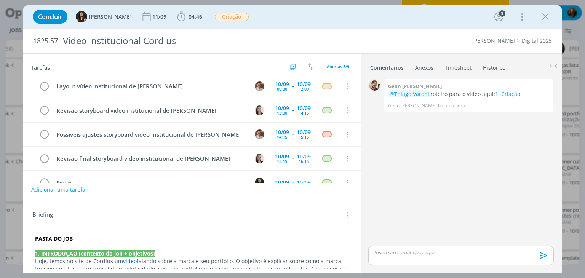
click at [460, 65] on link "Timesheet" at bounding box center [458, 66] width 27 height 11
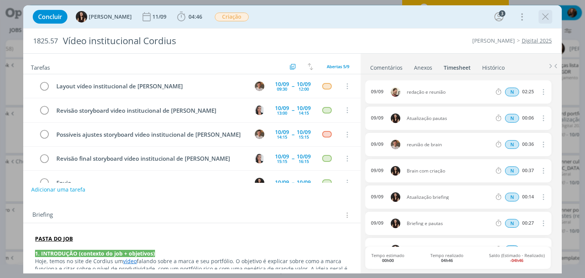
click at [544, 21] on icon "dialog" at bounding box center [545, 16] width 11 height 11
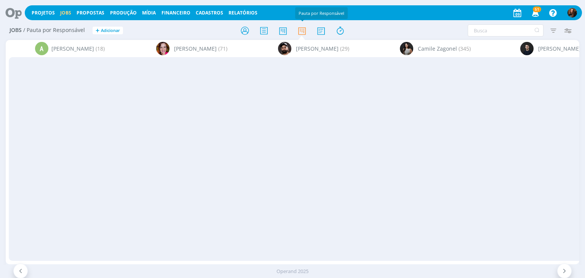
scroll to position [76, 0]
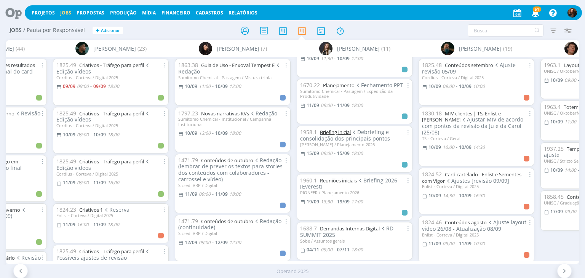
click at [339, 130] on link "Briefing inicial" at bounding box center [335, 132] width 31 height 7
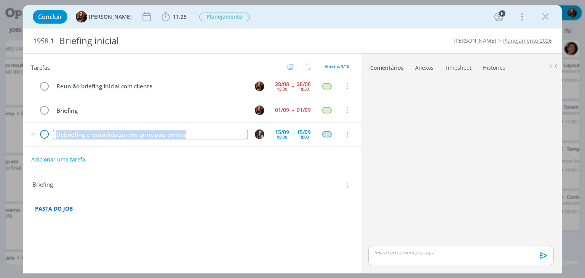
drag, startPoint x: 195, startPoint y: 134, endPoint x: 48, endPoint y: 132, distance: 146.3
click at [46, 131] on tr "Debriefing e consolidação dos principais pontos [DATE] 09:00 -- [DATE] 18:00 Ca…" at bounding box center [191, 135] width 337 height 24
copy div "Debriefing e consolidação dos principais pontos"
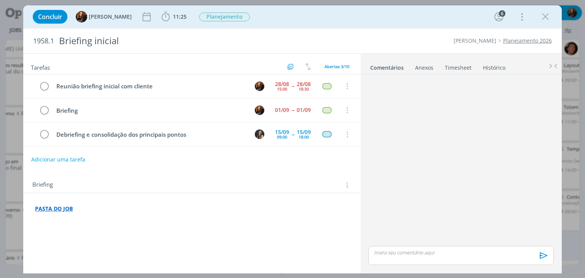
click at [383, 21] on div "Concluir [PERSON_NAME] 11:25 Iniciar Apontar Data * [DATE] Horas * 00:00 Tarefa…" at bounding box center [292, 17] width 527 height 18
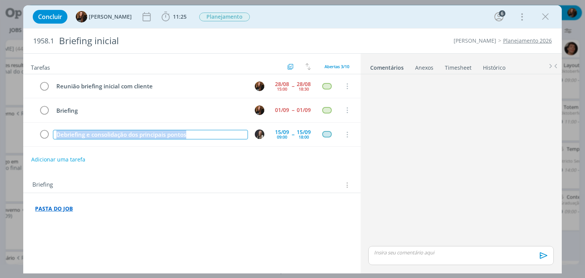
drag, startPoint x: 221, startPoint y: 132, endPoint x: 12, endPoint y: 128, distance: 209.2
click at [12, 128] on div "Concluir [PERSON_NAME] 11:25 Iniciar Apontar Data * [DATE] Horas * 00:00 Tarefa…" at bounding box center [292, 139] width 585 height 278
copy div "Debriefing e consolidação dos principais pontos"
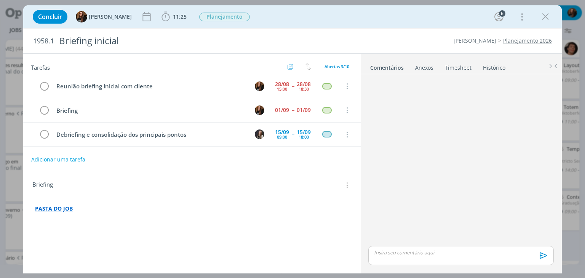
click at [237, 193] on div "PASTA DO JOB 🙂" at bounding box center [191, 205] width 337 height 25
click div "dialog"
click icon "dialog"
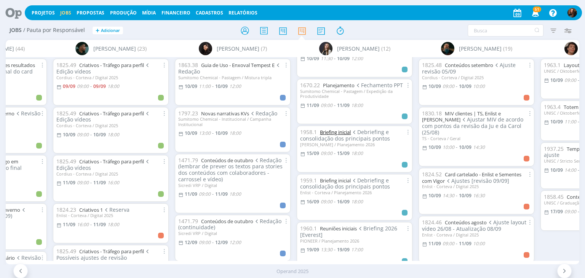
click link "Briefing inicial"
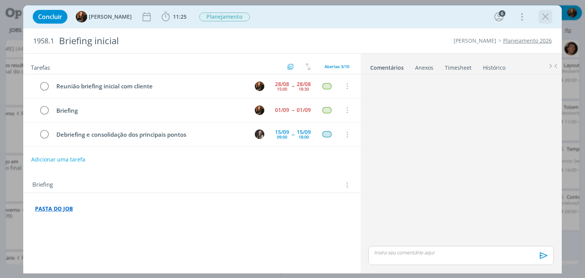
click icon "dialog"
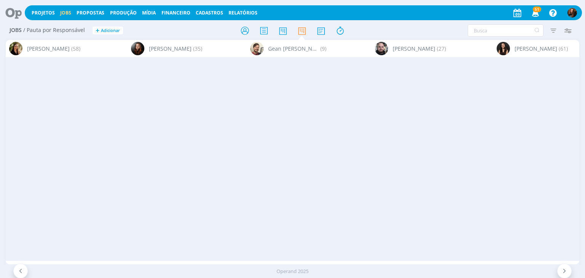
scroll to position [0, 2300]
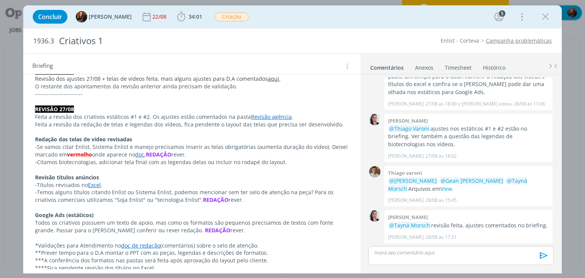
scroll to position [190, 0]
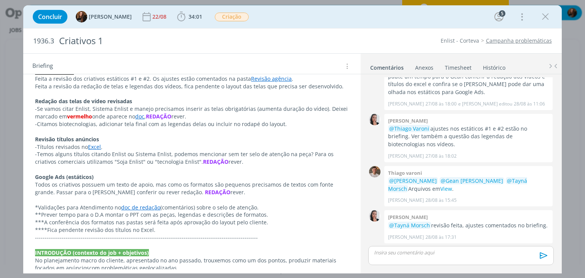
click at [141, 206] on link "doc de redação" at bounding box center [140, 207] width 39 height 7
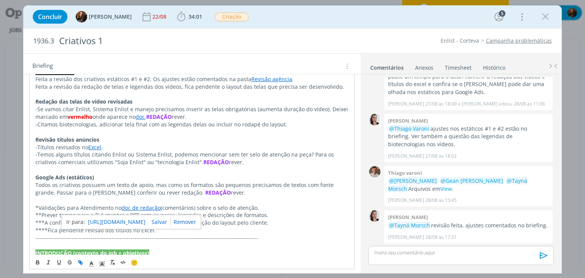
click at [146, 221] on link "https://sobeae.sharepoint.com/:w:/r/sites/SOBEAE/_layouts/15/Doc.aspx?sourcedoc…" at bounding box center [117, 222] width 58 height 10
click at [264, 219] on p "***A conferência dos formatos nas pastas será feita após aprovação do layout pe…" at bounding box center [191, 223] width 313 height 8
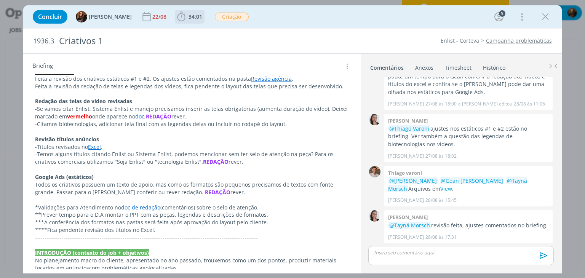
click at [191, 16] on span "34:01" at bounding box center [196, 16] width 14 height 7
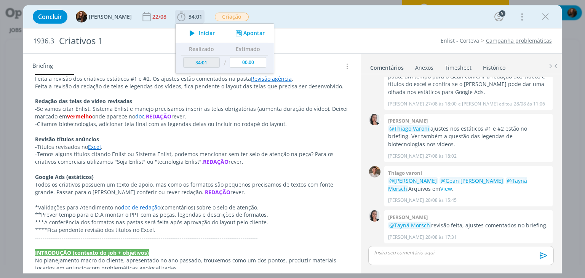
click at [199, 35] on span "Iniciar" at bounding box center [207, 32] width 16 height 5
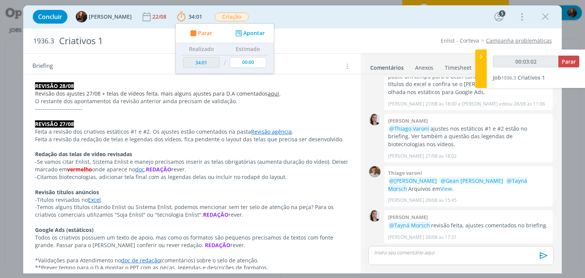
scroll to position [0, 0]
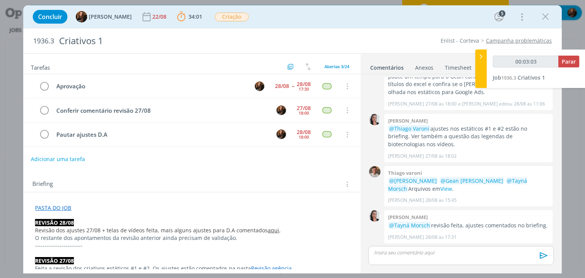
click at [78, 161] on button "Adicionar uma tarefa" at bounding box center [58, 159] width 54 height 13
click at [78, 161] on input "dialog" at bounding box center [142, 158] width 210 height 11
type input "00:03:05"
type input "Ajustes"
type input "00:03:06"
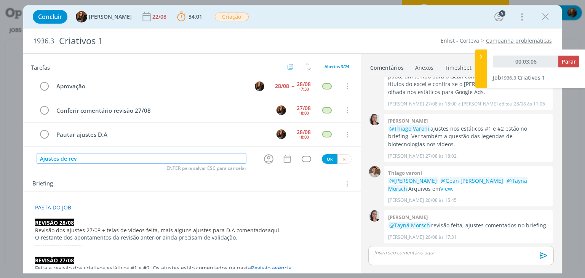
type input "Ajustes de revi"
type input "00:03:07"
type input "Ajustes de revisão"
type input "00:03:08"
click at [267, 160] on icon "dialog" at bounding box center [269, 159] width 10 height 10
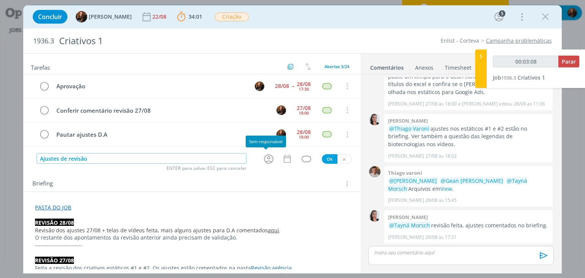
type input "Ajustes de revisão"
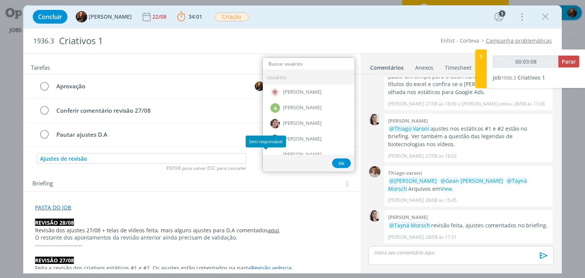
type input "00:03:09"
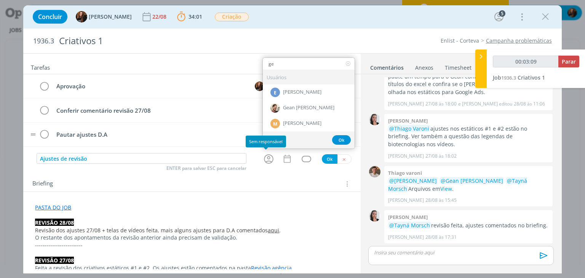
type input "gea"
type input "00:03:10"
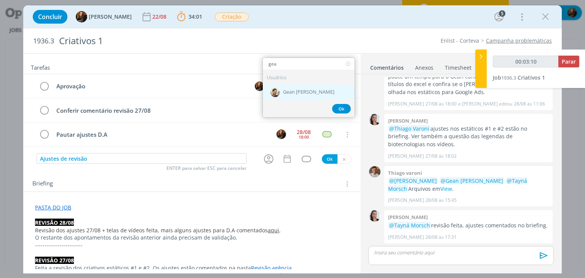
type input "gea"
drag, startPoint x: 302, startPoint y: 92, endPoint x: 299, endPoint y: 102, distance: 11.3
click at [302, 91] on span "Gean [PERSON_NAME]" at bounding box center [308, 92] width 51 height 6
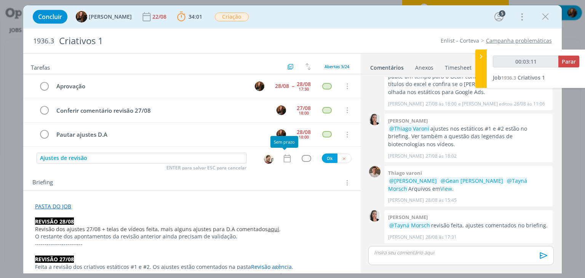
click at [284, 158] on icon "dialog" at bounding box center [287, 159] width 10 height 10
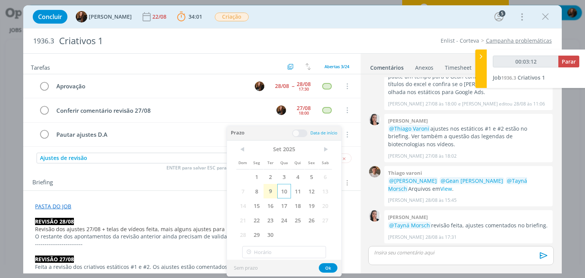
click at [282, 192] on span "10" at bounding box center [284, 191] width 14 height 14
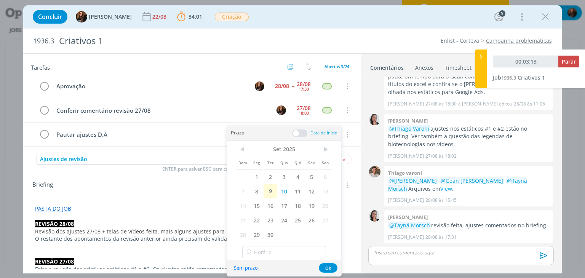
click at [304, 136] on span at bounding box center [299, 134] width 15 height 8
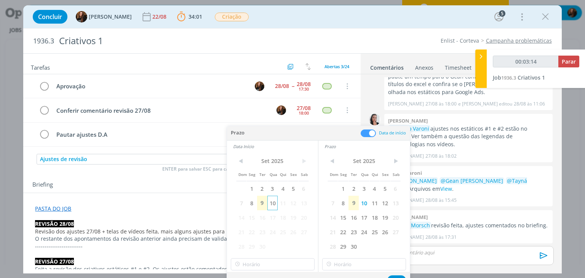
click at [276, 203] on span "10" at bounding box center [272, 203] width 10 height 14
type input "00:03:15"
type input "19:00"
click at [280, 266] on input "19:00" at bounding box center [273, 264] width 84 height 12
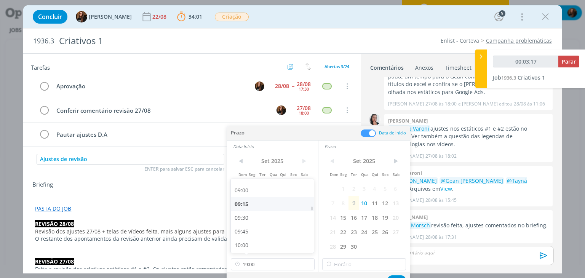
type input "00:03:18"
click at [262, 195] on div "09:00" at bounding box center [273, 191] width 85 height 14
type input "09:00"
type input "19:00"
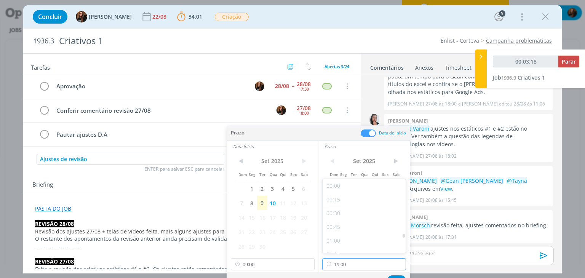
drag, startPoint x: 357, startPoint y: 261, endPoint x: 359, endPoint y: 232, distance: 29.4
click at [356, 261] on input "19:00" at bounding box center [364, 264] width 84 height 12
type input "00:03:20"
click at [357, 202] on div "10:30" at bounding box center [365, 197] width 85 height 14
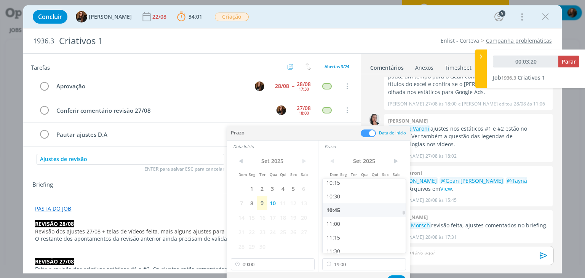
type input "10:30"
drag, startPoint x: 398, startPoint y: 276, endPoint x: 395, endPoint y: 273, distance: 4.6
click at [398, 276] on button "Ok" at bounding box center [396, 280] width 19 height 10
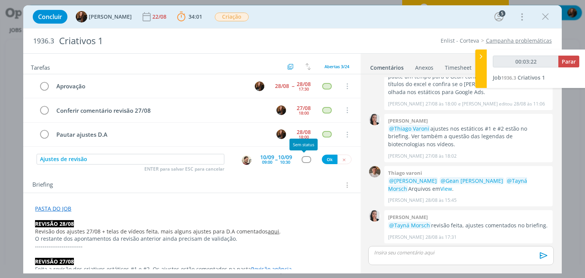
click at [304, 158] on div "dialog" at bounding box center [307, 159] width 10 height 6
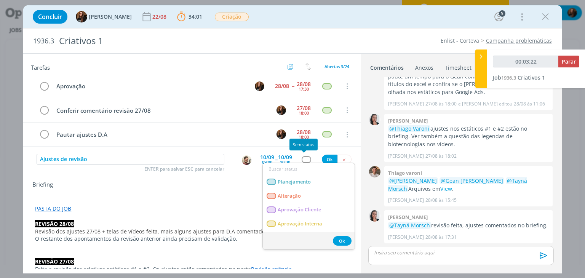
type input "00:03:23"
type input "red"
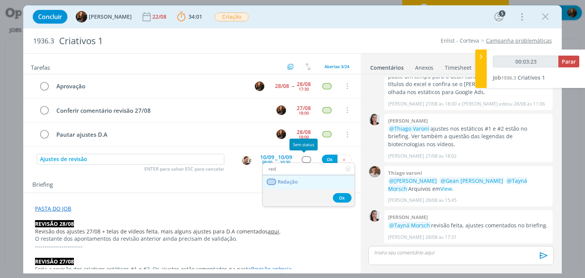
type input "00:03:24"
type input "red"
click at [298, 179] on span "Redação" at bounding box center [288, 182] width 20 height 6
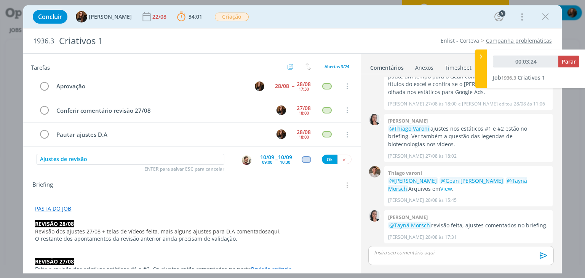
click at [328, 153] on div "Ajustes de revisão ENTER para salvar ESC para cancelar 10/09 09:00 -- 10/09 10:…" at bounding box center [191, 160] width 337 height 14
type input "00:03:25"
click at [323, 160] on button "Ok" at bounding box center [330, 160] width 16 height 10
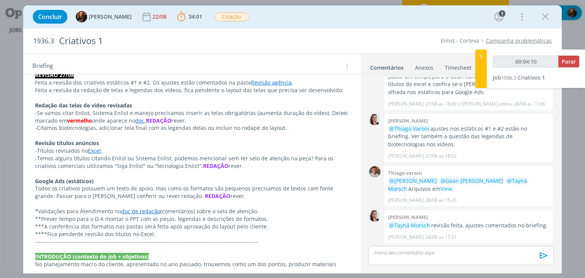
scroll to position [229, 0]
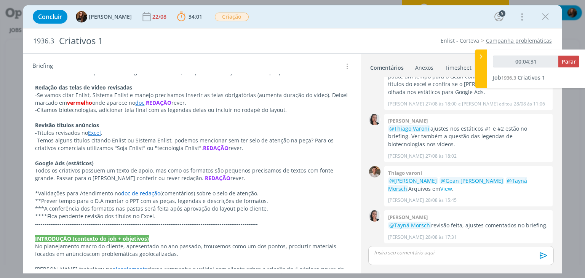
click at [37, 34] on h2 "1936.3 Criativos 1" at bounding box center [182, 41] width 299 height 25
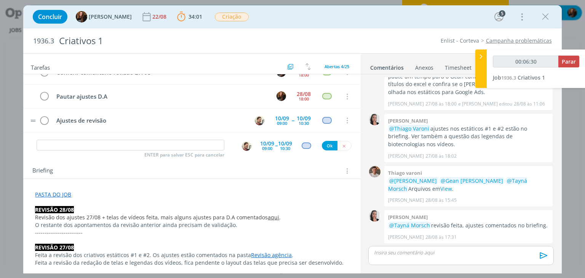
scroll to position [0, 0]
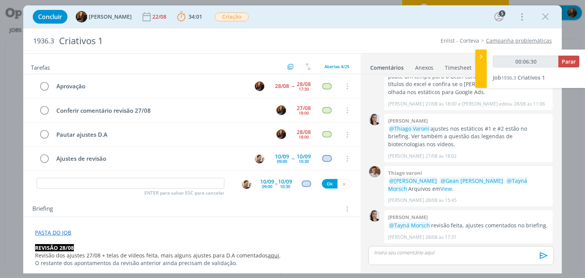
type input "00:06:31"
click at [121, 186] on input "dialog" at bounding box center [131, 183] width 188 height 11
type input "A"
type input "00:06:32"
type input "Ajustes"
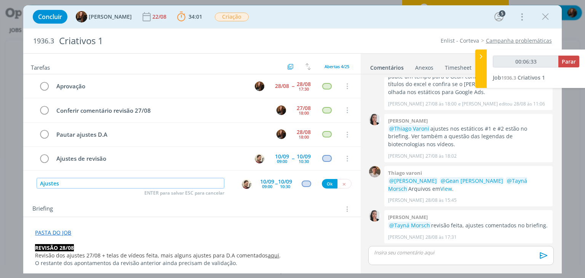
type input "00:06:34"
type input "Ajustes de revi"
type input "00:06:35"
type input "Ajustes de revis"
type input "00:06:36"
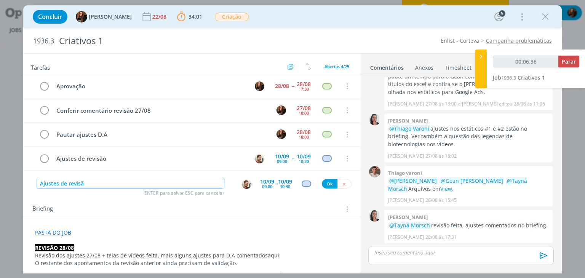
type input "Ajustes de revisão"
type input "00:06:37"
type input "Ajustes de revisão"
click at [245, 182] on img "dialog" at bounding box center [247, 184] width 10 height 10
type input "00:06:44"
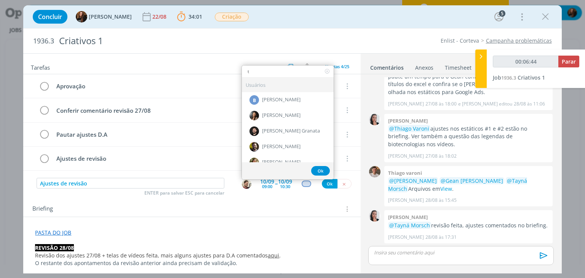
type input "th"
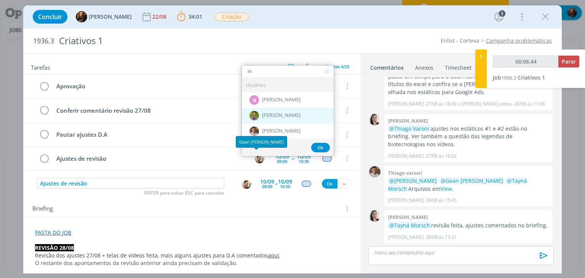
type input "00:06:45"
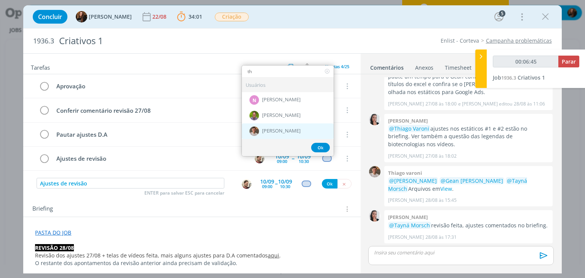
type input "th"
click at [274, 125] on div "[PERSON_NAME]" at bounding box center [288, 131] width 92 height 16
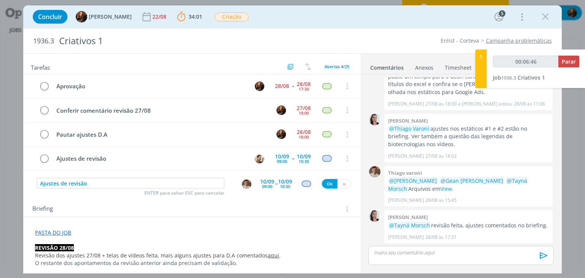
click at [264, 186] on div "09:00" at bounding box center [267, 186] width 10 height 4
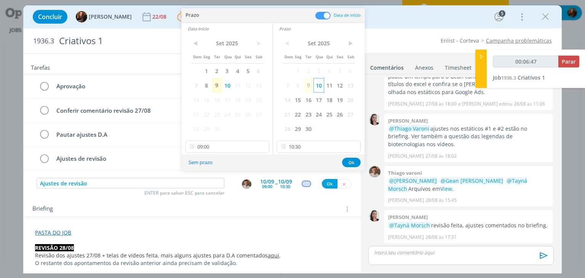
click at [328, 82] on span "11" at bounding box center [329, 85] width 10 height 14
click at [237, 85] on span "11" at bounding box center [237, 85] width 10 height 14
drag, startPoint x: 304, startPoint y: 145, endPoint x: 310, endPoint y: 154, distance: 10.8
click at [304, 145] on input "10:30" at bounding box center [319, 147] width 84 height 12
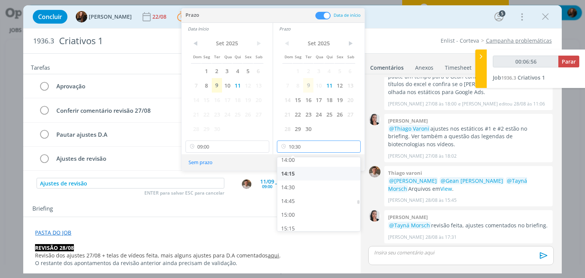
scroll to position [785, 0]
type input "00:06:57"
click at [318, 200] on div "15:00" at bounding box center [319, 202] width 85 height 14
type input "15:00"
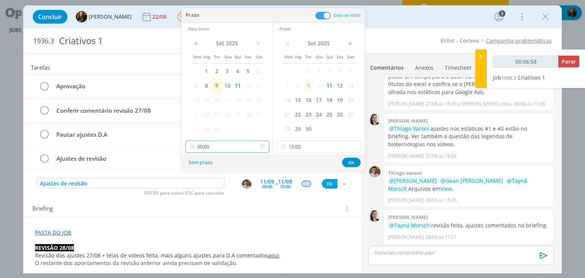
click at [214, 144] on input "09:00" at bounding box center [228, 147] width 84 height 12
type input "00:06:59"
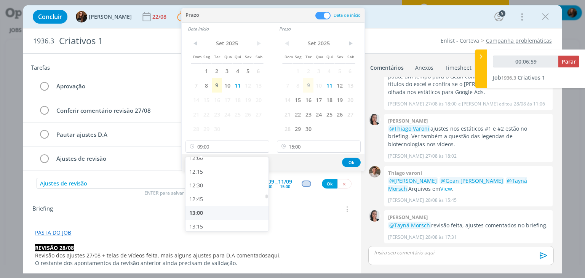
drag, startPoint x: 218, startPoint y: 208, endPoint x: 224, endPoint y: 206, distance: 6.0
click at [218, 208] on div "13:00" at bounding box center [228, 213] width 85 height 14
type input "13:00"
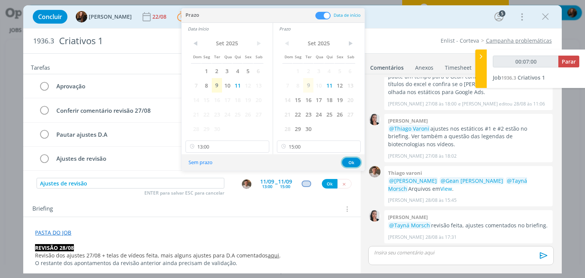
click at [346, 159] on button "Ok" at bounding box center [351, 163] width 19 height 10
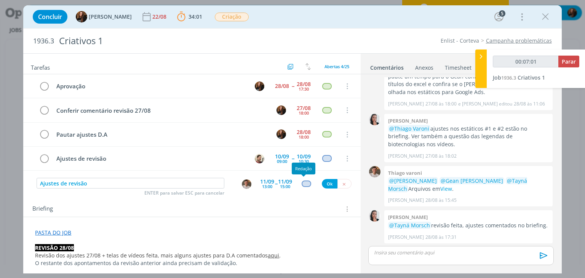
click at [303, 182] on div "dialog" at bounding box center [307, 184] width 10 height 6
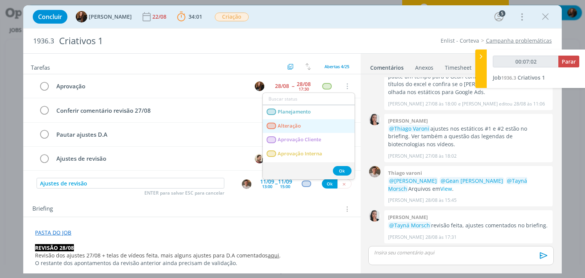
click at [296, 127] on span "Alteração" at bounding box center [289, 126] width 23 height 6
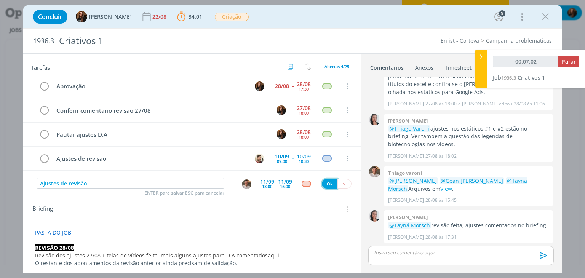
type input "00:07:03"
drag, startPoint x: 323, startPoint y: 184, endPoint x: 293, endPoint y: 198, distance: 33.4
click at [323, 184] on button "Ok" at bounding box center [330, 184] width 16 height 10
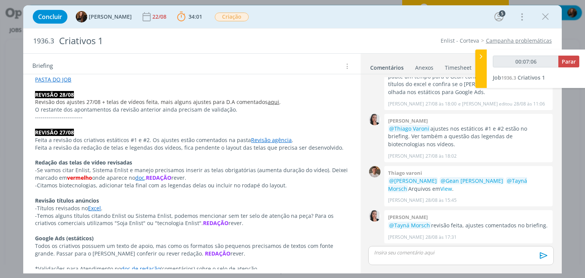
scroll to position [145, 0]
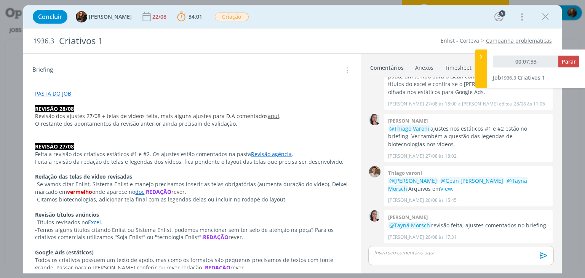
click at [466, 249] on div "dialog" at bounding box center [460, 255] width 185 height 19
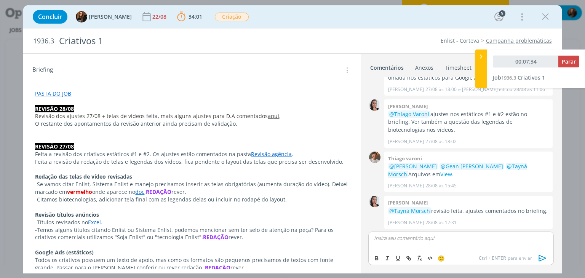
type input "00:07:35"
drag, startPoint x: 375, startPoint y: 237, endPoint x: 442, endPoint y: 229, distance: 67.5
click at [442, 229] on div "0 Carlos nunes Detalhamento aqui Carlos Nunes 23/07 às 08:57 👍 0 Gean paulo nau…" at bounding box center [460, 173] width 191 height 198
drag, startPoint x: 475, startPoint y: 240, endPoint x: 483, endPoint y: 241, distance: 7.8
click at [483, 241] on p "Validei os comentários de revisão direto no doc." at bounding box center [460, 238] width 173 height 7
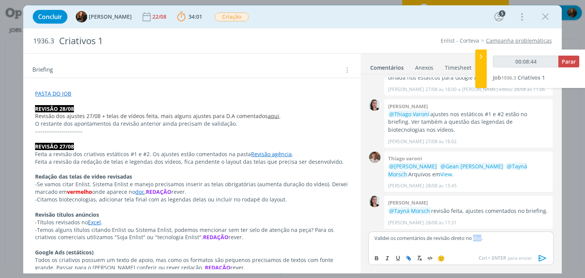
type input "00:08:45"
click at [406, 258] on icon "dialog" at bounding box center [409, 258] width 6 height 6
paste input "https://sobeae.sharepoint.com/:w:/s/SOBEAE/EU7RfrtlznVPuzyCxeckKkUBab-FF9ozOw-r…"
type input "https://sobeae.sharepoint.com/:w:/s/SOBEAE/EU7RfrtlznVPuzyCxeckKkUBab-FF9ozOw-r…"
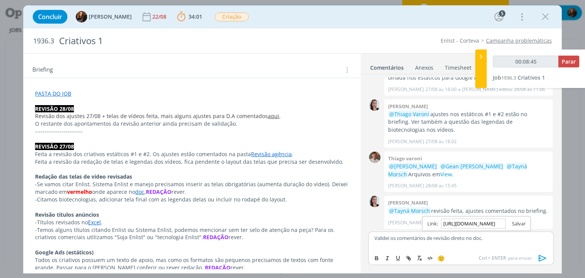
type input "00:08:46"
type input "https://sobeae.sharepoint.com/:w:/s/SOBEAE/EU7RfrtlznVPuzyCxeckKkUBab-FF9ozOw-r…"
click at [518, 219] on div "https://sobeae.sharepoint.com/:w:/s/SOBEAE/EU7RfrtlznVPuzyCxeckKkUBab-FF9ozOw-r…" at bounding box center [476, 223] width 108 height 14
click at [518, 225] on link "dialog" at bounding box center [516, 223] width 20 height 7
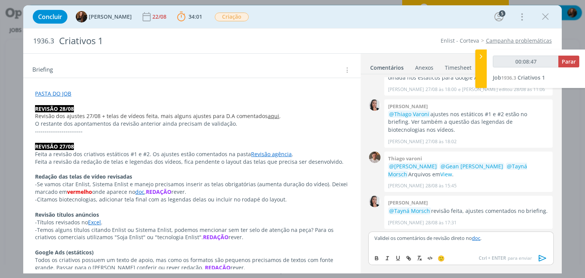
drag, startPoint x: 515, startPoint y: 235, endPoint x: 524, endPoint y: 244, distance: 12.7
click at [515, 235] on p "Validei os comentários de revisão direto no doc ." at bounding box center [460, 238] width 173 height 7
click at [538, 256] on icon "dialog" at bounding box center [542, 258] width 11 height 11
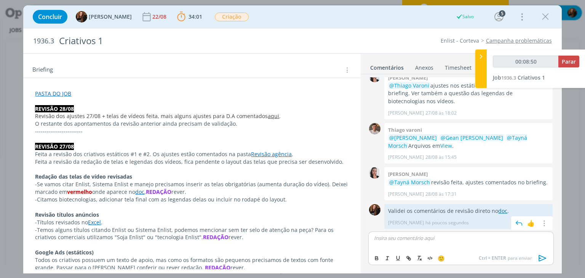
click at [502, 210] on link "doc" at bounding box center [502, 210] width 9 height 7
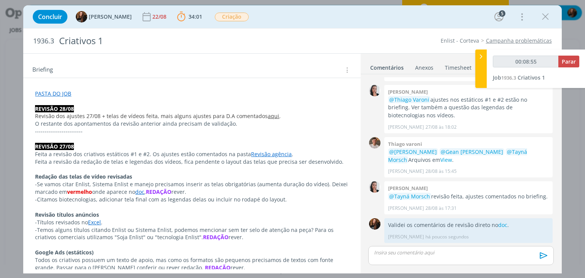
scroll to position [107, 0]
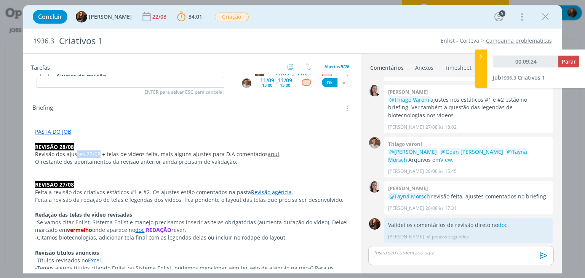
drag, startPoint x: 75, startPoint y: 153, endPoint x: 99, endPoint y: 155, distance: 24.0
click at [99, 155] on span "Revisão dos ajustes 27/08 + telas de vídeos feita, mais alguns ajustes para D.A…" at bounding box center [151, 153] width 233 height 7
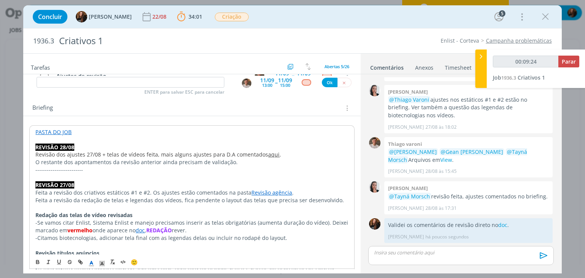
click at [109, 158] on p "O restante dos apontamentos da revisão anterior ainda precisam de validação." at bounding box center [191, 162] width 313 height 8
drag, startPoint x: 112, startPoint y: 152, endPoint x: 147, endPoint y: 155, distance: 35.5
click at [147, 155] on span "Revisão dos ajustes 27/08 + telas de vídeos feita, mais alguns ajustes para D.A…" at bounding box center [151, 154] width 233 height 7
click at [173, 153] on span "Revisão dos ajustes 27/08 + telas de vídeos feita, mais alguns ajustes para D.A…" at bounding box center [151, 154] width 233 height 7
drag, startPoint x: 183, startPoint y: 153, endPoint x: 221, endPoint y: 152, distance: 38.1
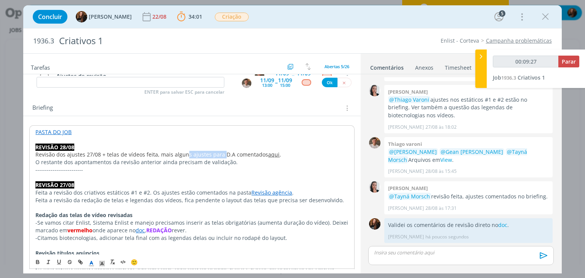
click at [221, 152] on span "Revisão dos ajustes 27/08 + telas de vídeos feita, mais alguns ajustes para D.A…" at bounding box center [151, 154] width 233 height 7
click at [148, 159] on p "O restante dos apontamentos da revisão anterior ainda precisam de validação." at bounding box center [191, 162] width 313 height 8
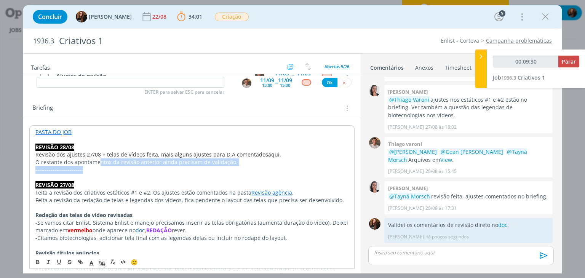
drag, startPoint x: 99, startPoint y: 163, endPoint x: 128, endPoint y: 166, distance: 29.5
click at [113, 171] on p "-------------------------" at bounding box center [191, 170] width 313 height 8
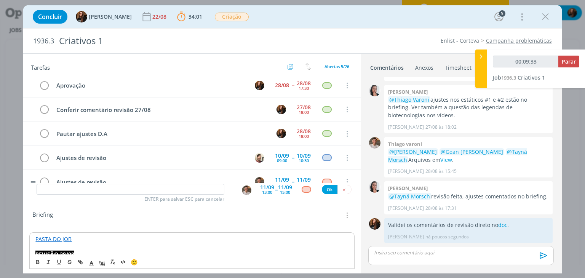
scroll to position [0, 0]
click at [45, 131] on icon "dialog" at bounding box center [44, 134] width 11 height 11
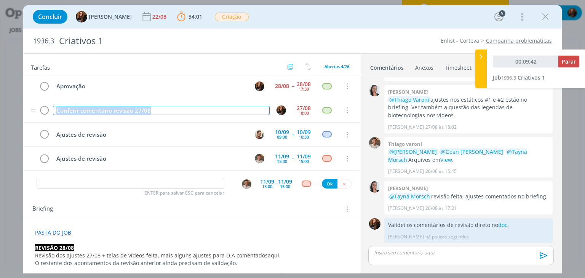
drag, startPoint x: 165, startPoint y: 111, endPoint x: 56, endPoint y: 110, distance: 109.0
click at [56, 110] on div "Conferir comentário revisão 27/08" at bounding box center [161, 111] width 216 height 10
copy div "Conferir comentário revisão 27/08"
click at [44, 110] on icon "dialog" at bounding box center [44, 110] width 11 height 11
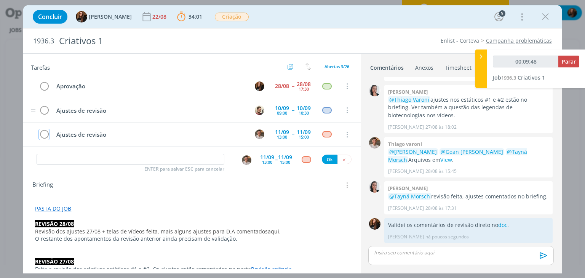
type input "00:09:49"
click at [108, 154] on input "dialog" at bounding box center [131, 159] width 188 height 11
type input "00:11:05"
type input "Re"
type input "00:11:06"
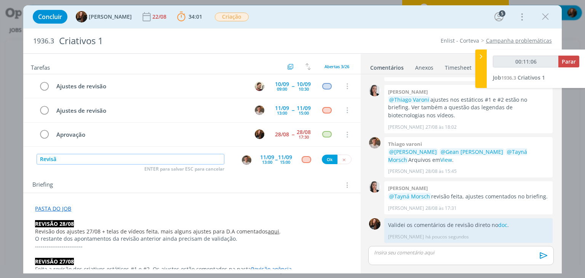
type input "Revisão"
type input "00:11:07"
type input "Revisão ajustes"
type input "00:11:08"
type input "Revisão ajustes"
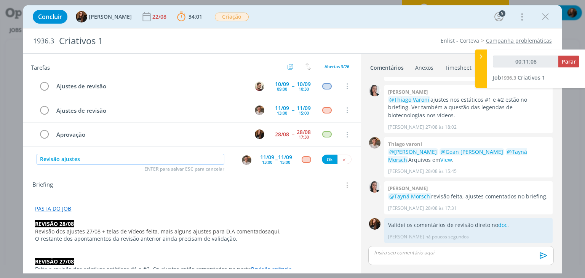
type input "00:11:09"
type input "Revisão ajustes feitos"
type input "00:11:11"
click at [242, 163] on img "dialog" at bounding box center [247, 160] width 10 height 10
type input "Revisão ajustes feitos"
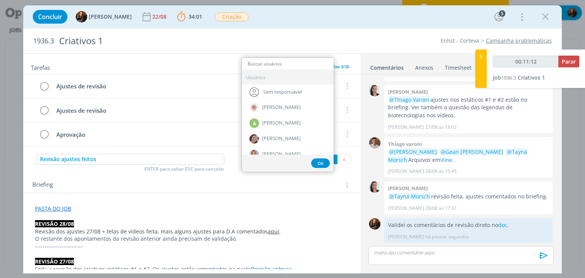
type input "00:11:13"
type input "car"
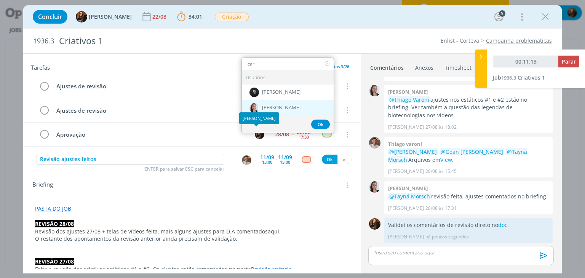
type input "00:11:14"
type input "car"
click at [285, 102] on div "[PERSON_NAME]" at bounding box center [288, 108] width 92 height 16
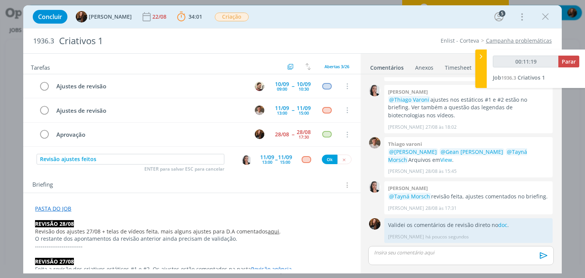
click at [269, 160] on div "13:00" at bounding box center [267, 162] width 10 height 4
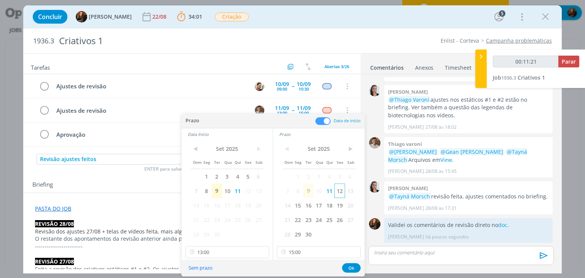
click at [340, 193] on span "12" at bounding box center [339, 191] width 10 height 14
click at [247, 194] on span "12" at bounding box center [248, 191] width 10 height 14
click at [231, 252] on input "13:00" at bounding box center [228, 252] width 84 height 12
type input "00:11:24"
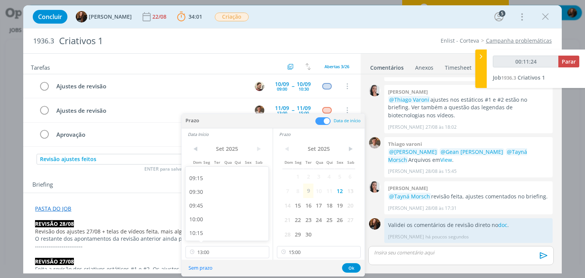
drag, startPoint x: 218, startPoint y: 214, endPoint x: 250, endPoint y: 232, distance: 37.2
click at [218, 213] on div "10:00" at bounding box center [228, 220] width 85 height 14
type input "10:00"
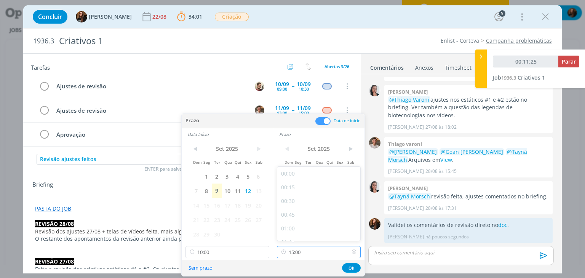
click at [315, 250] on input "15:00" at bounding box center [319, 252] width 84 height 12
type input "00:11:27"
click at [309, 221] on div "13:30" at bounding box center [319, 226] width 85 height 14
type input "13:30"
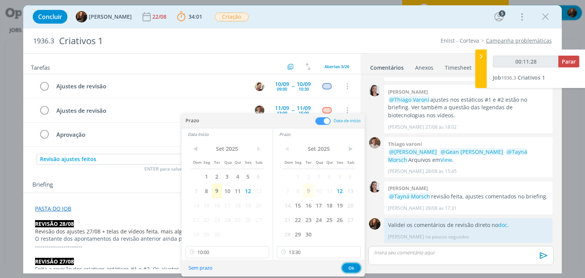
drag, startPoint x: 348, startPoint y: 266, endPoint x: 350, endPoint y: 260, distance: 6.0
click at [348, 266] on button "Ok" at bounding box center [351, 268] width 19 height 10
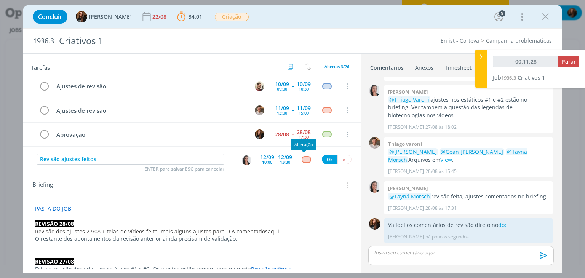
type input "00:11:29"
click at [302, 156] on div "dialog" at bounding box center [307, 159] width 10 height 6
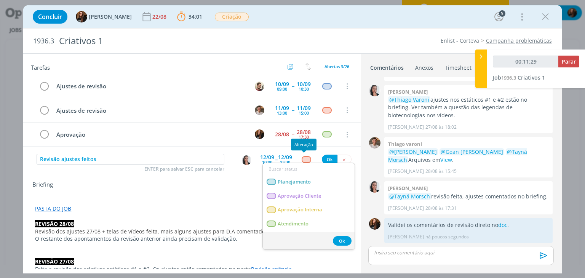
type input "r"
type input "00:11:30"
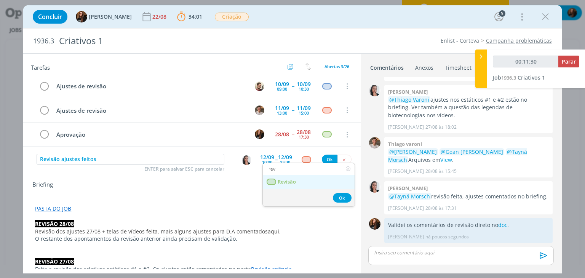
type input "rev"
drag, startPoint x: 298, startPoint y: 179, endPoint x: 311, endPoint y: 173, distance: 14.4
click at [298, 179] on link "Revisão" at bounding box center [309, 182] width 92 height 14
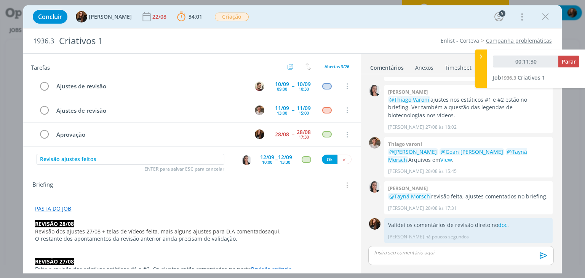
type input "00:11:31"
drag, startPoint x: 326, startPoint y: 159, endPoint x: 293, endPoint y: 170, distance: 35.2
click at [326, 159] on button "Ok" at bounding box center [330, 160] width 16 height 10
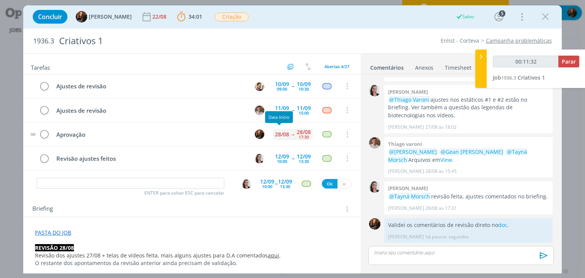
click at [277, 136] on div "28/08" at bounding box center [282, 134] width 14 height 5
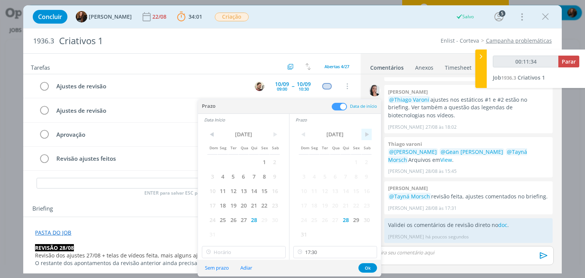
click at [369, 133] on span ">" at bounding box center [367, 134] width 10 height 11
drag, startPoint x: 355, startPoint y: 177, endPoint x: 347, endPoint y: 173, distance: 8.2
click at [355, 177] on span "12" at bounding box center [356, 176] width 10 height 14
click at [272, 135] on span ">" at bounding box center [275, 134] width 10 height 11
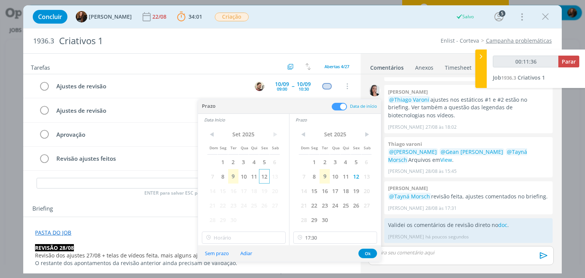
click at [265, 179] on span "12" at bounding box center [264, 176] width 10 height 14
click at [366, 252] on button "Ok" at bounding box center [367, 254] width 19 height 10
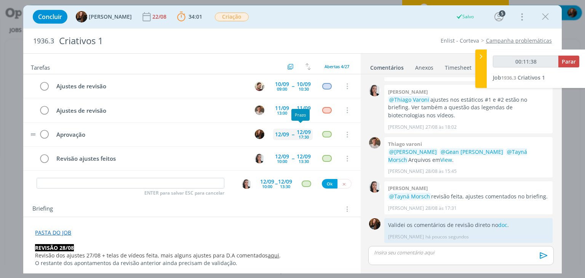
click at [302, 135] on div "17:30" at bounding box center [304, 137] width 10 height 4
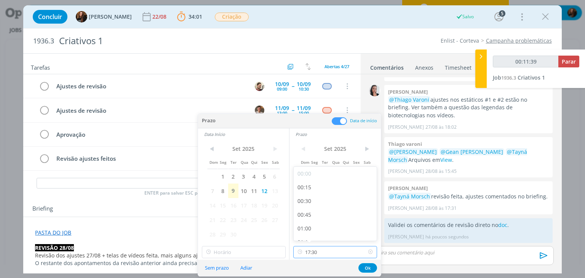
drag, startPoint x: 341, startPoint y: 253, endPoint x: 340, endPoint y: 229, distance: 23.6
click at [341, 253] on input "17:30" at bounding box center [335, 252] width 84 height 12
type input "00:11:42"
click at [331, 182] on div "14:30" at bounding box center [336, 181] width 85 height 14
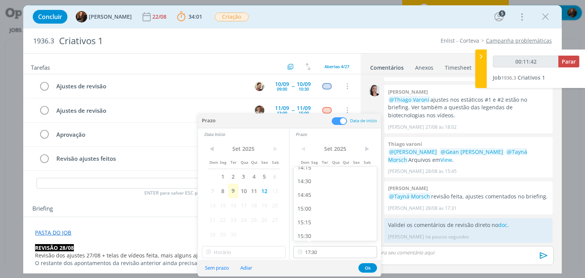
type input "14:30"
click at [363, 267] on button "Ok" at bounding box center [367, 268] width 19 height 10
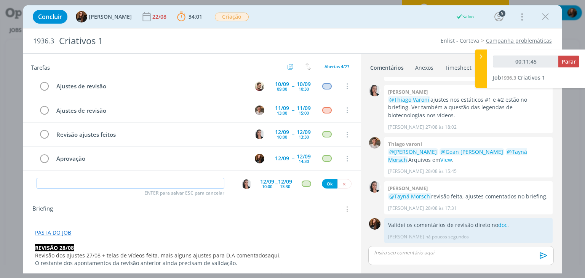
click at [59, 182] on input "dialog" at bounding box center [131, 183] width 188 height 11
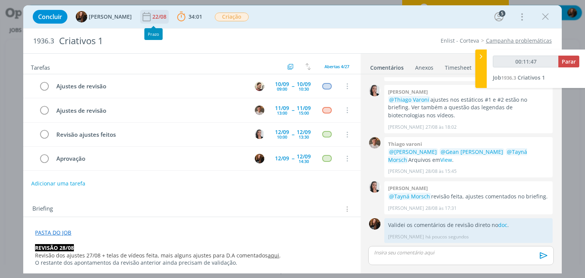
click at [158, 17] on div "22/08" at bounding box center [160, 16] width 16 height 5
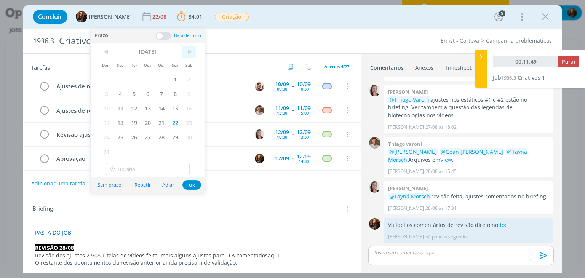
click at [188, 49] on span ">" at bounding box center [189, 51] width 14 height 11
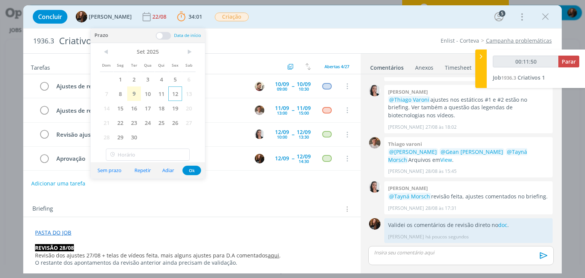
click at [174, 90] on span "12" at bounding box center [175, 93] width 14 height 14
click at [190, 170] on button "Ok" at bounding box center [191, 171] width 19 height 10
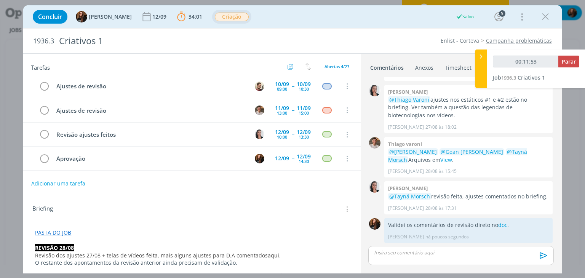
click at [221, 21] on div "Criação" at bounding box center [232, 17] width 34 height 9
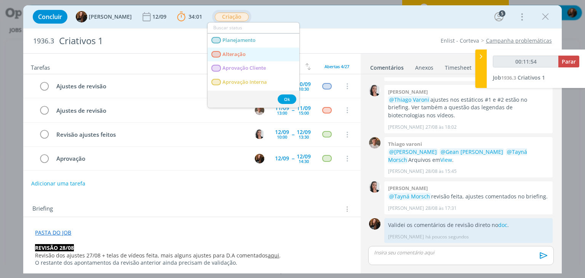
click at [250, 56] on link "Alteração" at bounding box center [254, 55] width 92 height 14
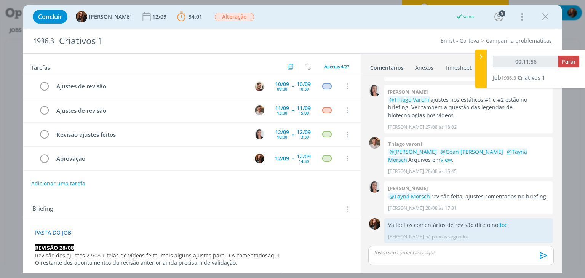
type input "00:11:57"
click at [575, 64] on span "Parar" at bounding box center [569, 61] width 14 height 7
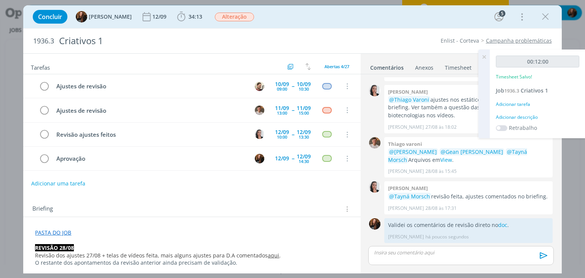
click at [527, 116] on div "Adicionar descrição" at bounding box center [537, 117] width 83 height 7
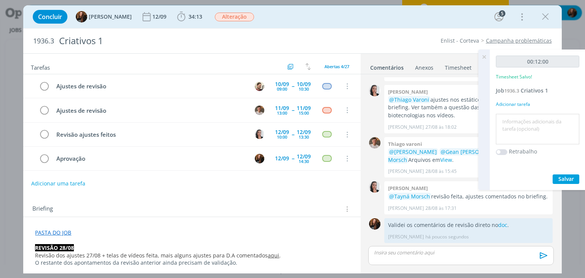
click at [518, 124] on textarea at bounding box center [538, 129] width 80 height 27
paste textarea "Conferir comentário revisão 27/08"
type textarea "Conferir comentário revisão 27/08 + pautar ajustes"
click at [567, 181] on span "Salvar" at bounding box center [566, 178] width 16 height 7
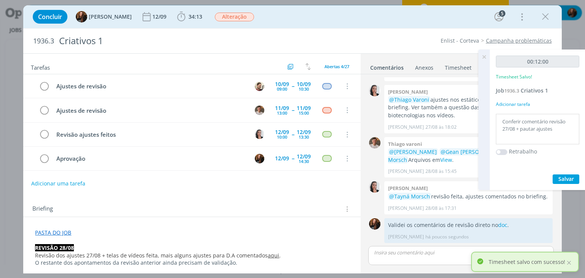
click at [486, 58] on icon at bounding box center [484, 57] width 14 height 15
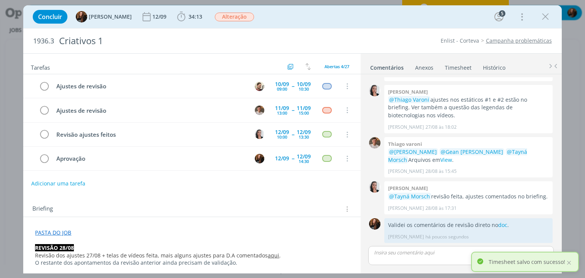
click at [459, 62] on link "Timesheet" at bounding box center [458, 66] width 27 height 11
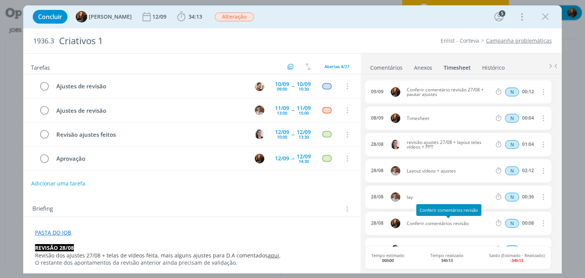
drag, startPoint x: 471, startPoint y: 225, endPoint x: 407, endPoint y: 225, distance: 64.4
click at [407, 225] on span "Conferir comentários revisão" at bounding box center [449, 223] width 91 height 5
copy span "Conferir comentários revisão"
click at [540, 114] on icon "dialog" at bounding box center [543, 118] width 8 height 9
click at [519, 144] on link "Editar" at bounding box center [521, 143] width 60 height 12
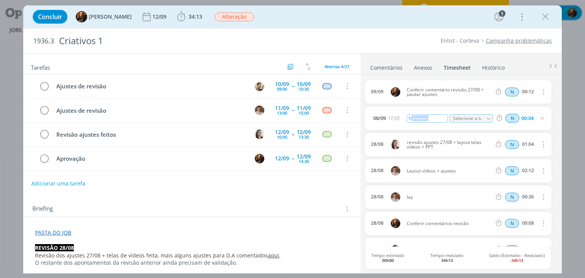
drag, startPoint x: 437, startPoint y: 118, endPoint x: 413, endPoint y: 119, distance: 23.6
click at [413, 119] on div "Timesheet" at bounding box center [427, 118] width 41 height 8
drag, startPoint x: 408, startPoint y: 117, endPoint x: 433, endPoint y: 120, distance: 25.1
click at [432, 120] on div "Timesheet" at bounding box center [427, 118] width 41 height 8
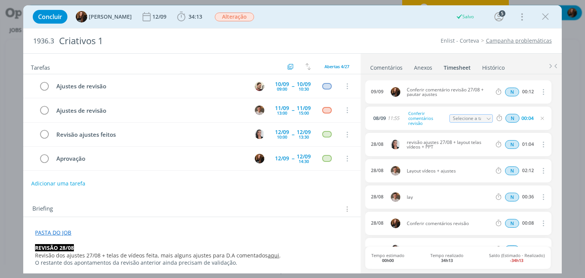
click at [541, 118] on icon "dialog" at bounding box center [542, 118] width 6 height 6
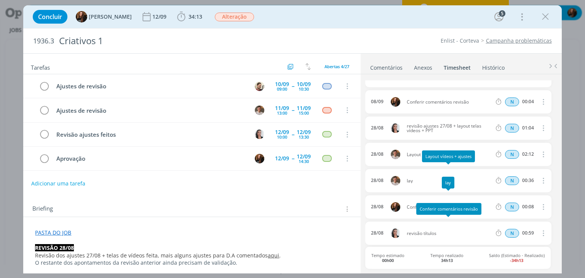
scroll to position [0, 0]
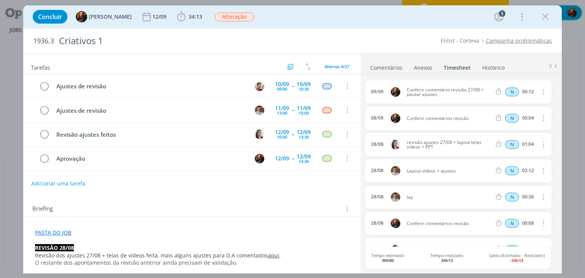
click at [387, 63] on link "Comentários" at bounding box center [386, 66] width 33 height 11
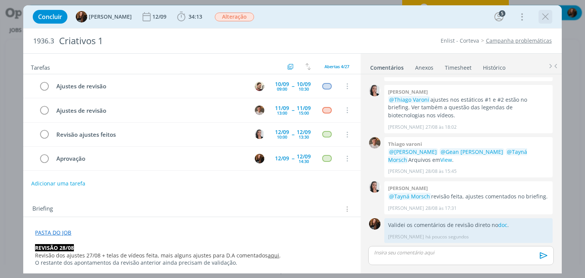
click at [550, 16] on icon "dialog" at bounding box center [545, 16] width 11 height 11
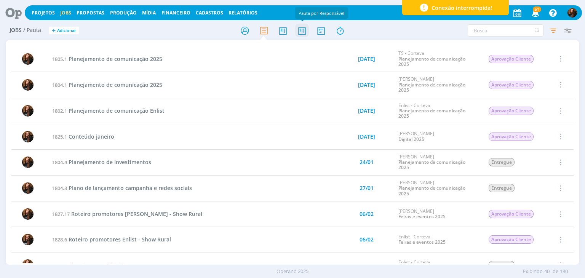
click at [306, 32] on icon at bounding box center [302, 30] width 14 height 15
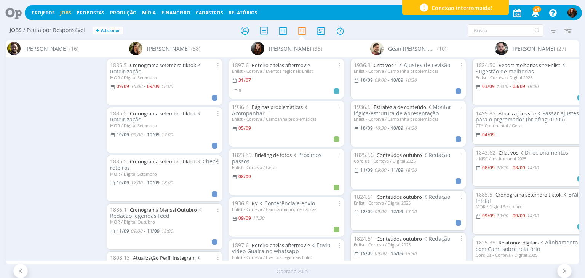
scroll to position [0, 875]
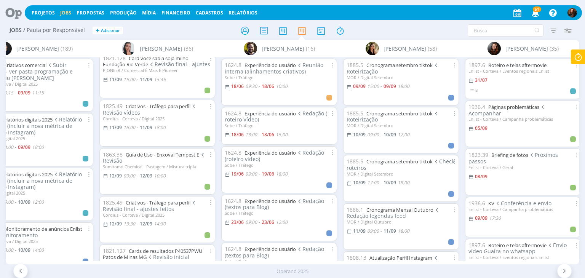
scroll to position [686, 0]
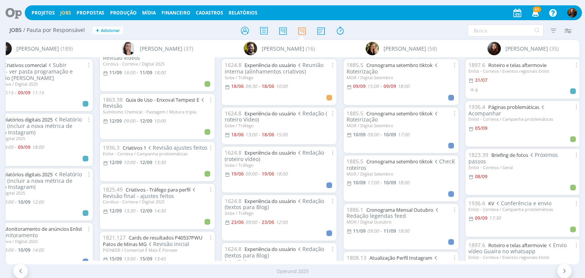
scroll to position [686, 0]
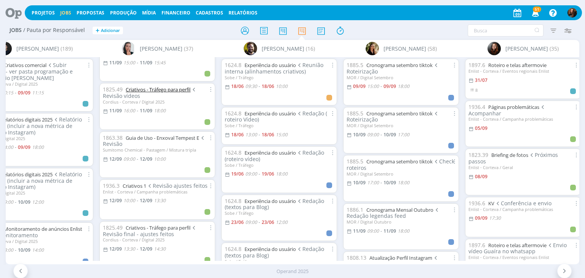
click at [163, 93] on link "Criativos - Tráfego para perfil" at bounding box center [158, 89] width 65 height 7
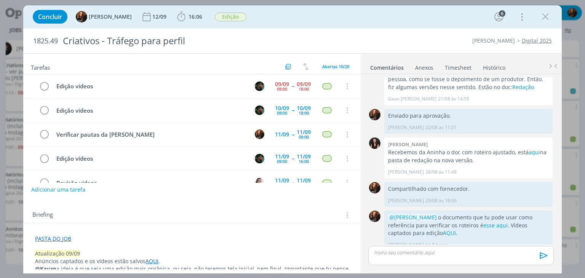
scroll to position [71, 0]
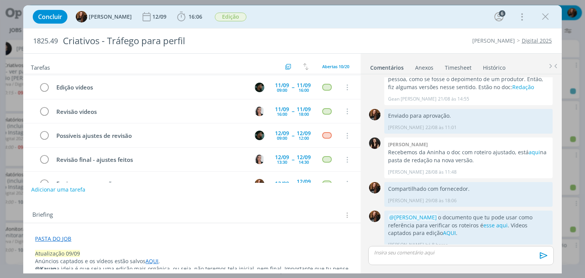
click at [454, 65] on link "Timesheet" at bounding box center [458, 66] width 27 height 11
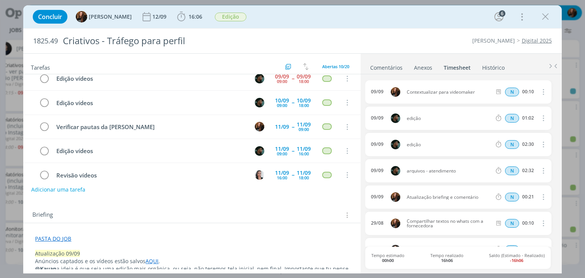
scroll to position [0, 0]
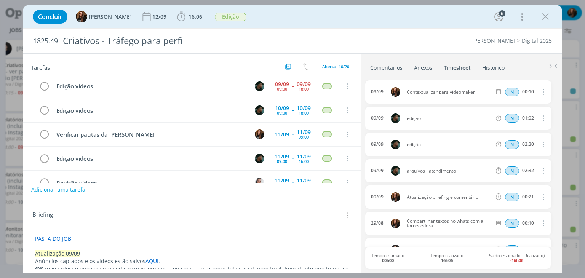
click at [395, 69] on link "Comentários" at bounding box center [386, 66] width 33 height 11
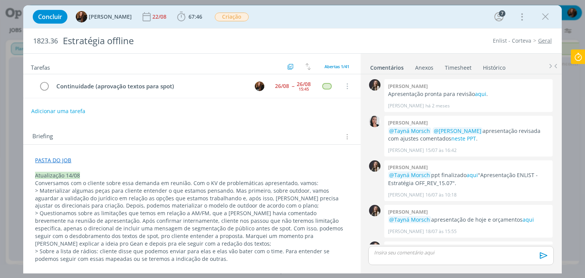
scroll to position [544, 0]
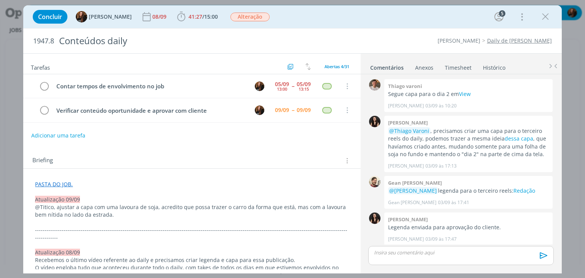
scroll to position [724, 0]
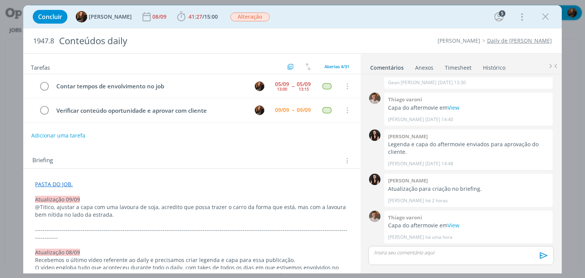
click at [464, 65] on link "Timesheet" at bounding box center [458, 66] width 27 height 11
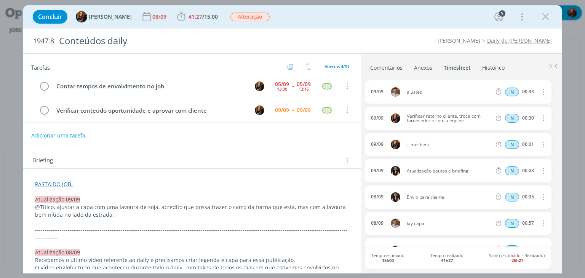
click at [541, 143] on icon "dialog" at bounding box center [543, 144] width 8 height 9
drag, startPoint x: 518, startPoint y: 159, endPoint x: 494, endPoint y: 162, distance: 25.0
click at [518, 159] on link "Excluir" at bounding box center [521, 157] width 60 height 12
drag, startPoint x: 537, startPoint y: 142, endPoint x: 531, endPoint y: 145, distance: 6.1
click at [536, 142] on button "Sim" at bounding box center [536, 145] width 15 height 8
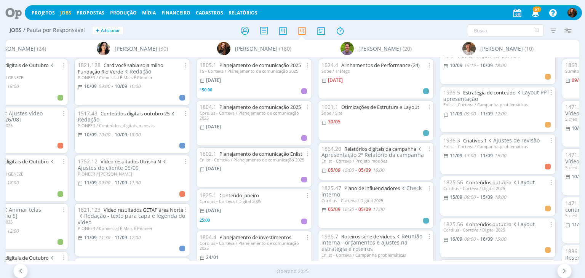
scroll to position [190, 0]
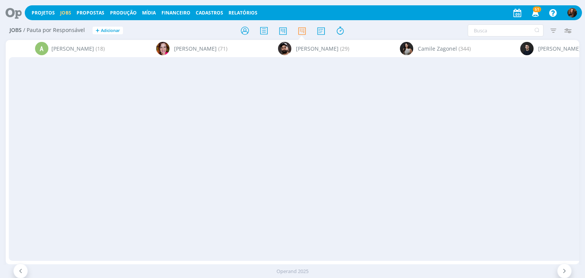
scroll to position [190, 0]
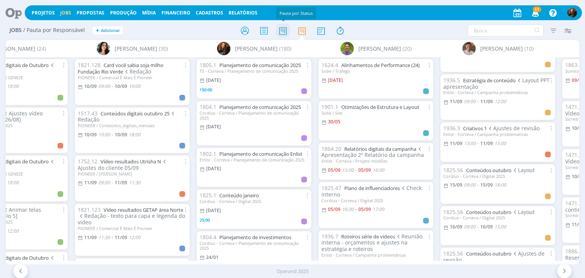
click at [280, 31] on icon at bounding box center [283, 30] width 14 height 15
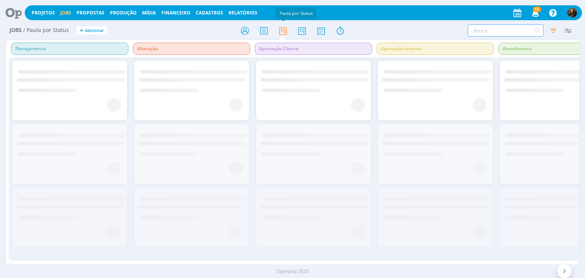
click at [488, 32] on input "text" at bounding box center [506, 30] width 76 height 12
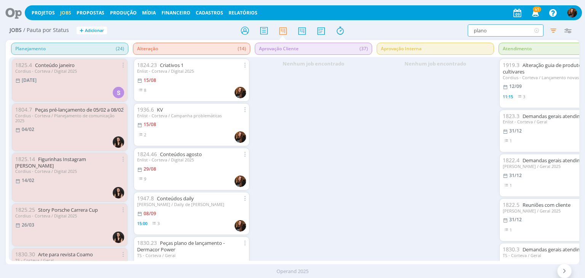
type input "plano"
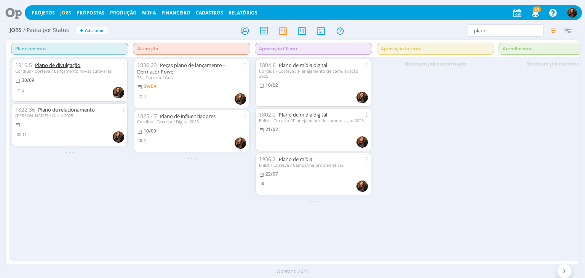
click at [66, 67] on link "Plano de divulgação" at bounding box center [57, 65] width 45 height 7
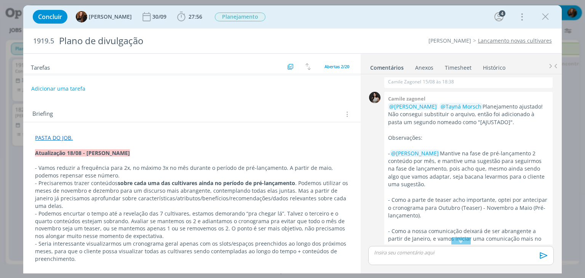
scroll to position [38, 0]
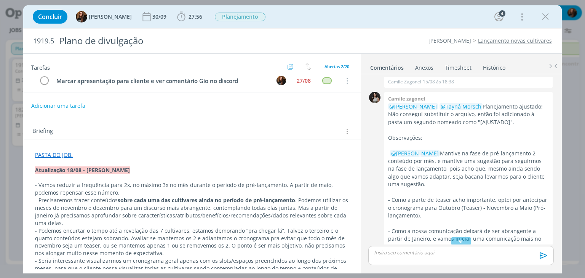
click at [55, 158] on link "PASTA DO JOB." at bounding box center [54, 154] width 38 height 7
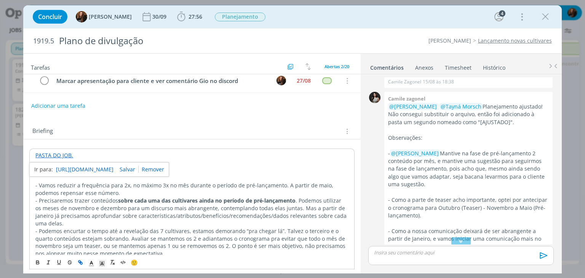
click at [68, 173] on link "https://sobeae.sharepoint.com/:f:/s/SOBEAE/Eg65yf8RxX5ChRSl_uG6QxwB-h4WbD0lHrQg…" at bounding box center [85, 170] width 58 height 10
click at [270, 134] on div "Briefing Briefings Predefinidos Versões do Briefing Ver Briefing do Projeto" at bounding box center [192, 131] width 321 height 10
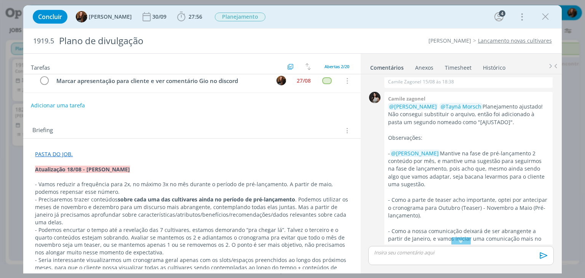
click at [68, 112] on button "Adicionar uma tarefa" at bounding box center [58, 105] width 54 height 13
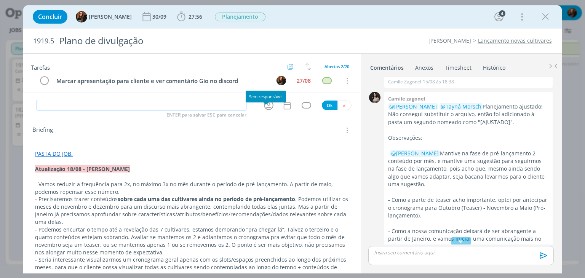
click at [263, 111] on icon "dialog" at bounding box center [269, 105] width 12 height 12
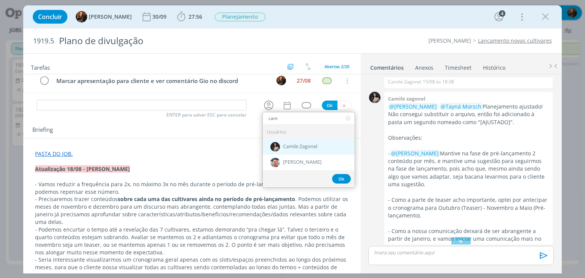
type input "cam"
click at [289, 150] on span "Camile Zagonel" at bounding box center [300, 147] width 34 height 6
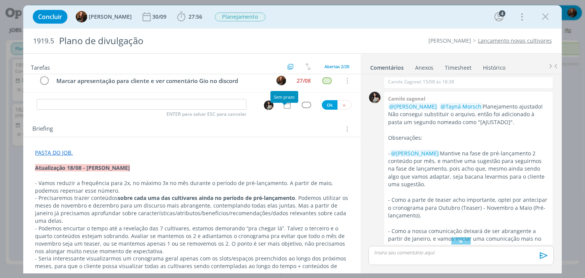
click at [284, 110] on icon "dialog" at bounding box center [287, 105] width 10 height 10
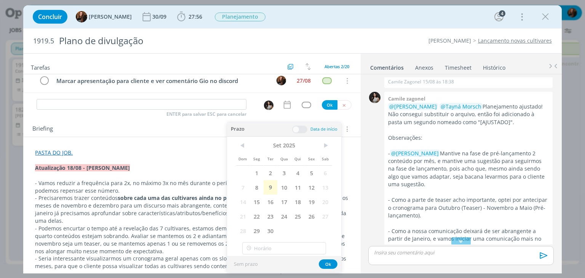
drag, startPoint x: 310, startPoint y: 189, endPoint x: 302, endPoint y: 160, distance: 29.6
click at [310, 187] on span "12" at bounding box center [312, 187] width 14 height 14
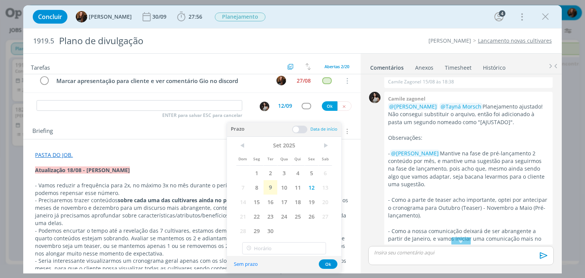
click at [302, 128] on span at bounding box center [299, 130] width 15 height 8
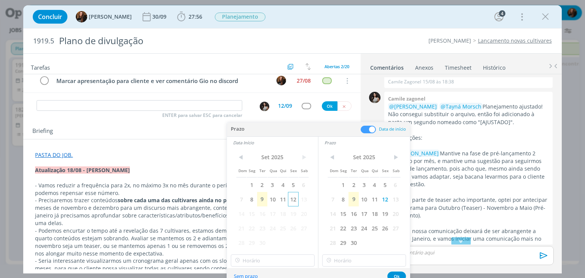
click at [292, 204] on span "12" at bounding box center [293, 199] width 10 height 14
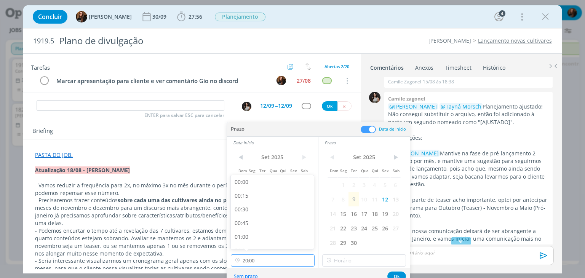
click at [281, 260] on input "20:00" at bounding box center [273, 260] width 84 height 12
click at [267, 188] on div "11:30" at bounding box center [273, 193] width 85 height 14
type input "11:30"
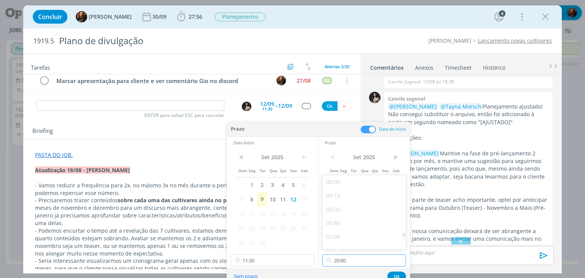
drag, startPoint x: 365, startPoint y: 260, endPoint x: 370, endPoint y: 245, distance: 15.7
click at [365, 260] on input "20:00" at bounding box center [364, 260] width 84 height 12
click at [362, 192] on div "15:00" at bounding box center [365, 194] width 85 height 14
type input "15:00"
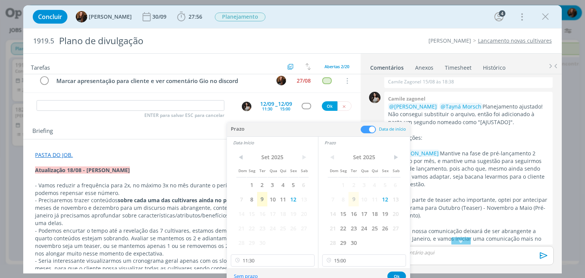
click at [393, 269] on div "Sem prazo Ok" at bounding box center [318, 276] width 183 height 16
click at [394, 274] on button "Ok" at bounding box center [396, 277] width 19 height 10
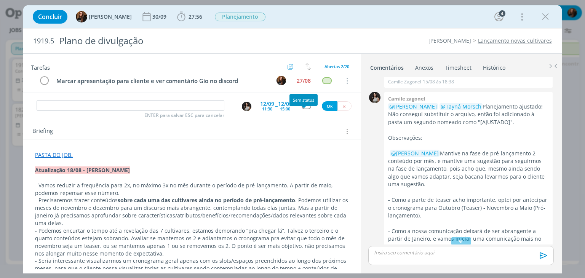
click at [303, 109] on div "dialog" at bounding box center [307, 106] width 10 height 6
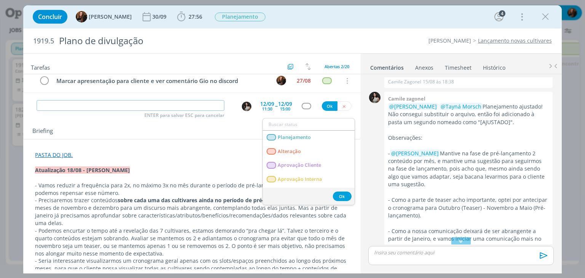
click at [134, 109] on input "dialog" at bounding box center [131, 105] width 188 height 11
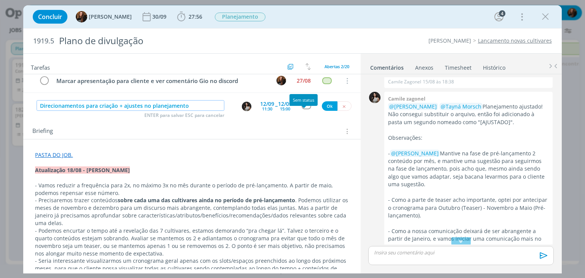
click at [303, 109] on div "dialog" at bounding box center [307, 106] width 10 height 6
type input "Direcionamentos para criação + ajustes no planejamento"
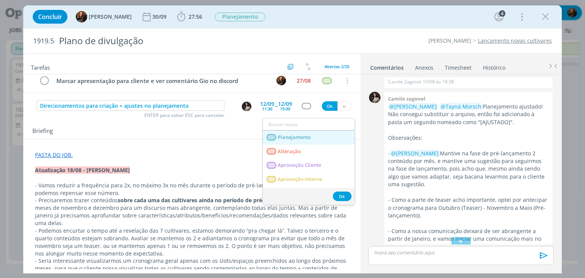
click at [303, 134] on span "Planejamento" at bounding box center [294, 137] width 33 height 6
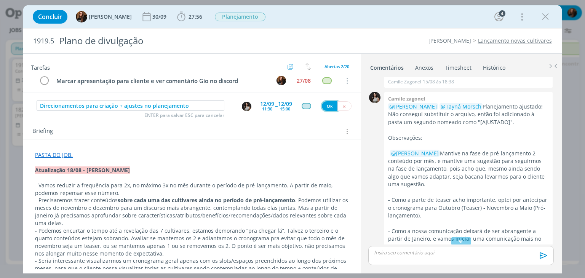
click at [325, 111] on button "Ok" at bounding box center [330, 106] width 16 height 10
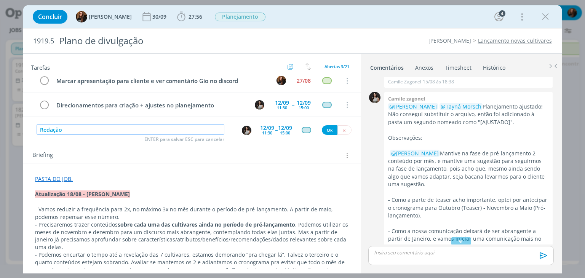
click at [246, 135] on img "dialog" at bounding box center [247, 131] width 10 height 10
type input "Redação"
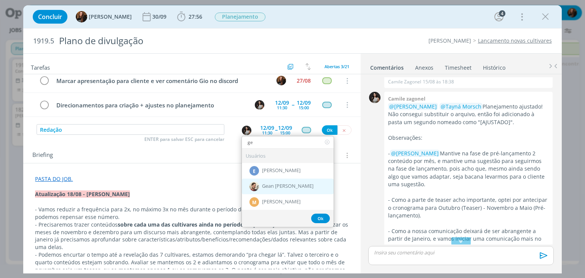
type input "ge"
click at [282, 188] on div "Gean [PERSON_NAME]" at bounding box center [288, 187] width 92 height 16
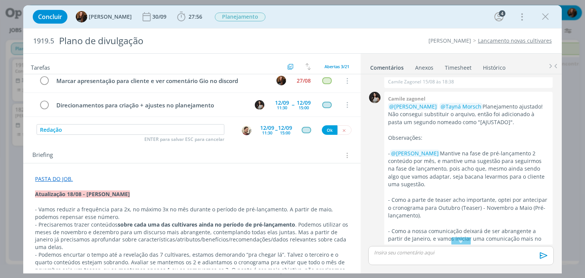
click at [267, 135] on div "11:30" at bounding box center [267, 133] width 10 height 4
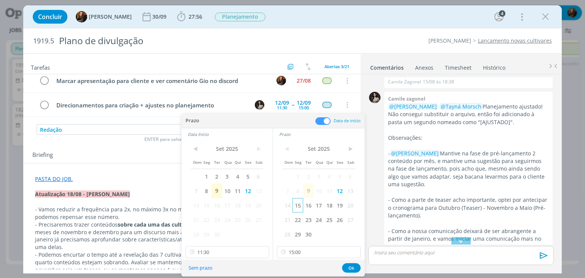
click at [299, 207] on span "15" at bounding box center [298, 205] width 10 height 14
click at [208, 200] on span "15" at bounding box center [206, 205] width 10 height 14
click at [319, 253] on input "15:00" at bounding box center [319, 252] width 84 height 12
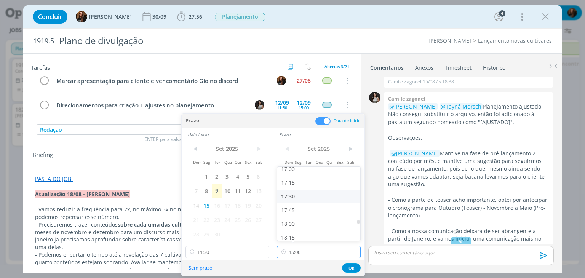
scroll to position [955, 0]
click at [312, 205] on div "18:00" at bounding box center [319, 206] width 85 height 14
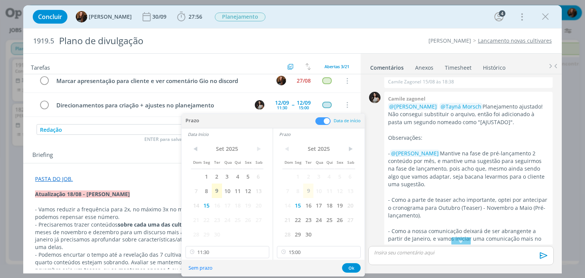
type input "18:00"
click at [232, 256] on input "11:30" at bounding box center [228, 252] width 84 height 12
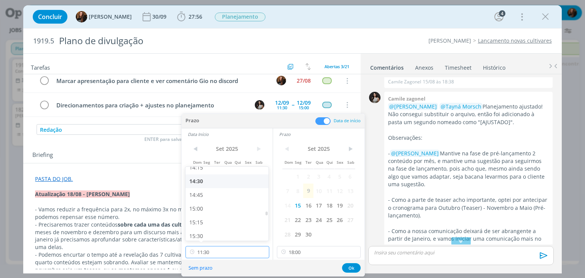
scroll to position [801, 0]
click at [218, 216] on div "15:30" at bounding box center [228, 223] width 85 height 14
type input "15:30"
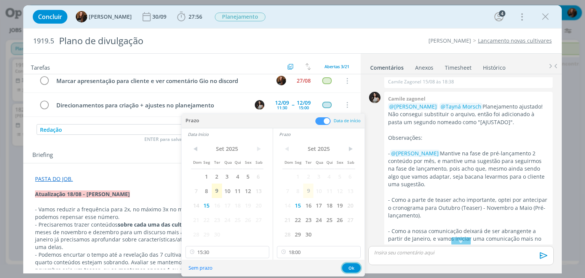
drag, startPoint x: 349, startPoint y: 267, endPoint x: 331, endPoint y: 230, distance: 40.9
click at [348, 266] on button "Ok" at bounding box center [351, 268] width 19 height 10
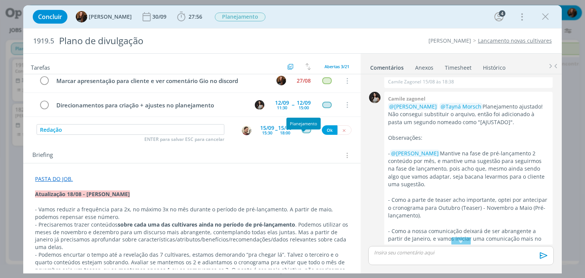
click at [304, 133] on div "dialog" at bounding box center [307, 130] width 10 height 6
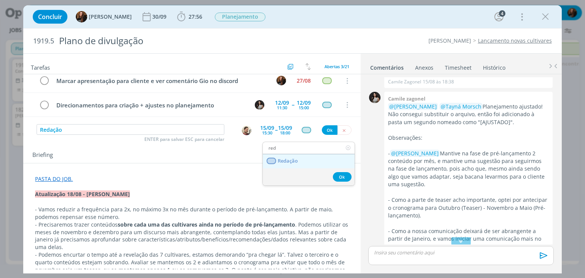
type input "red"
drag, startPoint x: 294, startPoint y: 159, endPoint x: 299, endPoint y: 157, distance: 4.8
click at [294, 159] on span "Redação" at bounding box center [288, 161] width 20 height 6
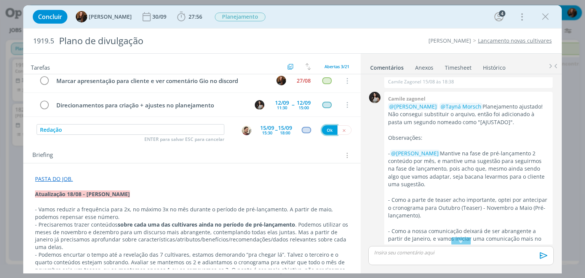
click at [329, 135] on button "Ok" at bounding box center [330, 130] width 16 height 10
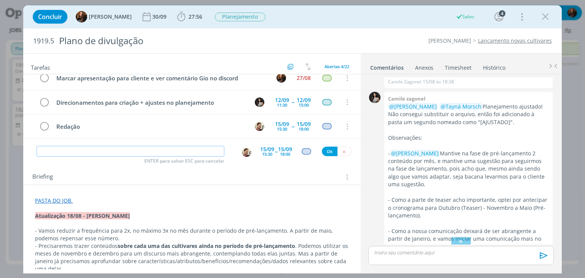
scroll to position [41, 0]
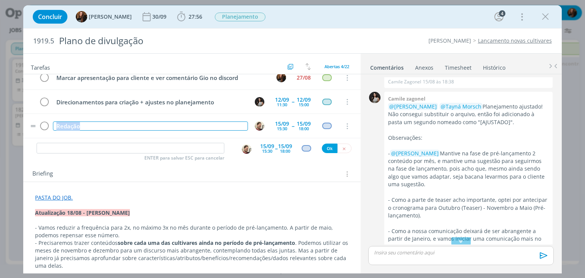
drag, startPoint x: 101, startPoint y: 135, endPoint x: 53, endPoint y: 133, distance: 47.3
click at [53, 131] on div "Redação" at bounding box center [150, 127] width 195 height 10
copy div "Redação"
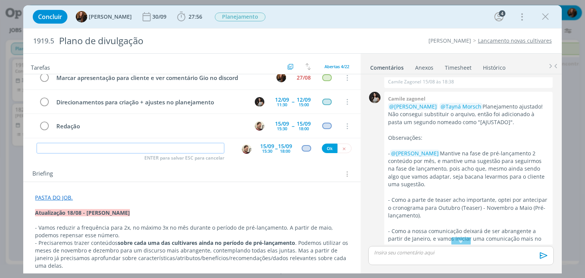
click at [159, 147] on input "dialog" at bounding box center [131, 148] width 188 height 11
paste input "Redação"
type input "Redação"
click at [260, 146] on div "15/09" at bounding box center [267, 146] width 14 height 5
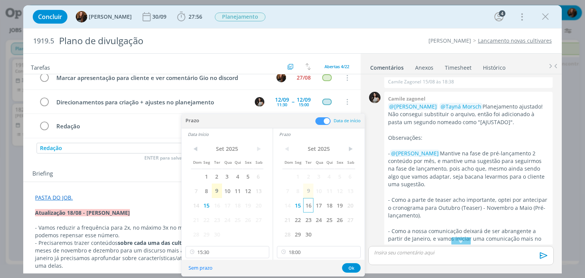
click at [310, 210] on span "16" at bounding box center [308, 205] width 10 height 14
click at [221, 205] on span "16" at bounding box center [217, 205] width 10 height 14
click at [228, 250] on input "15:30" at bounding box center [228, 252] width 84 height 12
click at [236, 179] on div "09:00" at bounding box center [228, 180] width 85 height 14
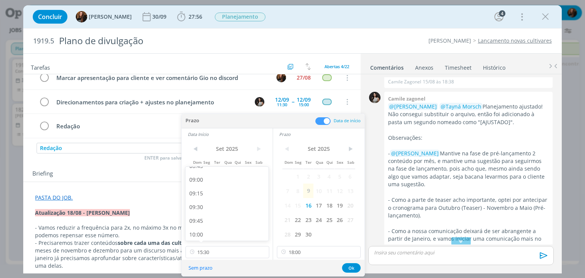
type input "09:00"
click at [320, 252] on input "18:00" at bounding box center [319, 252] width 84 height 12
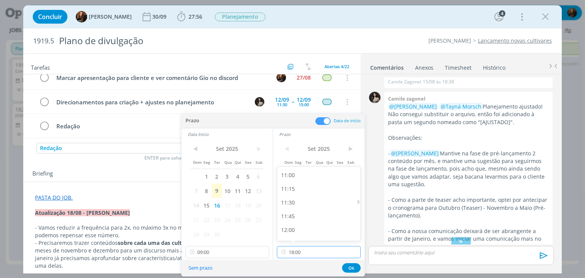
scroll to position [587, 0]
drag, startPoint x: 319, startPoint y: 197, endPoint x: 317, endPoint y: 189, distance: 8.3
click at [317, 190] on div "00:00 00:15 00:30 00:45 01:00 01:15 01:30 01:45 02:00 02:15 02:30 02:45 03:00 0…" at bounding box center [319, 238] width 85 height 1317
click at [317, 187] on div "11:00" at bounding box center [319, 191] width 85 height 14
type input "11:00"
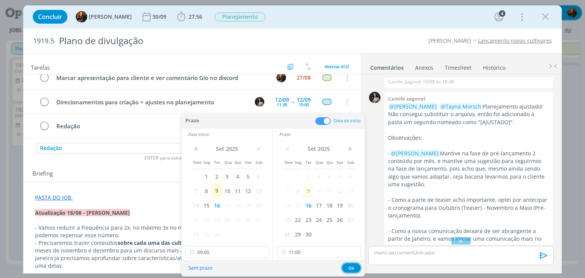
click at [350, 267] on button "Ok" at bounding box center [351, 268] width 19 height 10
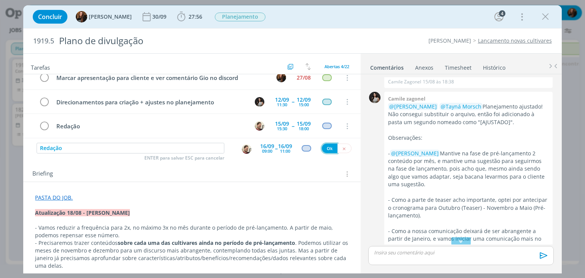
click at [325, 149] on button "Ok" at bounding box center [330, 149] width 16 height 10
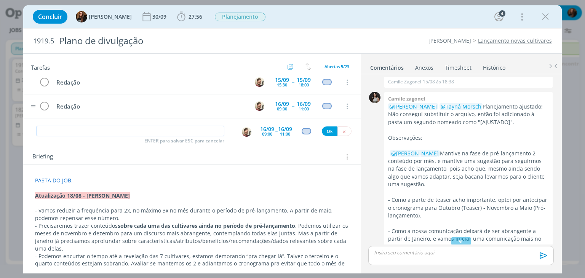
scroll to position [41, 0]
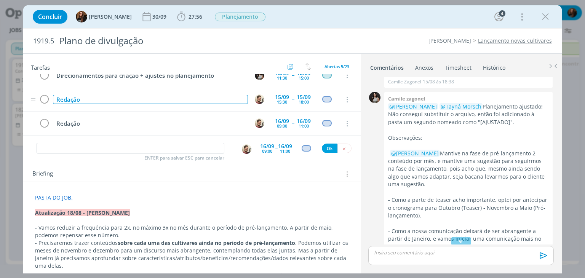
click at [104, 104] on div "Redação" at bounding box center [150, 100] width 195 height 10
drag, startPoint x: 101, startPoint y: 109, endPoint x: 54, endPoint y: 107, distance: 46.5
click at [54, 104] on div "Redação - materialização peças" at bounding box center [150, 100] width 195 height 10
copy div "Redação - materialização peças"
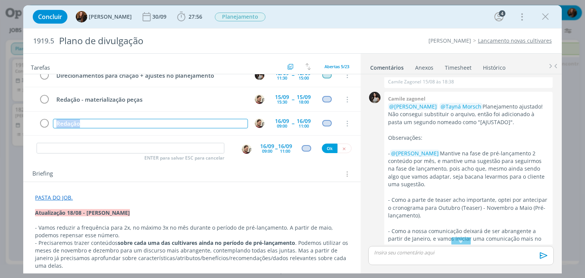
drag, startPoint x: 110, startPoint y: 126, endPoint x: 81, endPoint y: 144, distance: 34.3
click at [52, 130] on td "Redação" at bounding box center [148, 123] width 195 height 13
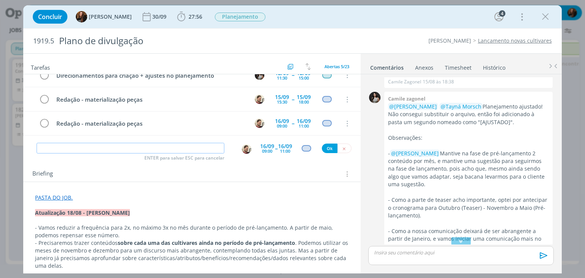
click at [154, 152] on input "dialog" at bounding box center [131, 148] width 188 height 11
paste input "Redação - materialização peças"
drag, startPoint x: 62, startPoint y: 149, endPoint x: 37, endPoint y: 151, distance: 25.6
click at [37, 151] on input "Redação - materialização peças" at bounding box center [131, 148] width 188 height 11
click at [244, 149] on img "dialog" at bounding box center [247, 149] width 10 height 10
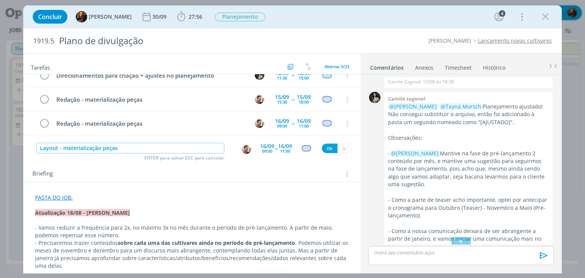
type input "Layout - materialização peças"
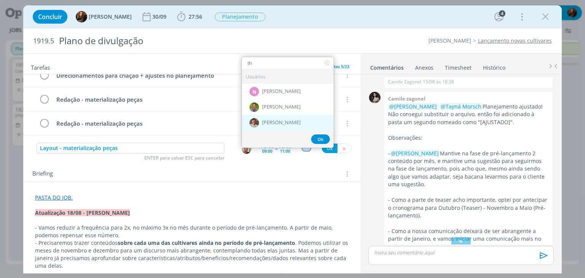
type input "th"
click at [276, 120] on span "[PERSON_NAME]" at bounding box center [281, 123] width 38 height 6
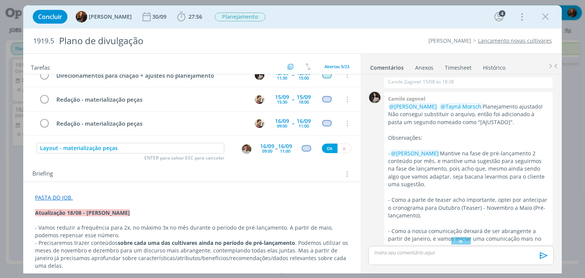
click at [261, 146] on div "16/09" at bounding box center [267, 146] width 14 height 5
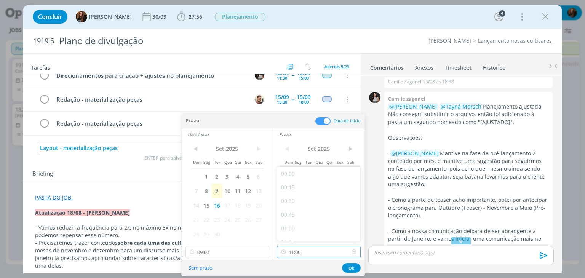
click at [311, 253] on input "11:00" at bounding box center [319, 252] width 84 height 12
click at [308, 200] on div "18:00" at bounding box center [319, 197] width 85 height 14
type input "18:00"
drag, startPoint x: 233, startPoint y: 256, endPoint x: 230, endPoint y: 244, distance: 11.8
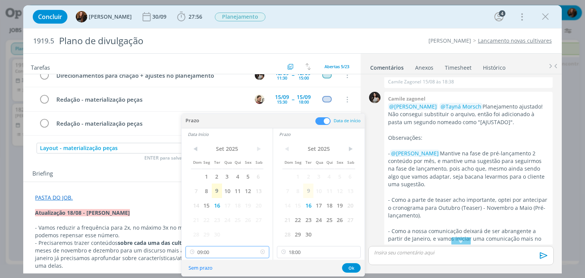
click at [232, 254] on input "09:00" at bounding box center [228, 252] width 84 height 12
click at [216, 179] on div "15:00" at bounding box center [228, 180] width 85 height 14
type input "15:00"
click at [351, 267] on button "Ok" at bounding box center [351, 268] width 19 height 10
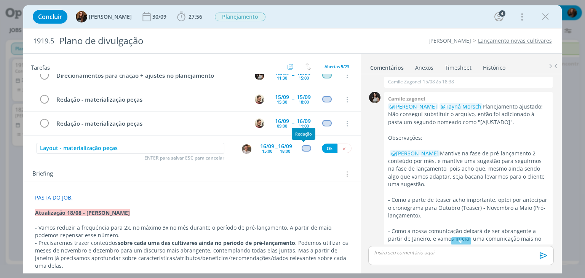
click at [306, 148] on div "dialog" at bounding box center [307, 148] width 10 height 6
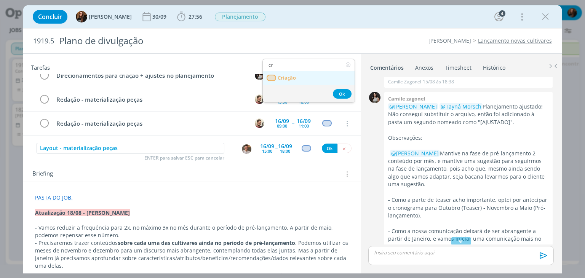
type input "cr"
click at [290, 80] on span "Criação" at bounding box center [287, 78] width 18 height 6
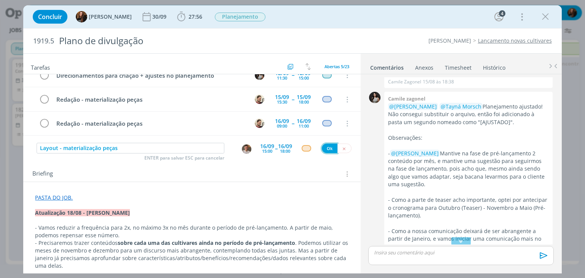
click at [324, 148] on button "Ok" at bounding box center [330, 149] width 16 height 10
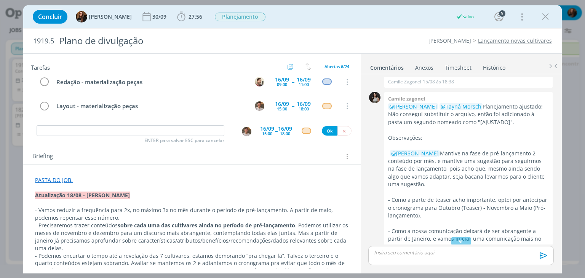
scroll to position [41, 0]
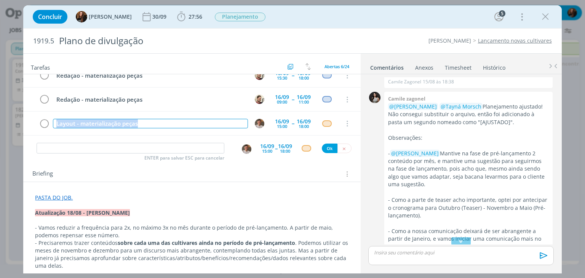
drag, startPoint x: 165, startPoint y: 130, endPoint x: 49, endPoint y: 146, distance: 117.0
click at [49, 146] on div "Tarefas Usar Job de template Criar template a partir deste job Visualizar Templ…" at bounding box center [191, 162] width 337 height 216
copy div "Layout - materialização peças"
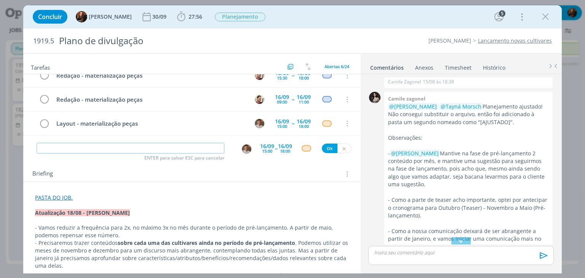
drag, startPoint x: 174, startPoint y: 147, endPoint x: 246, endPoint y: 156, distance: 72.9
click at [174, 147] on input "dialog" at bounding box center [131, 148] width 188 height 11
paste input "Layout - materialização peças"
type input "Layout - materialização peças"
click at [262, 149] on div "15:00" at bounding box center [267, 151] width 10 height 4
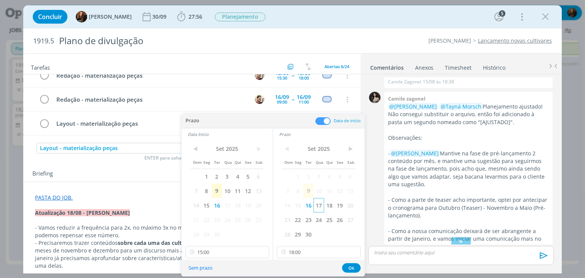
click at [320, 210] on span "17" at bounding box center [319, 205] width 10 height 14
click at [230, 206] on span "17" at bounding box center [227, 205] width 10 height 14
click at [227, 253] on input "15:00" at bounding box center [228, 252] width 84 height 12
click at [222, 203] on div "09:00" at bounding box center [228, 207] width 85 height 14
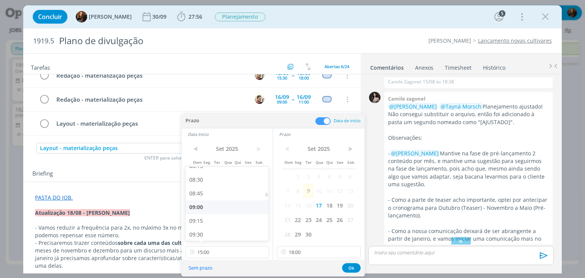
type input "09:00"
drag, startPoint x: 328, startPoint y: 251, endPoint x: 327, endPoint y: 240, distance: 11.1
click at [328, 249] on input "18:00" at bounding box center [319, 252] width 84 height 12
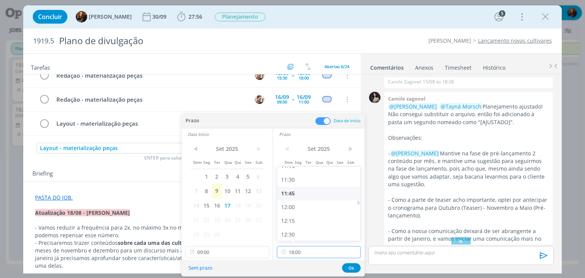
scroll to position [587, 0]
click at [317, 193] on div "11:00" at bounding box center [319, 191] width 85 height 14
type input "11:00"
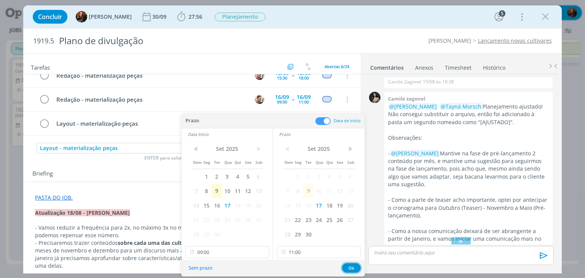
click at [351, 267] on button "Ok" at bounding box center [351, 268] width 19 height 10
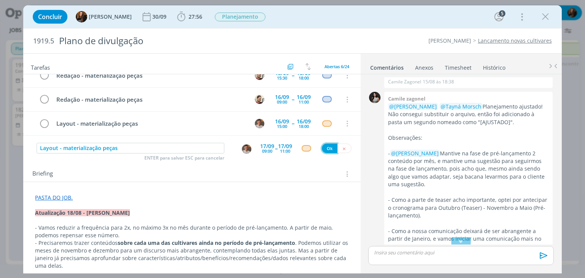
drag, startPoint x: 322, startPoint y: 149, endPoint x: 294, endPoint y: 184, distance: 44.4
click at [322, 149] on button "Ok" at bounding box center [330, 149] width 16 height 10
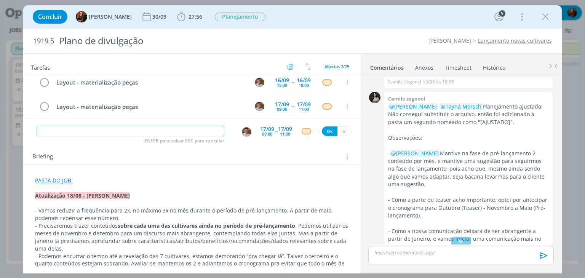
scroll to position [41, 0]
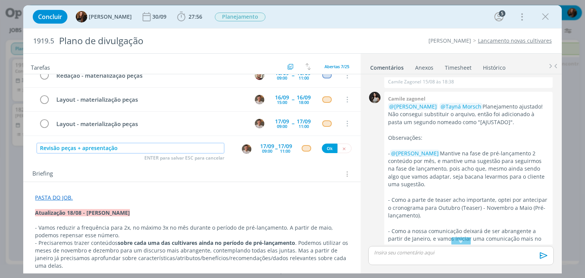
type input "Revisão peças + apresentação"
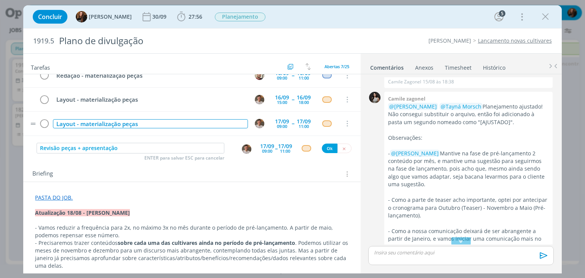
click at [155, 129] on div "Layout - materialização peças" at bounding box center [150, 124] width 195 height 10
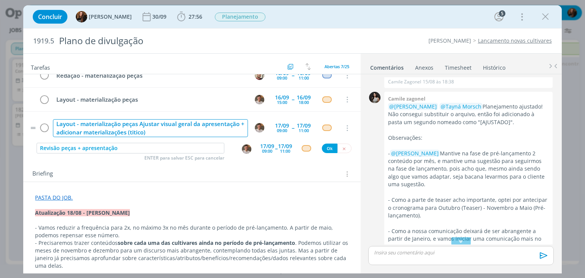
click at [139, 128] on div "Layout - materialização peças Ajustar visual geral da apresentação + adicionar …" at bounding box center [150, 128] width 195 height 18
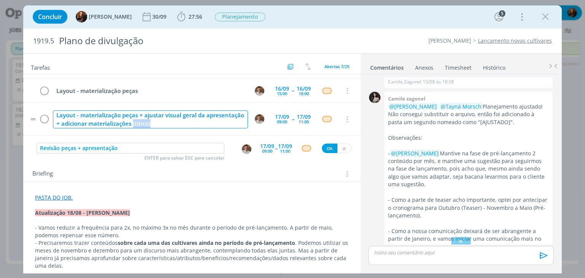
drag, startPoint x: 166, startPoint y: 137, endPoint x: 144, endPoint y: 131, distance: 23.7
click at [144, 131] on tr "Layout - materialização peças + ajustar visual geral da apresentação + adiciona…" at bounding box center [191, 119] width 337 height 33
click at [244, 149] on img "dialog" at bounding box center [247, 149] width 10 height 10
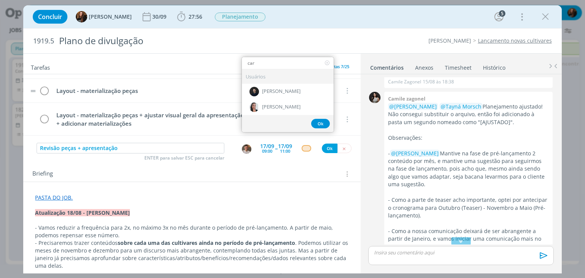
type input "car"
click at [273, 106] on span "[PERSON_NAME]" at bounding box center [281, 107] width 38 height 6
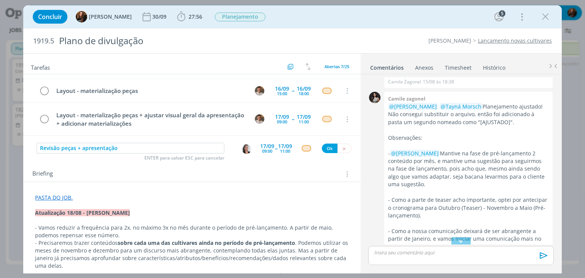
click at [265, 149] on div "09:00" at bounding box center [267, 151] width 10 height 4
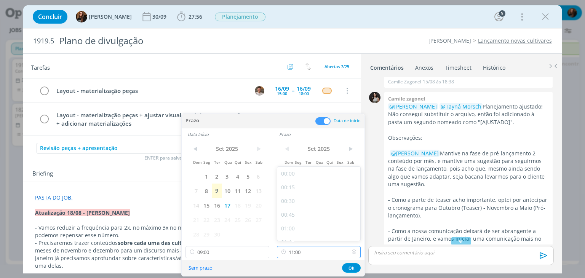
click at [331, 249] on input "11:00" at bounding box center [319, 252] width 84 height 12
click at [307, 202] on div "18:00" at bounding box center [319, 197] width 85 height 14
type input "18:00"
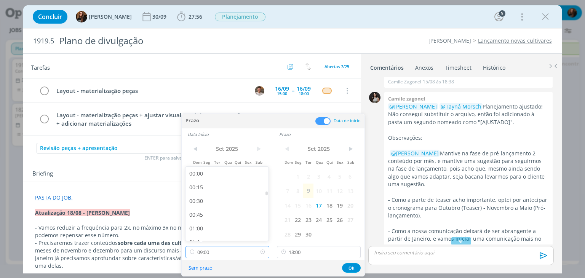
drag, startPoint x: 236, startPoint y: 252, endPoint x: 234, endPoint y: 216, distance: 35.9
click at [236, 252] on input "09:00" at bounding box center [228, 252] width 84 height 12
click at [219, 176] on div "17:00" at bounding box center [228, 175] width 85 height 14
type input "17:00"
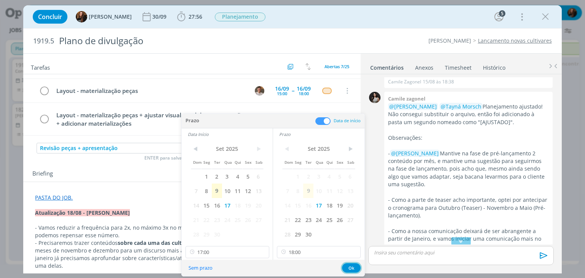
click at [349, 268] on button "Ok" at bounding box center [351, 268] width 19 height 10
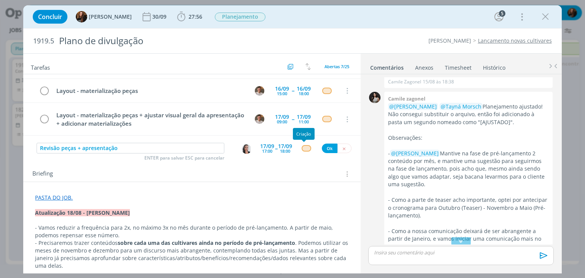
click at [305, 146] on div "dialog" at bounding box center [307, 148] width 10 height 6
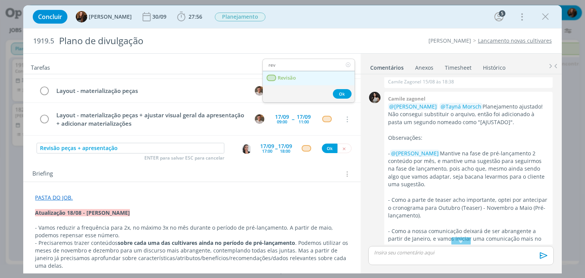
type input "rev"
drag, startPoint x: 291, startPoint y: 80, endPoint x: 301, endPoint y: 96, distance: 19.5
click at [291, 80] on span "Revisão" at bounding box center [287, 78] width 18 height 6
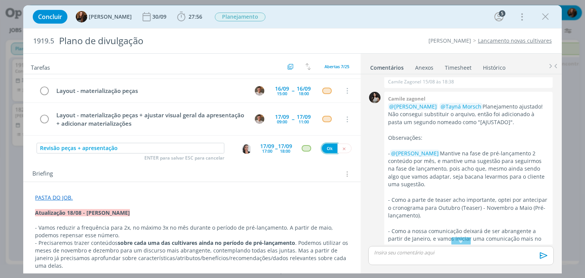
click at [331, 147] on button "Ok" at bounding box center [330, 149] width 16 height 10
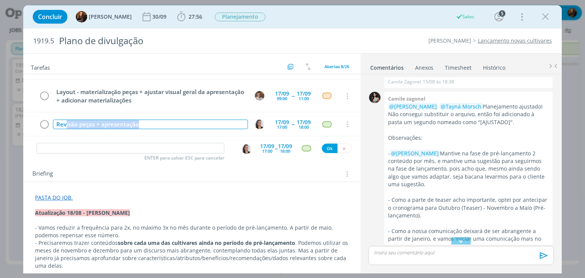
scroll to position [114, 0]
drag, startPoint x: 148, startPoint y: 131, endPoint x: 47, endPoint y: 141, distance: 101.0
click at [47, 141] on div "Tarefas Usar Job de template Criar template a partir deste job Visualizar Templ…" at bounding box center [191, 162] width 337 height 216
copy div "Revisão peças + apresentação"
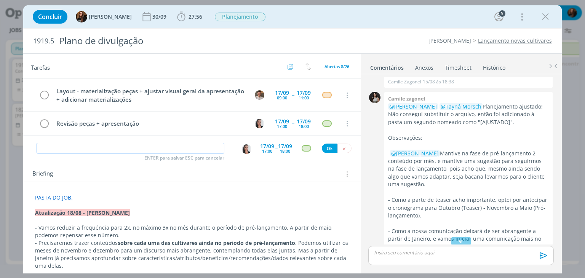
click at [163, 147] on input "dialog" at bounding box center [131, 148] width 188 height 11
paste input "Revisão peças + apresentação"
type input "Revisão peças + apresentação"
click at [262, 151] on div "17:00" at bounding box center [267, 151] width 10 height 4
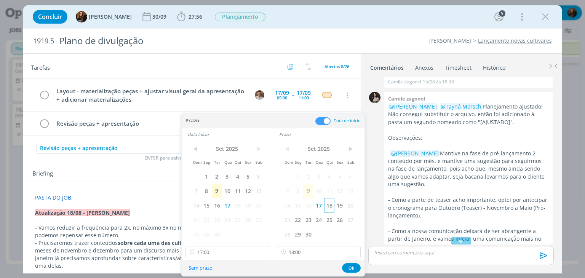
click at [331, 202] on span "18" at bounding box center [329, 205] width 10 height 14
click at [241, 206] on span "18" at bounding box center [237, 205] width 10 height 14
drag, startPoint x: 230, startPoint y: 250, endPoint x: 228, endPoint y: 230, distance: 19.9
click at [230, 250] on input "17:00" at bounding box center [228, 252] width 84 height 12
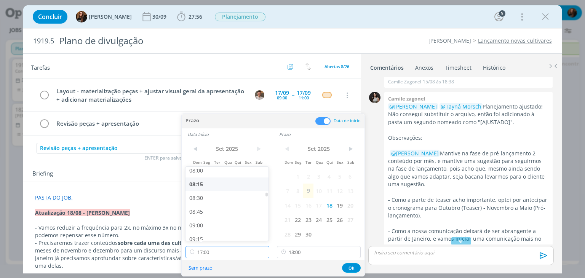
scroll to position [456, 0]
click at [218, 209] on div "09:00" at bounding box center [228, 212] width 85 height 14
type input "09:00"
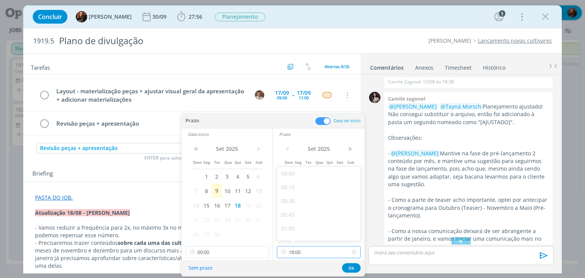
click at [326, 252] on input "18:00" at bounding box center [319, 252] width 84 height 12
click at [314, 197] on div "10:30" at bounding box center [319, 201] width 85 height 14
type input "10:30"
click at [352, 267] on button "Ok" at bounding box center [351, 268] width 19 height 10
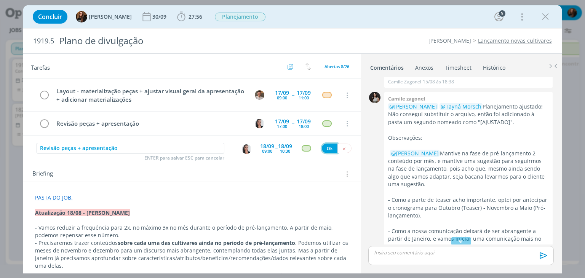
click at [324, 149] on button "Ok" at bounding box center [330, 149] width 16 height 10
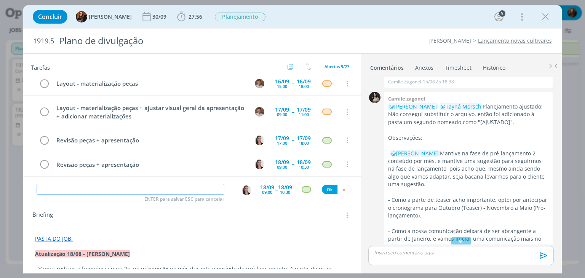
scroll to position [137, 0]
click at [488, 63] on link "Histórico" at bounding box center [494, 66] width 23 height 11
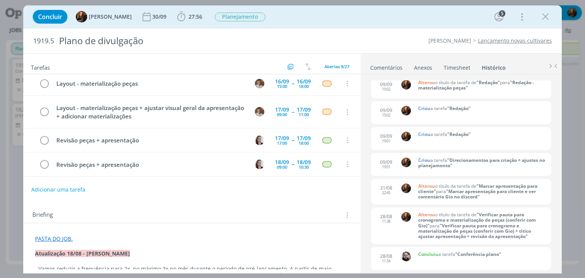
scroll to position [190, 0]
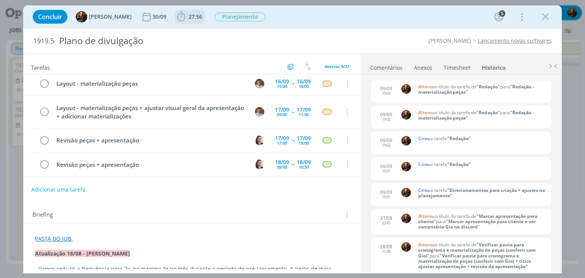
click at [191, 14] on span "27:56" at bounding box center [196, 16] width 14 height 7
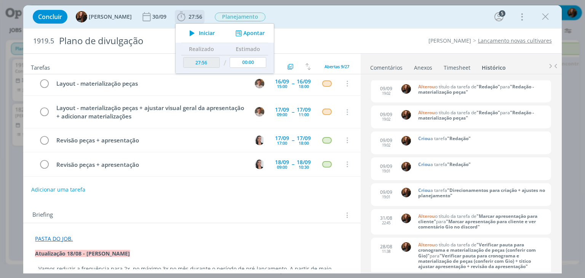
click at [244, 35] on button "Apontar" at bounding box center [250, 33] width 32 height 8
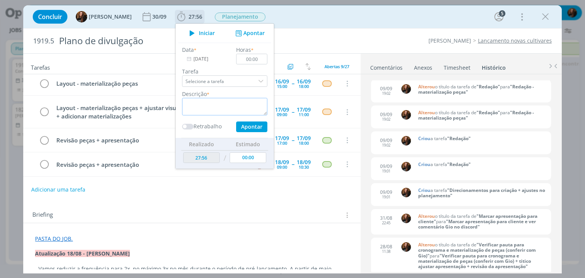
click at [212, 109] on textarea "dialog" at bounding box center [224, 107] width 85 height 18
type textarea "Pautas"
click at [259, 60] on input "00:00" at bounding box center [252, 59] width 31 height 11
type input "00:15"
click at [250, 128] on button "Apontar" at bounding box center [251, 127] width 31 height 11
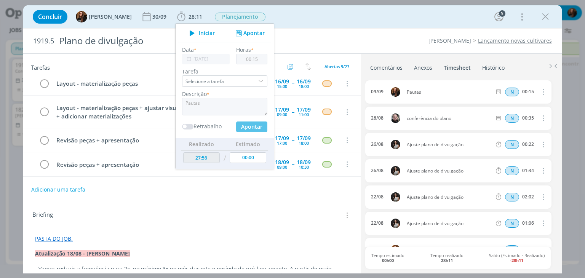
type input "28:11"
type input "00:00"
click at [411, 13] on div "Concluir Tayná Morsch 30/09 28:11 Iniciar Apontar Data * 09/09/2025 Horas * 00:…" at bounding box center [292, 17] width 527 height 18
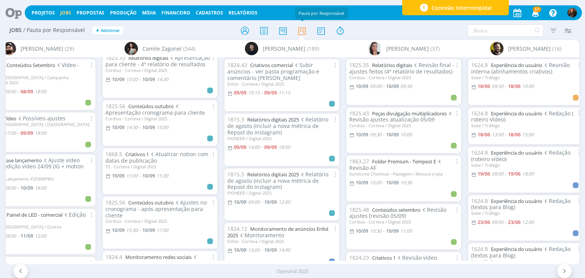
scroll to position [267, 0]
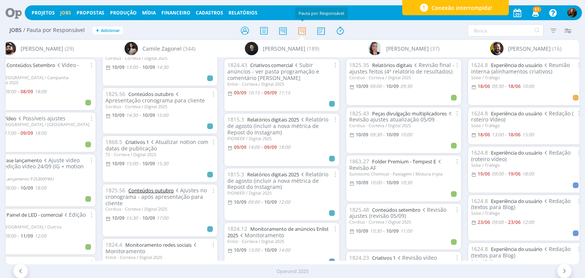
click at [162, 187] on link "Conteúdos outubro" at bounding box center [150, 190] width 45 height 7
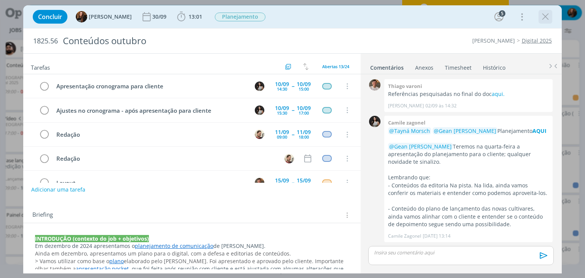
click at [544, 21] on icon "dialog" at bounding box center [545, 16] width 11 height 11
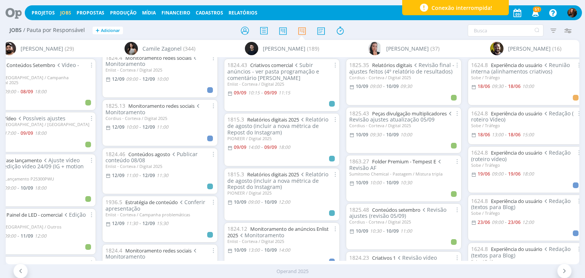
scroll to position [1029, 0]
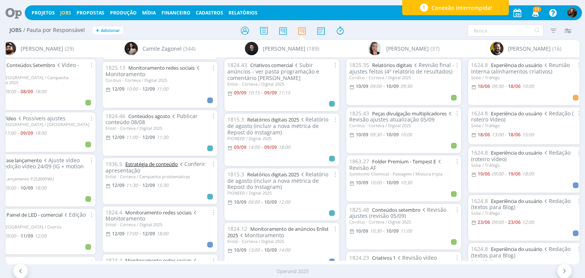
click at [154, 161] on link "Estratégia de conteúdo" at bounding box center [151, 164] width 53 height 7
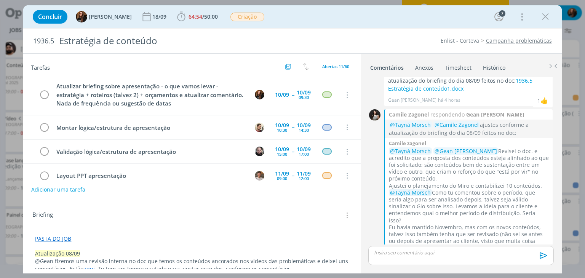
scroll to position [88, 0]
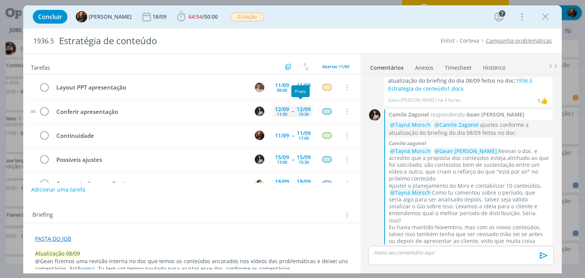
click at [301, 107] on div "12/09" at bounding box center [304, 109] width 14 height 5
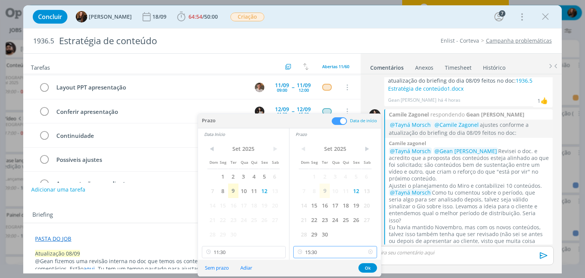
click at [335, 253] on input "15:30" at bounding box center [335, 252] width 84 height 12
click at [332, 198] on div "17:00" at bounding box center [336, 200] width 85 height 14
type input "17:00"
click at [257, 253] on input "11:30" at bounding box center [244, 252] width 84 height 12
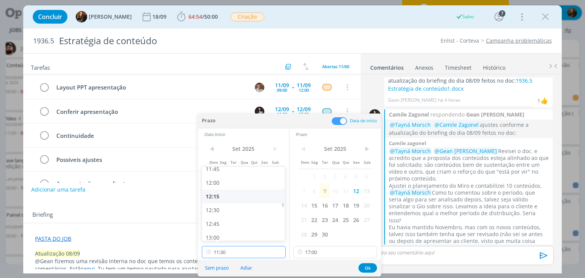
scroll to position [708, 0]
click at [230, 230] on div "15:00" at bounding box center [244, 233] width 85 height 14
type input "15:00"
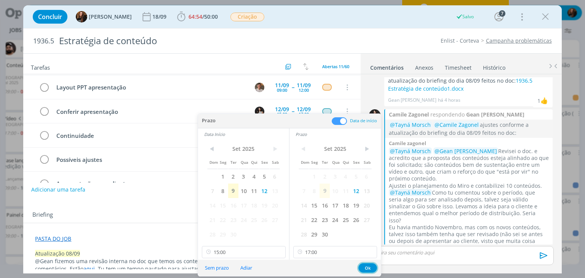
click at [367, 270] on button "Ok" at bounding box center [367, 268] width 19 height 10
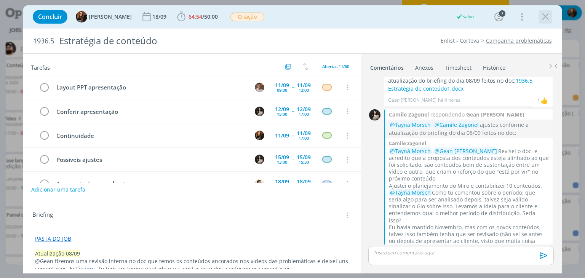
click at [547, 19] on icon "dialog" at bounding box center [545, 16] width 11 height 11
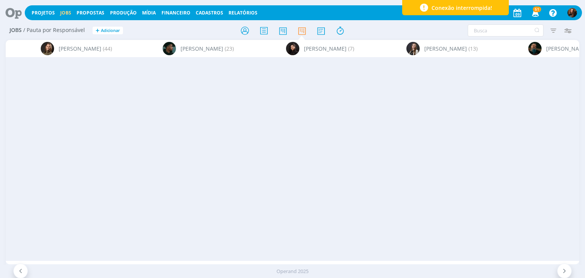
scroll to position [0, 2174]
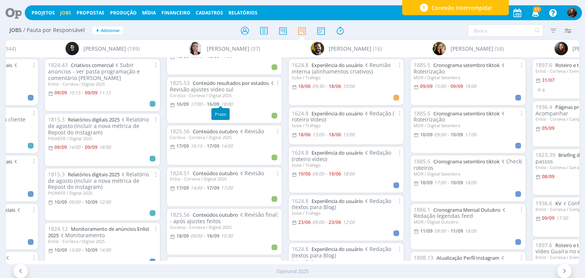
scroll to position [1181, 0]
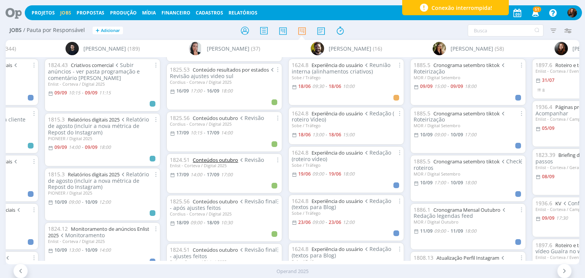
scroll to position [1219, 0]
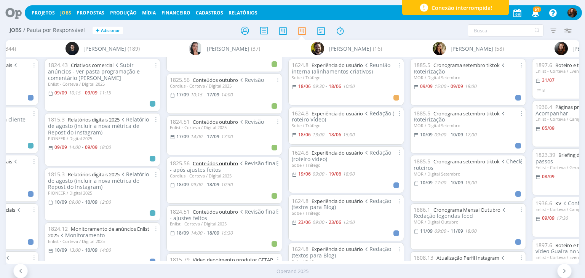
click at [227, 167] on link "Conteúdos outubro" at bounding box center [215, 163] width 45 height 7
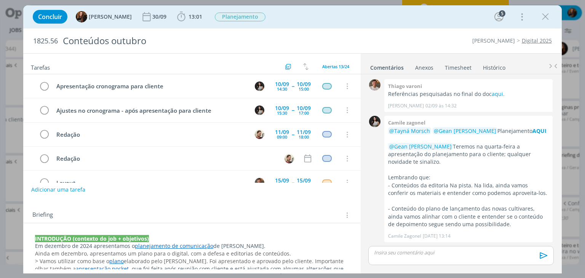
scroll to position [190, 0]
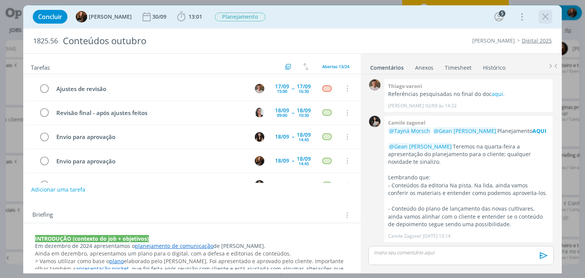
click at [549, 16] on icon "dialog" at bounding box center [545, 16] width 11 height 11
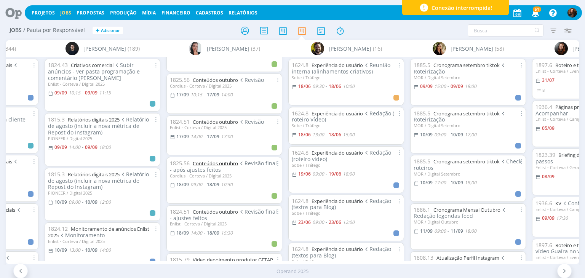
click at [219, 167] on link "Conteúdos outubro" at bounding box center [215, 163] width 45 height 7
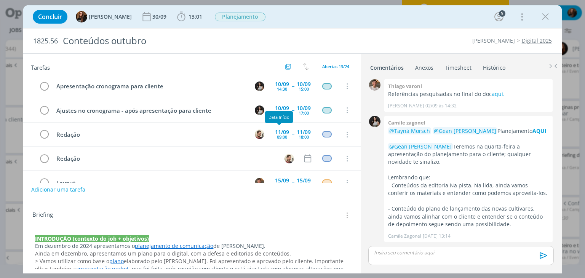
scroll to position [190, 0]
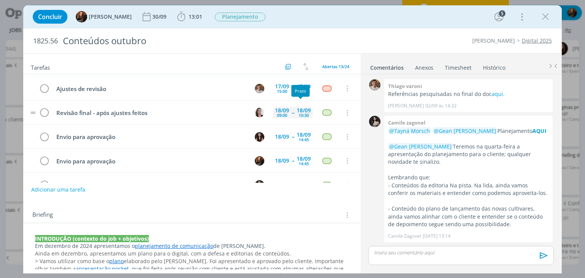
click at [306, 108] on div "18/09" at bounding box center [304, 110] width 14 height 5
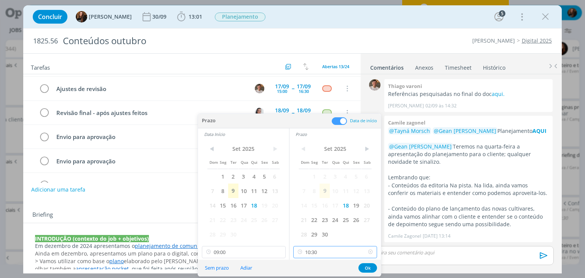
click at [339, 253] on input "10:30" at bounding box center [335, 252] width 84 height 12
click at [330, 233] on div "12:00" at bounding box center [336, 238] width 85 height 14
type input "12:00"
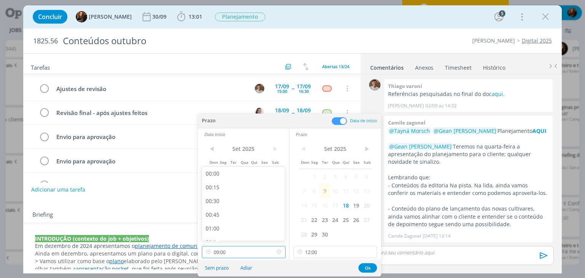
click at [258, 249] on input "09:00" at bounding box center [244, 252] width 84 height 12
click at [244, 195] on div "10:30" at bounding box center [244, 200] width 85 height 14
type input "10:30"
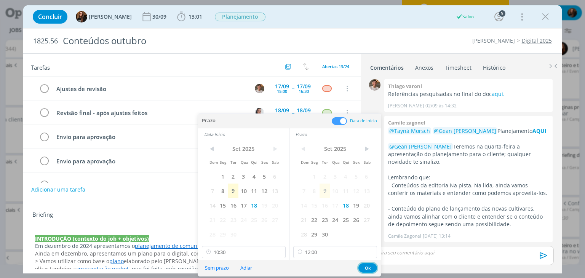
click at [364, 267] on button "Ok" at bounding box center [367, 268] width 19 height 10
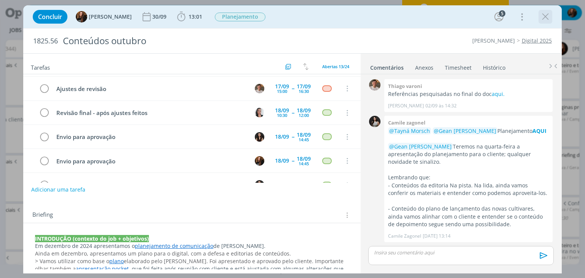
click at [549, 15] on icon "dialog" at bounding box center [545, 16] width 11 height 11
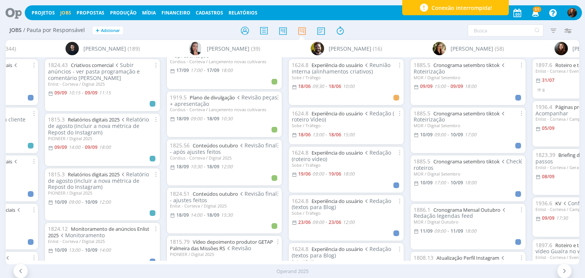
scroll to position [1295, 0]
